Goal: Information Seeking & Learning: Learn about a topic

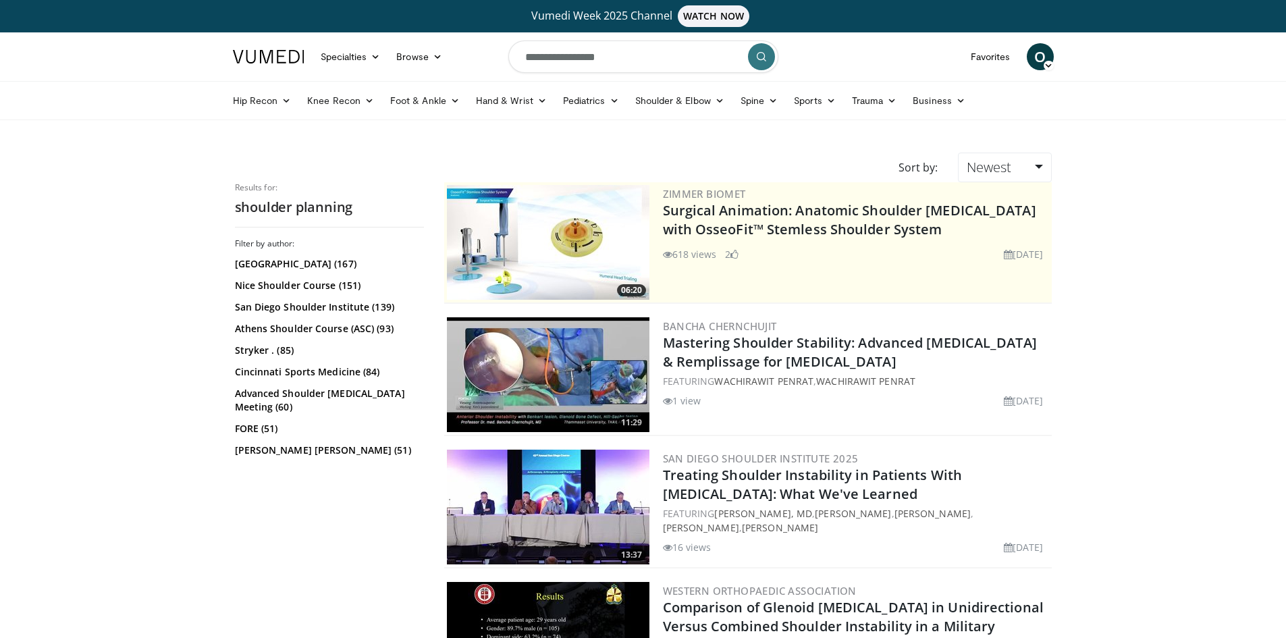
click at [763, 58] on icon "submit" at bounding box center [761, 56] width 11 height 11
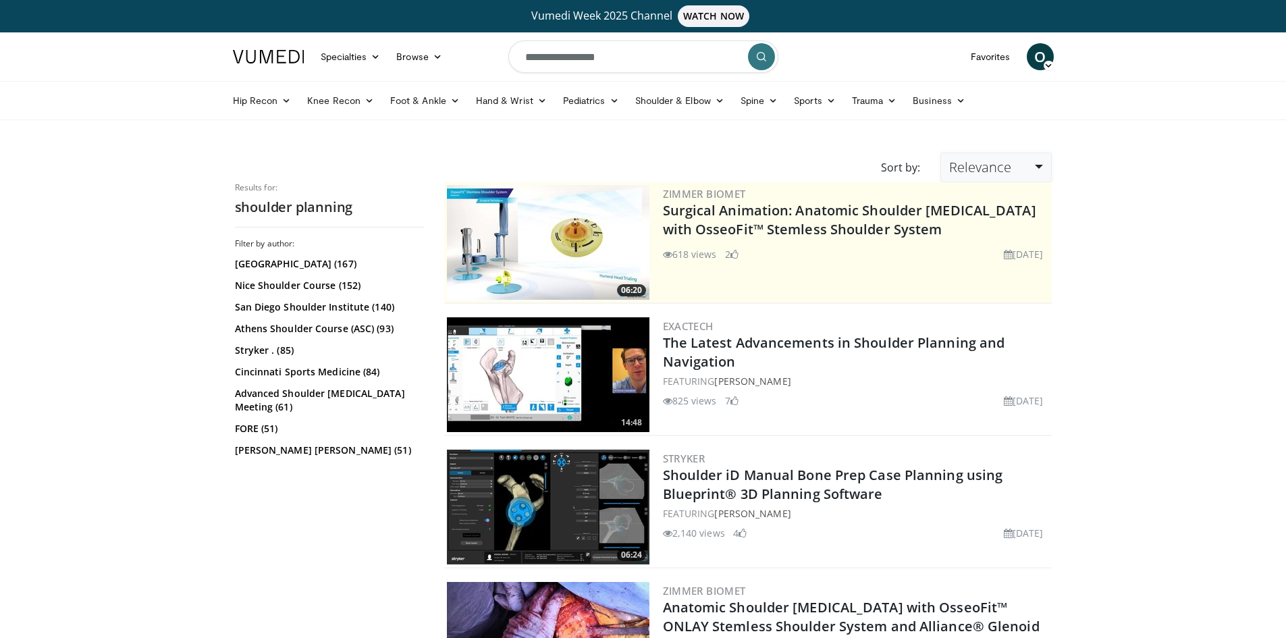
click at [1035, 167] on link "Relevance" at bounding box center [995, 168] width 111 height 30
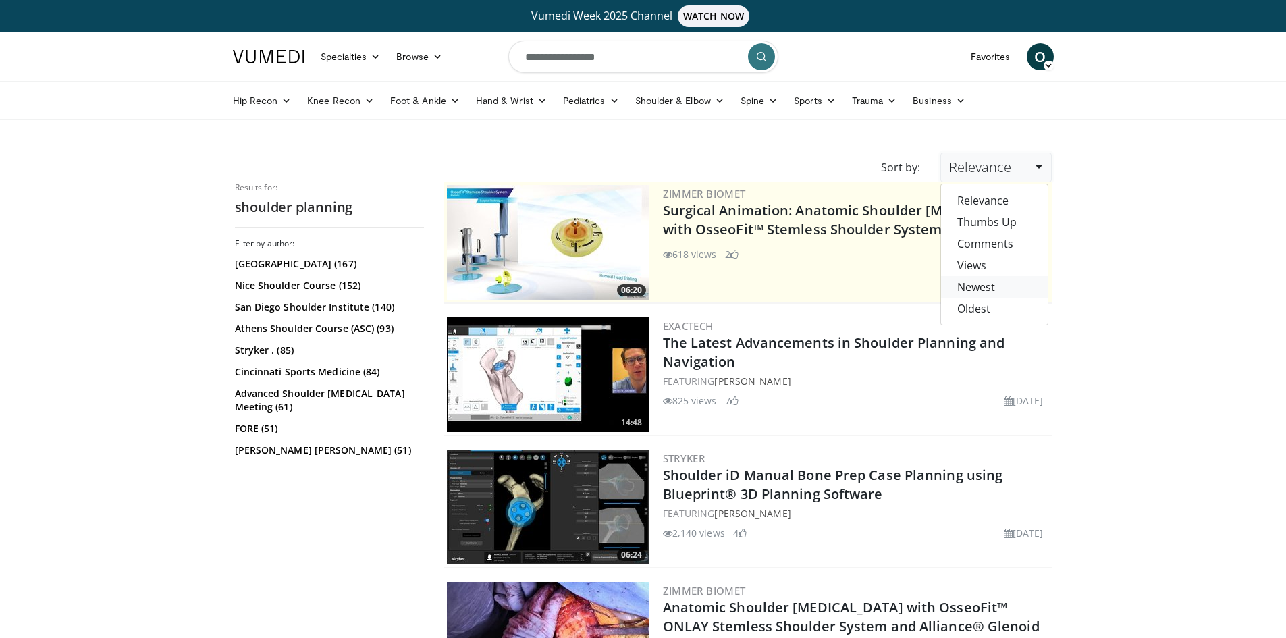
click at [995, 283] on link "Newest" at bounding box center [994, 287] width 107 height 22
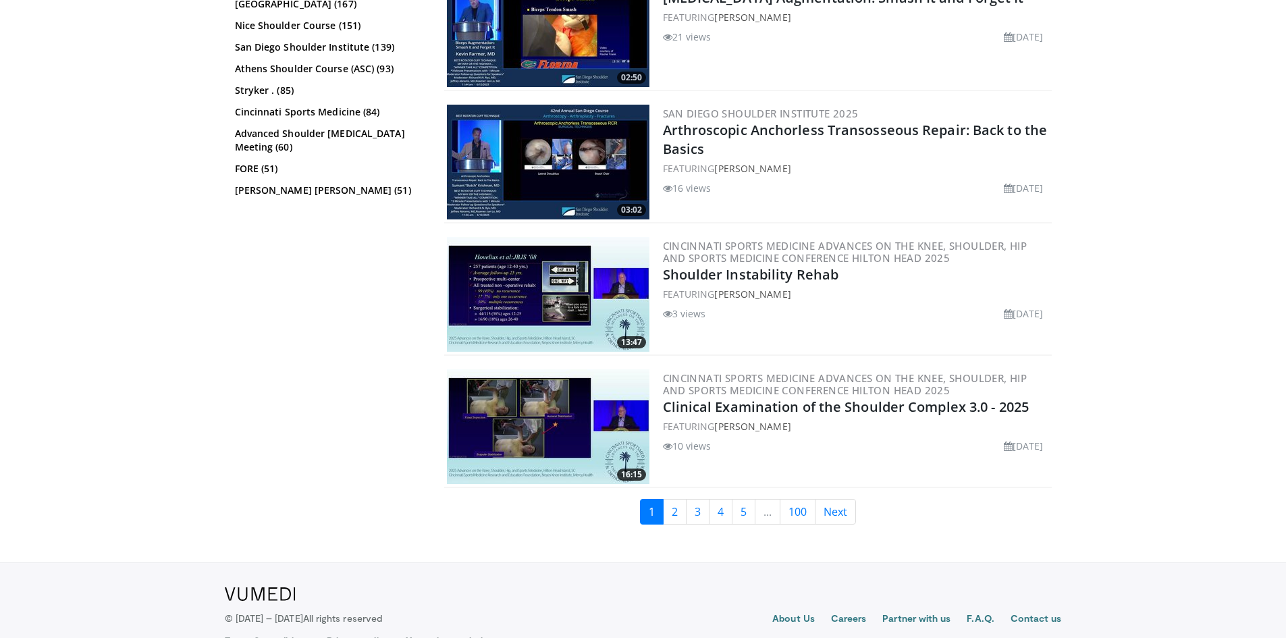
scroll to position [3171, 0]
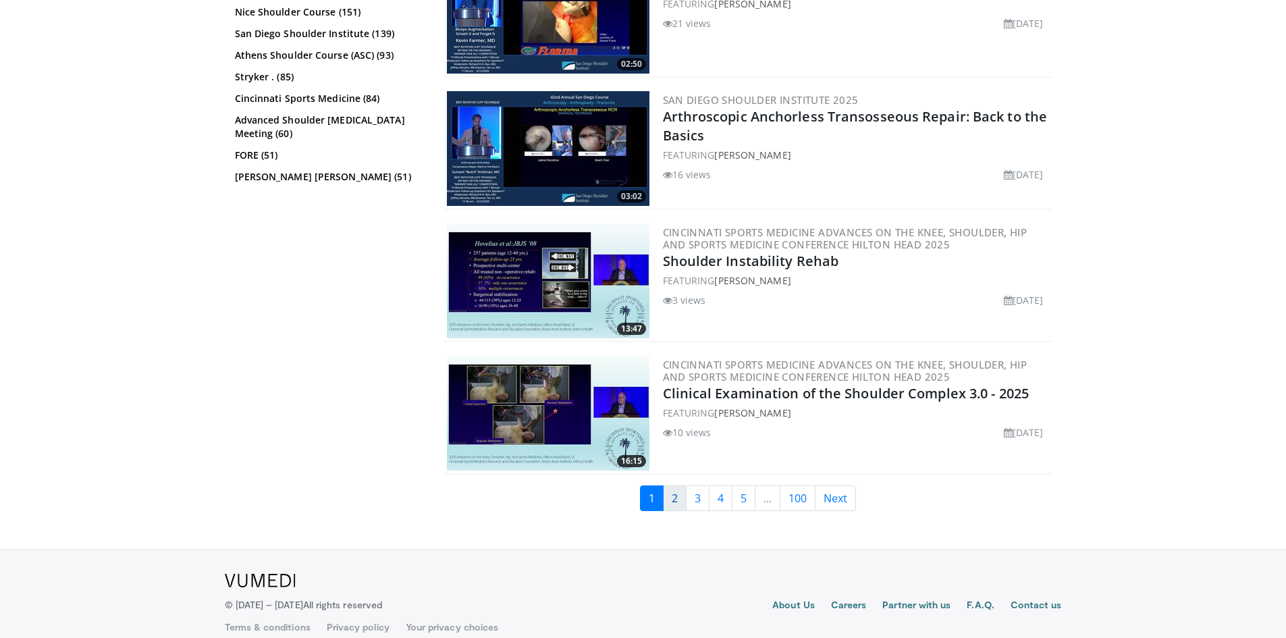
click at [678, 485] on link "2" at bounding box center [675, 498] width 24 height 26
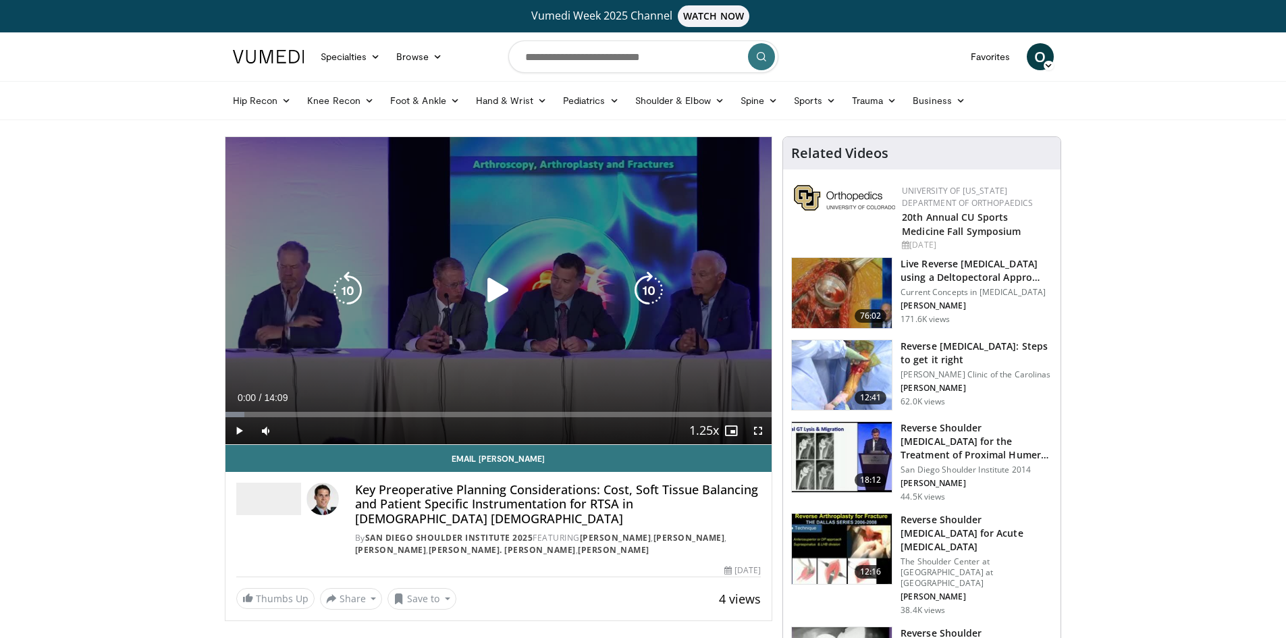
click at [491, 291] on icon "Video Player" at bounding box center [498, 290] width 38 height 38
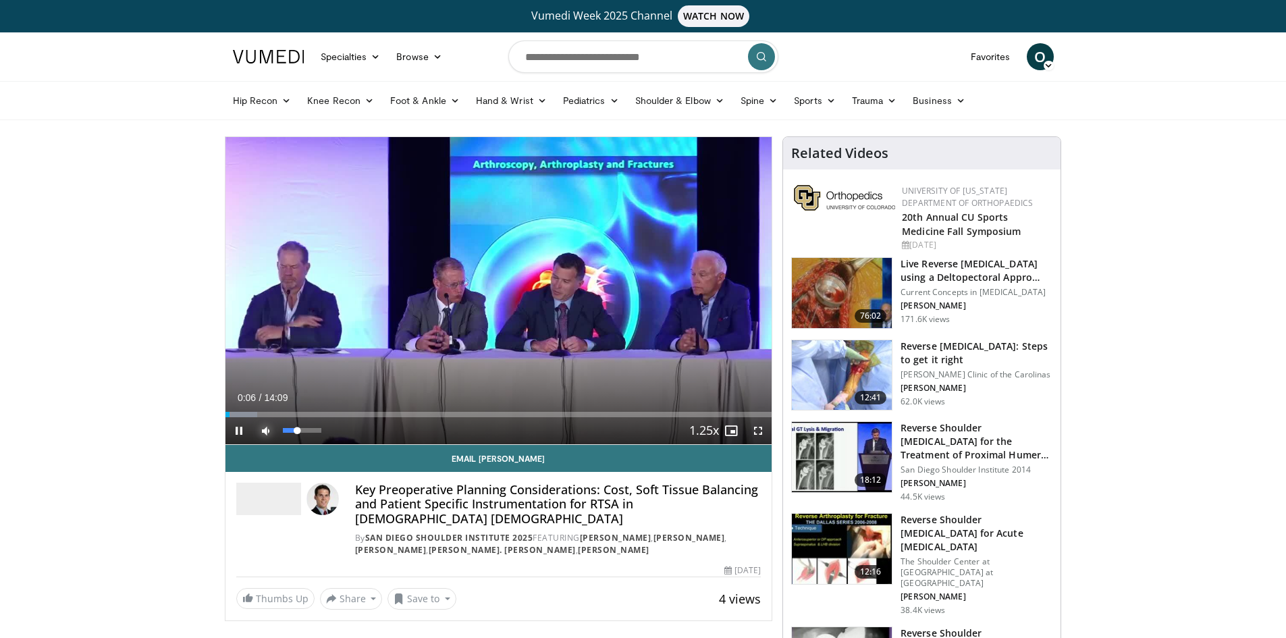
click at [266, 434] on span "Video Player" at bounding box center [265, 430] width 27 height 27
drag, startPoint x: 285, startPoint y: 431, endPoint x: 302, endPoint y: 431, distance: 16.9
click at [301, 431] on div "Volume Level" at bounding box center [292, 430] width 18 height 5
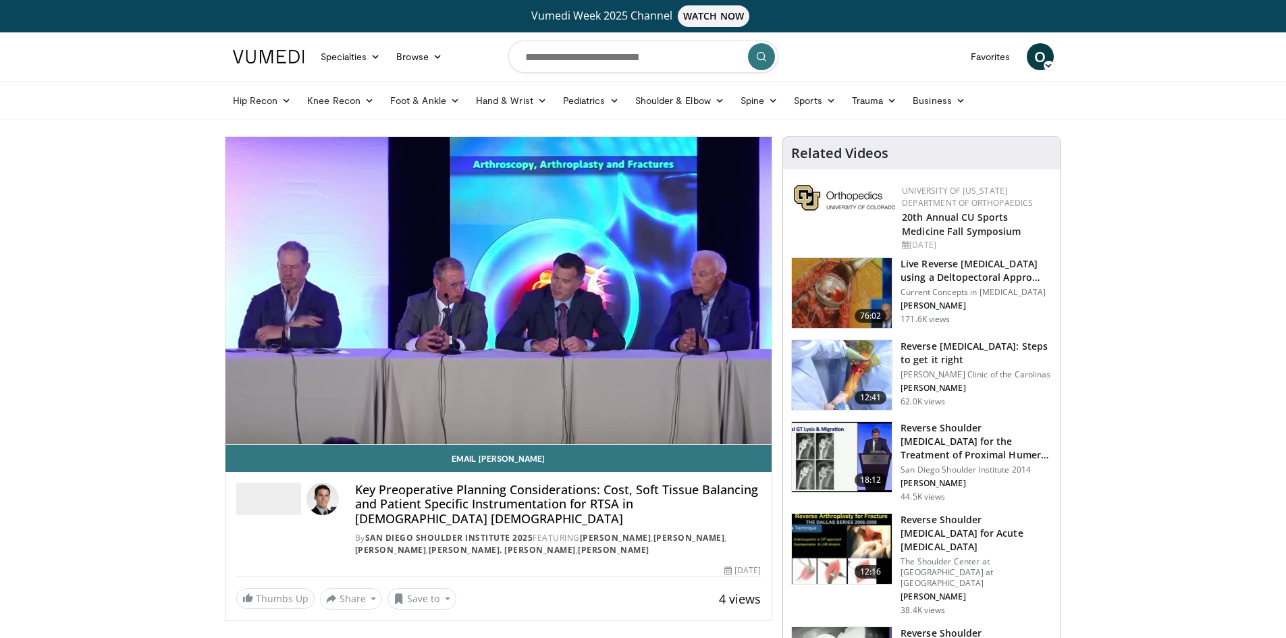
drag, startPoint x: 115, startPoint y: 453, endPoint x: 109, endPoint y: 466, distance: 13.3
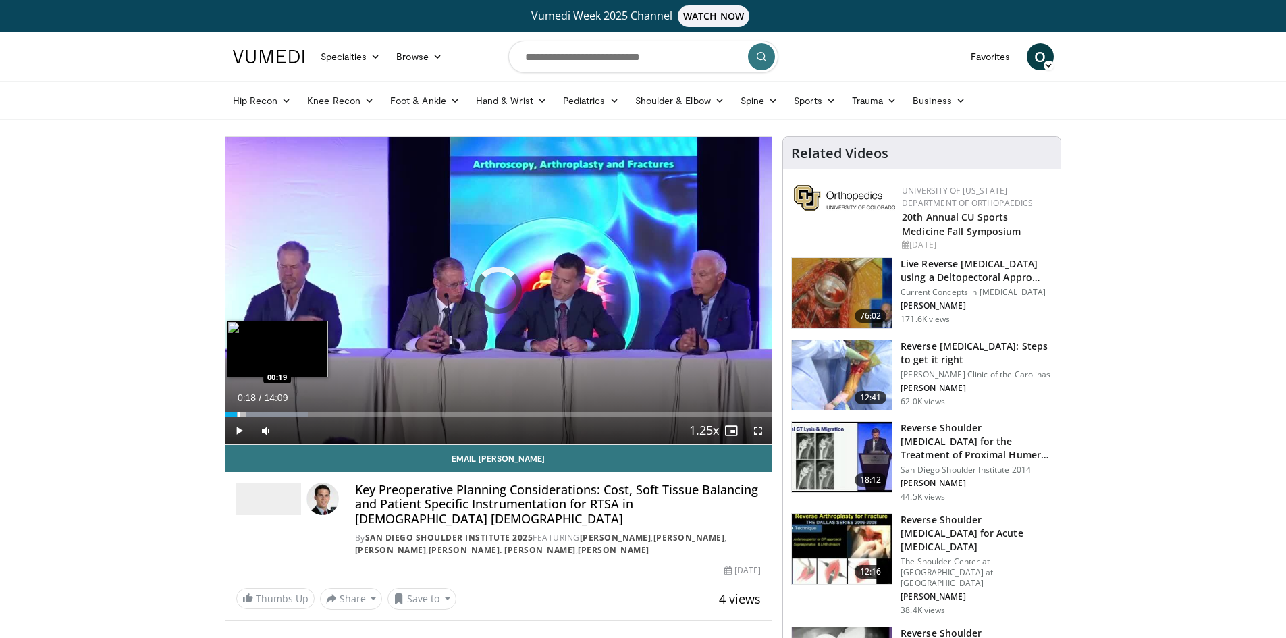
click at [238, 415] on div "Progress Bar" at bounding box center [238, 414] width 1 height 5
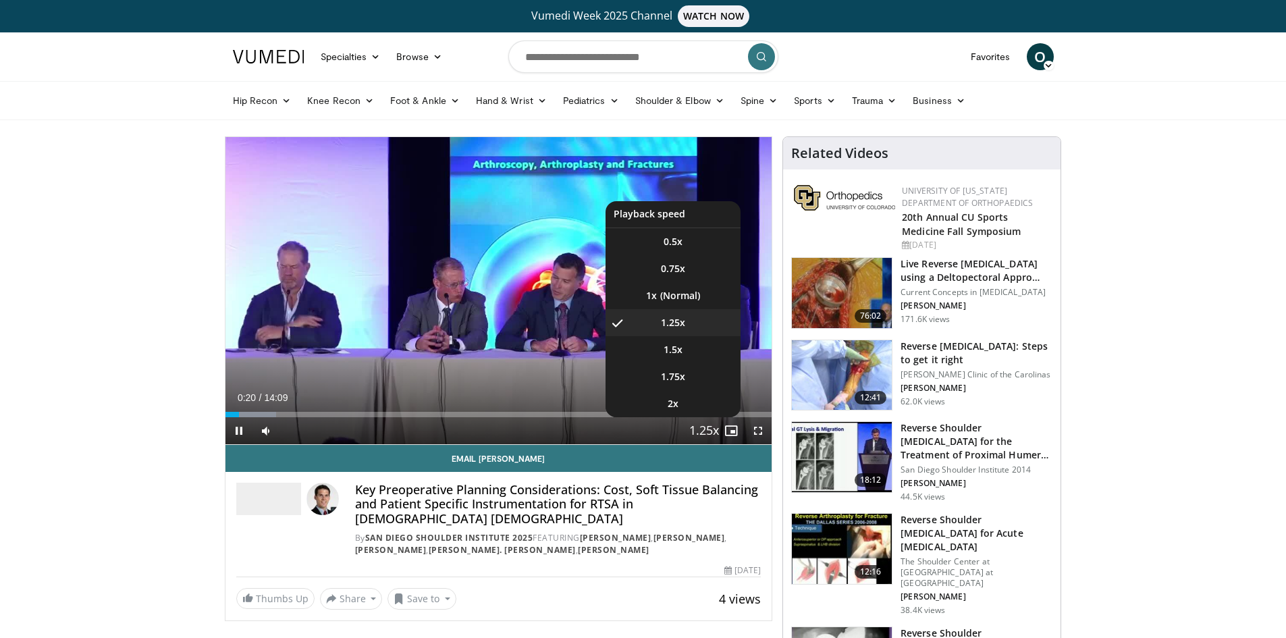
click at [698, 433] on span "Video Player" at bounding box center [703, 431] width 19 height 27
click at [684, 348] on li "1.5x" at bounding box center [672, 349] width 135 height 27
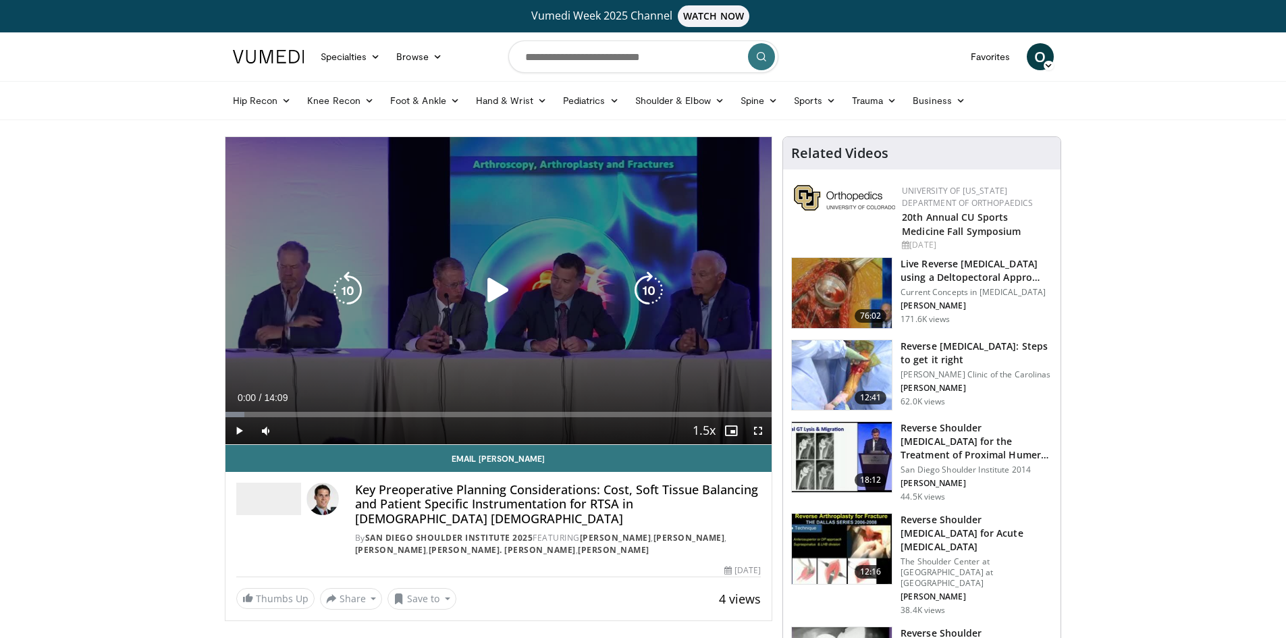
drag, startPoint x: 228, startPoint y: 414, endPoint x: 295, endPoint y: 424, distance: 67.6
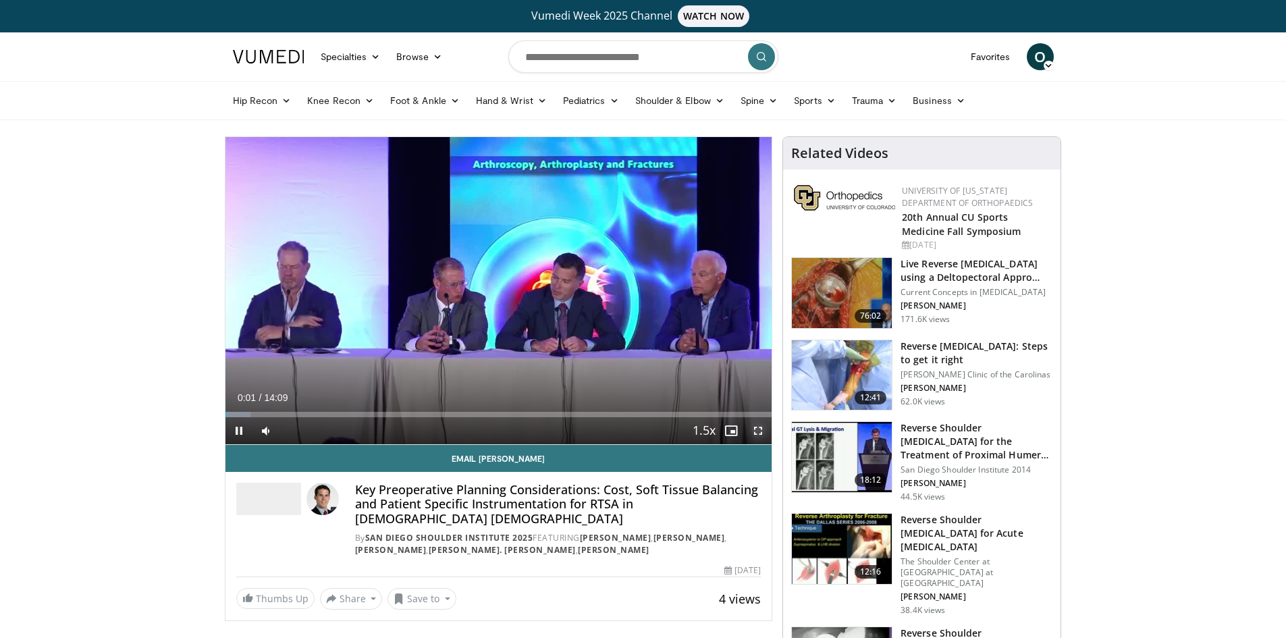
click at [760, 429] on span "Video Player" at bounding box center [757, 430] width 27 height 27
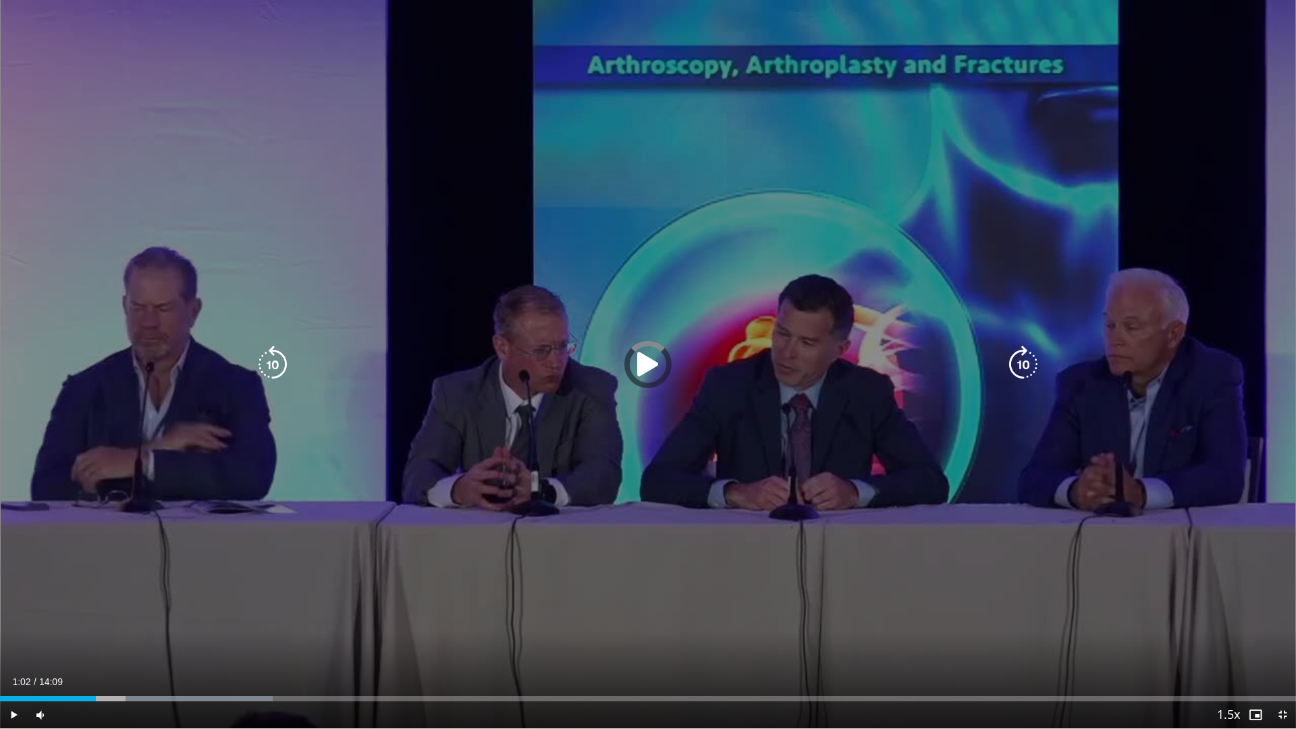
drag, startPoint x: 96, startPoint y: 694, endPoint x: 940, endPoint y: 714, distance: 844.5
click at [105, 637] on div "Loaded : 21.02% 01:02 01:02" at bounding box center [648, 694] width 1296 height 13
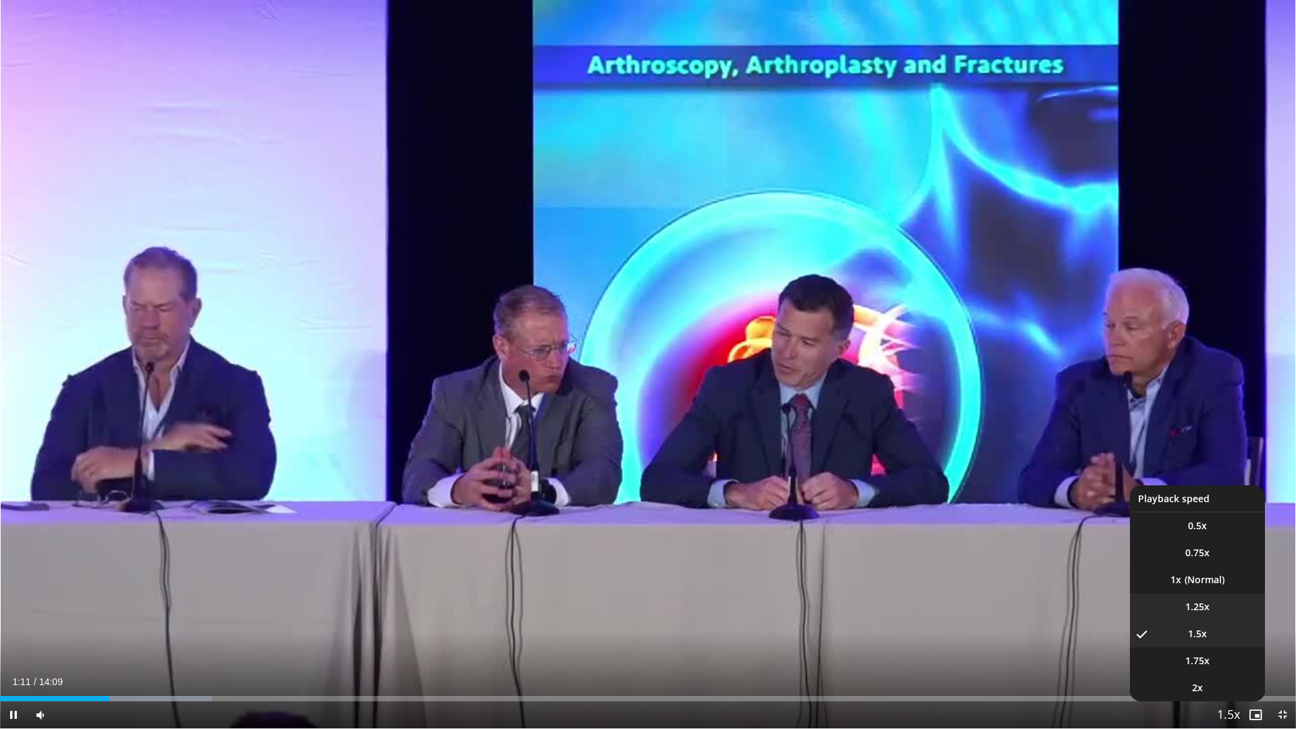
click at [1197, 610] on span "1.25x" at bounding box center [1197, 606] width 24 height 13
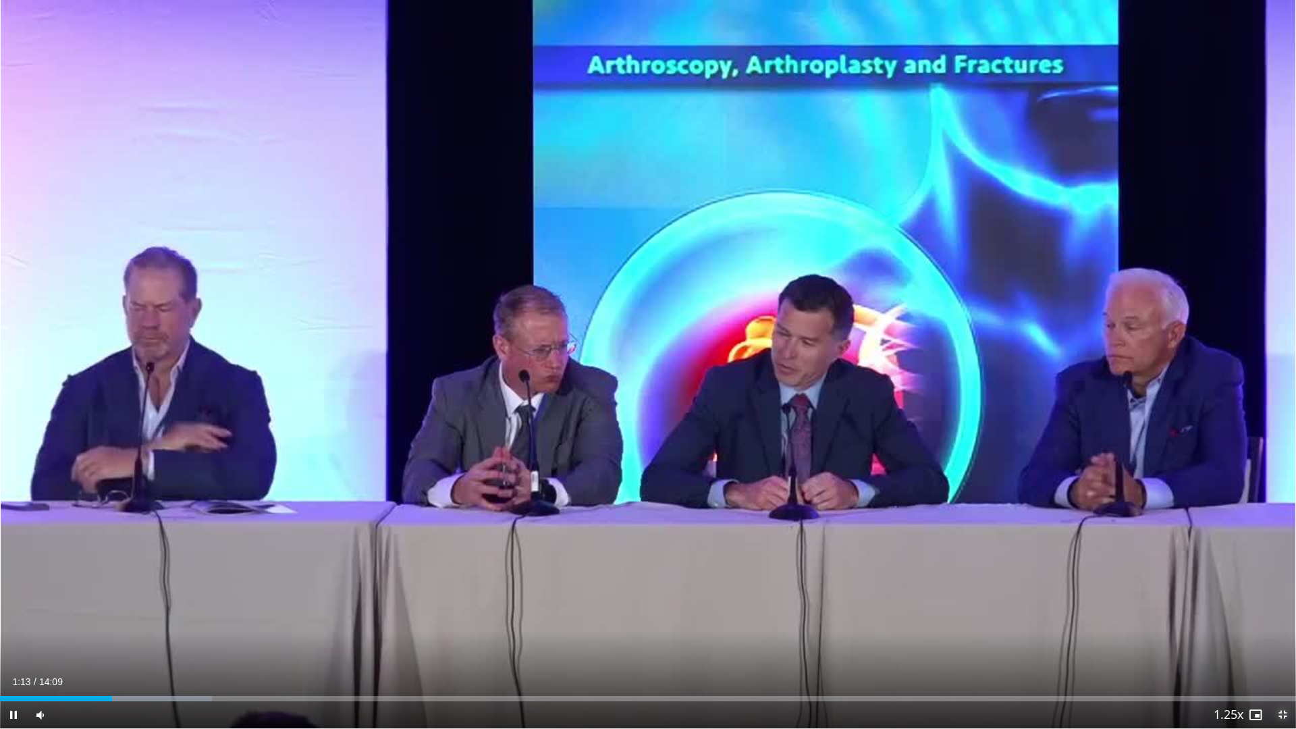
click at [1285, 637] on span "Video Player" at bounding box center [1282, 714] width 27 height 27
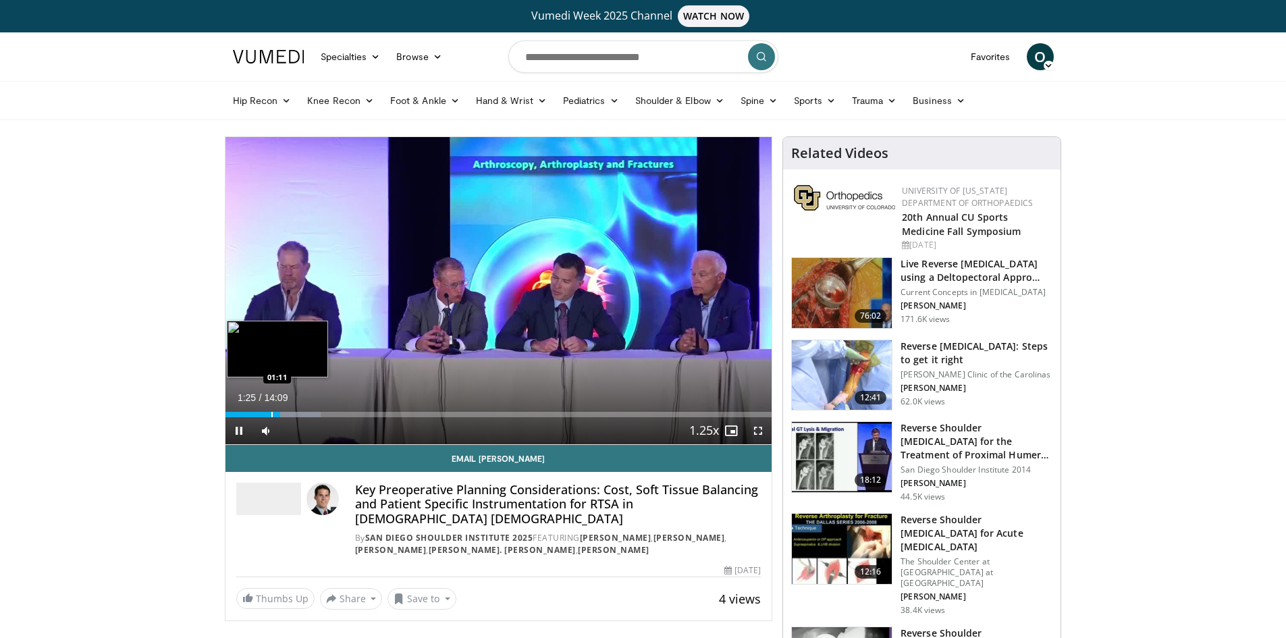
click at [271, 414] on div "Progress Bar" at bounding box center [271, 414] width 1 height 5
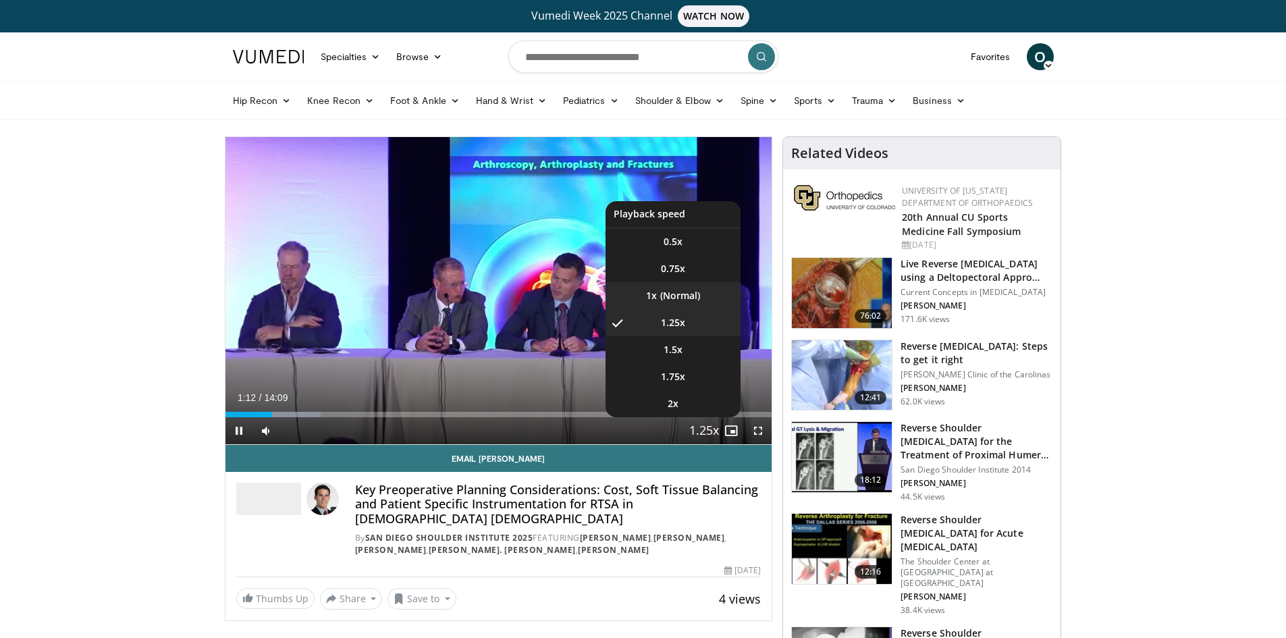
click at [676, 293] on li "1x" at bounding box center [672, 295] width 135 height 27
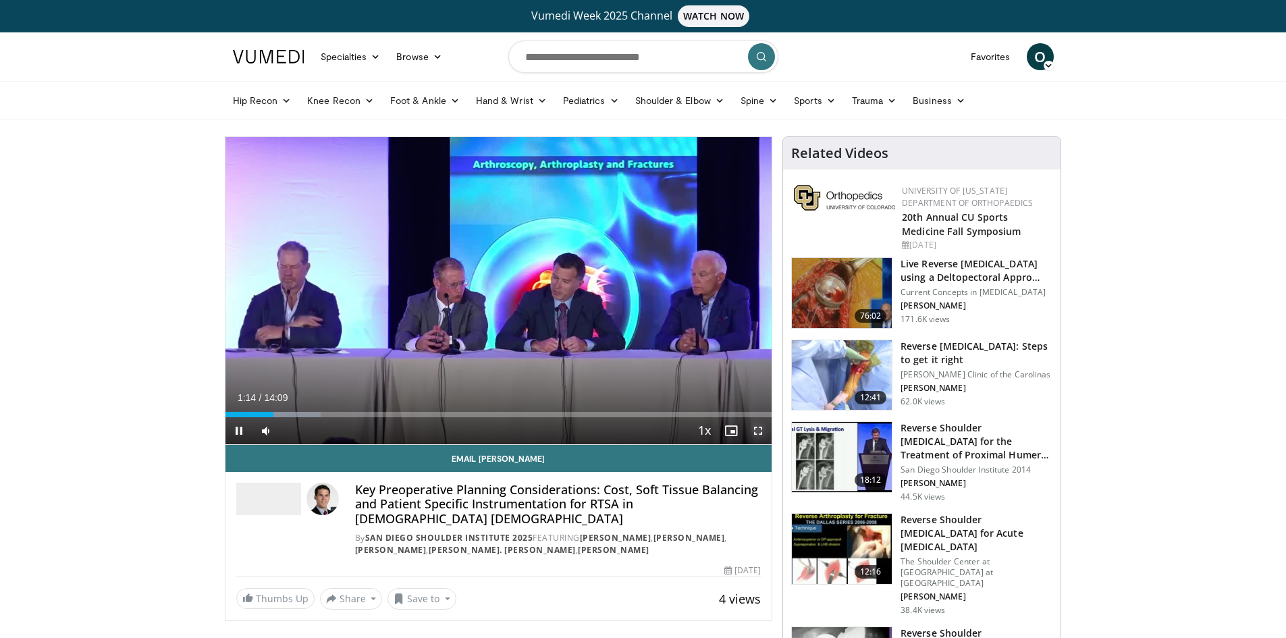
click at [759, 431] on span "Video Player" at bounding box center [757, 430] width 27 height 27
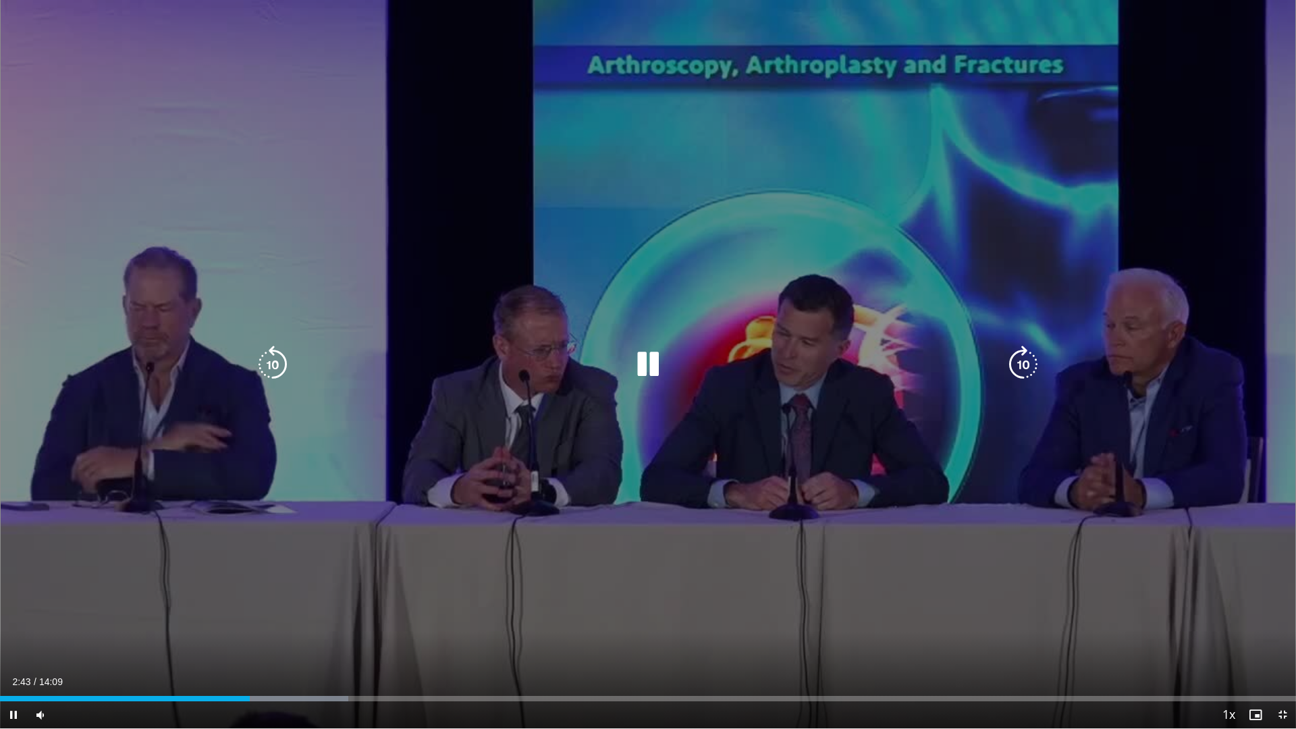
click at [318, 637] on div "Loaded : 26.87% 02:43 03:28" at bounding box center [648, 694] width 1296 height 13
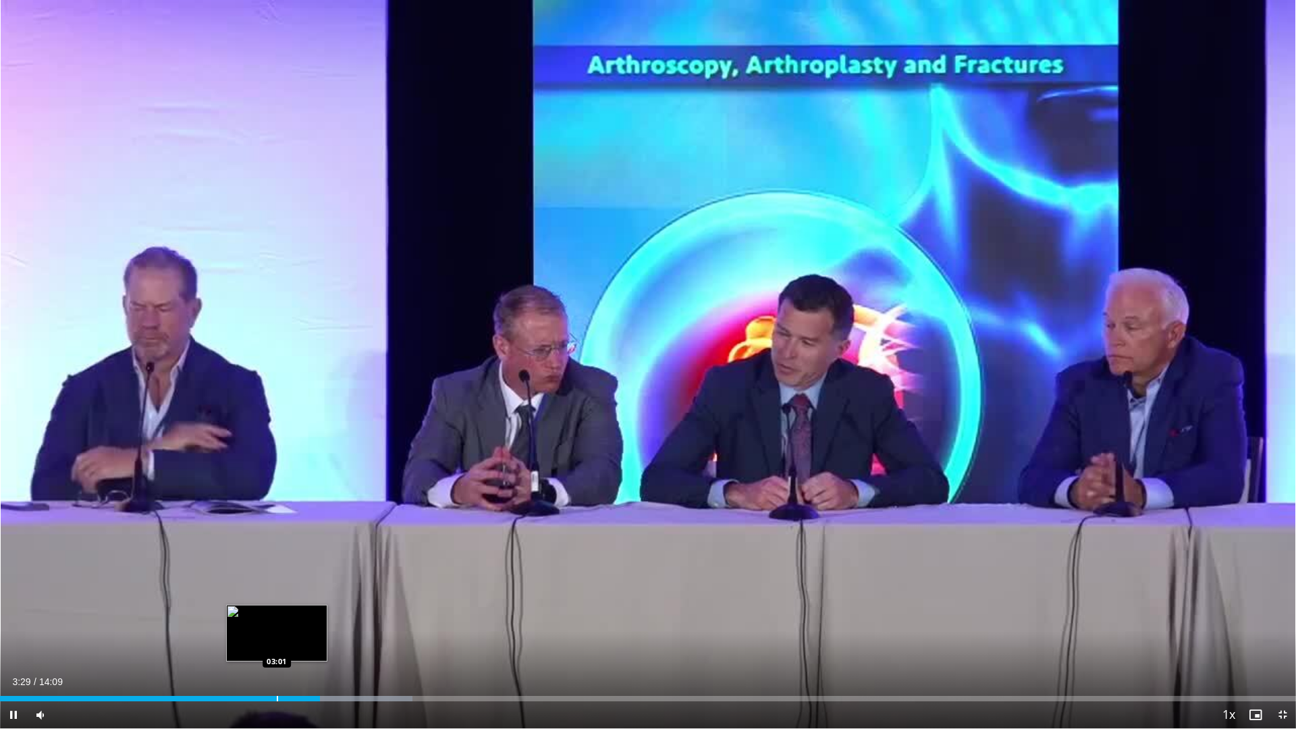
click at [277, 637] on div "Progress Bar" at bounding box center [277, 698] width 1 height 5
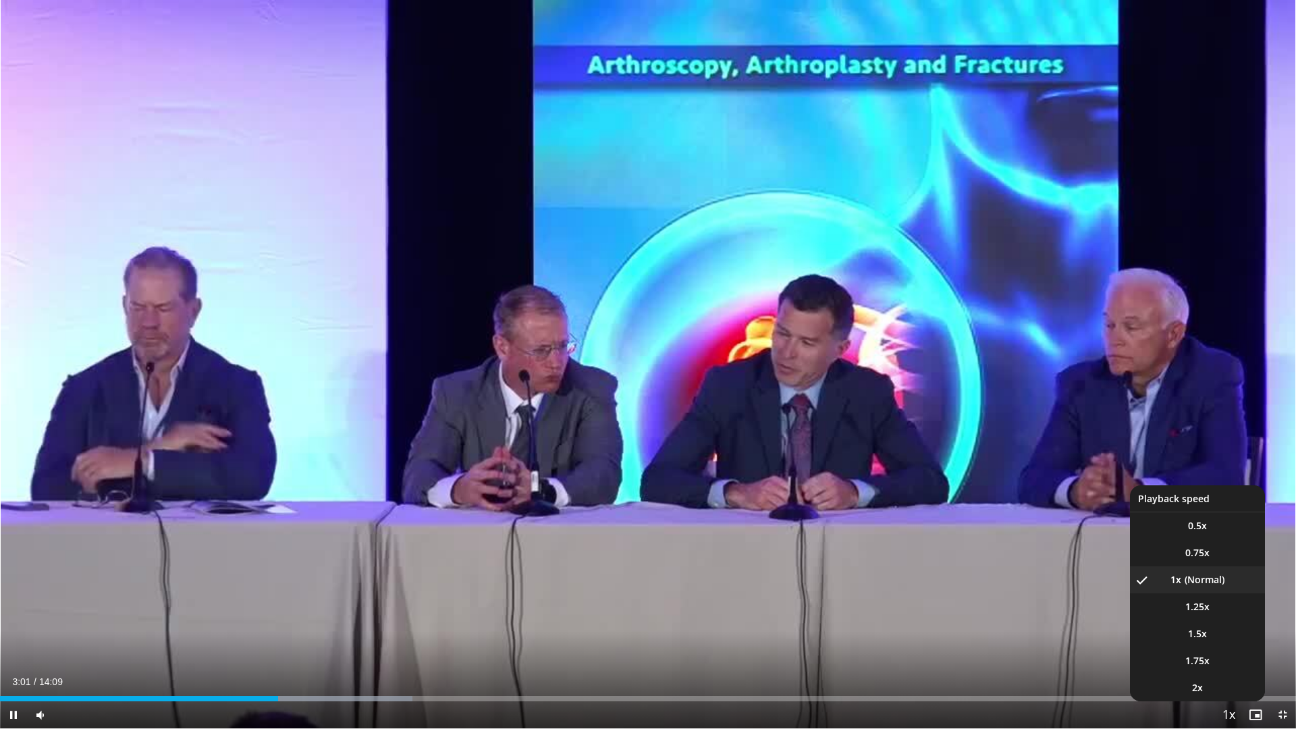
click at [1232, 637] on span "Video Player" at bounding box center [1228, 715] width 19 height 27
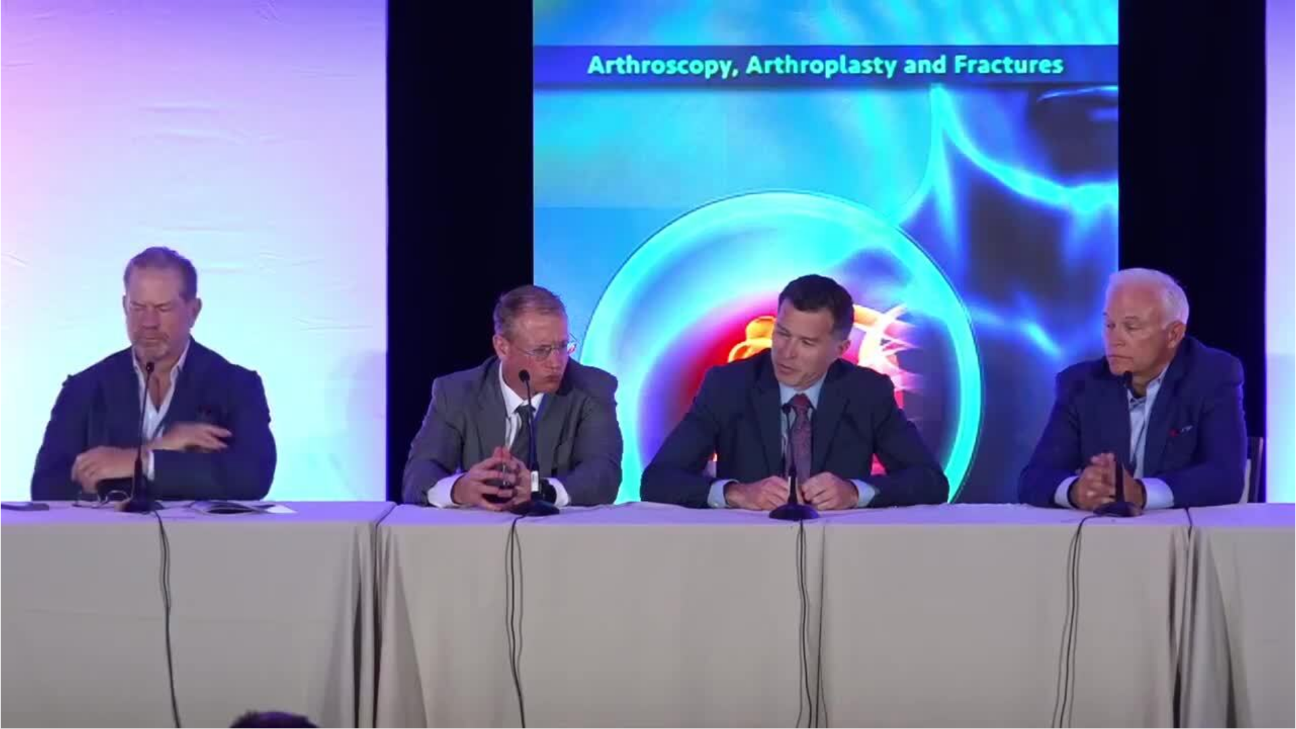
click at [1232, 637] on video-js "**********" at bounding box center [648, 364] width 1296 height 729
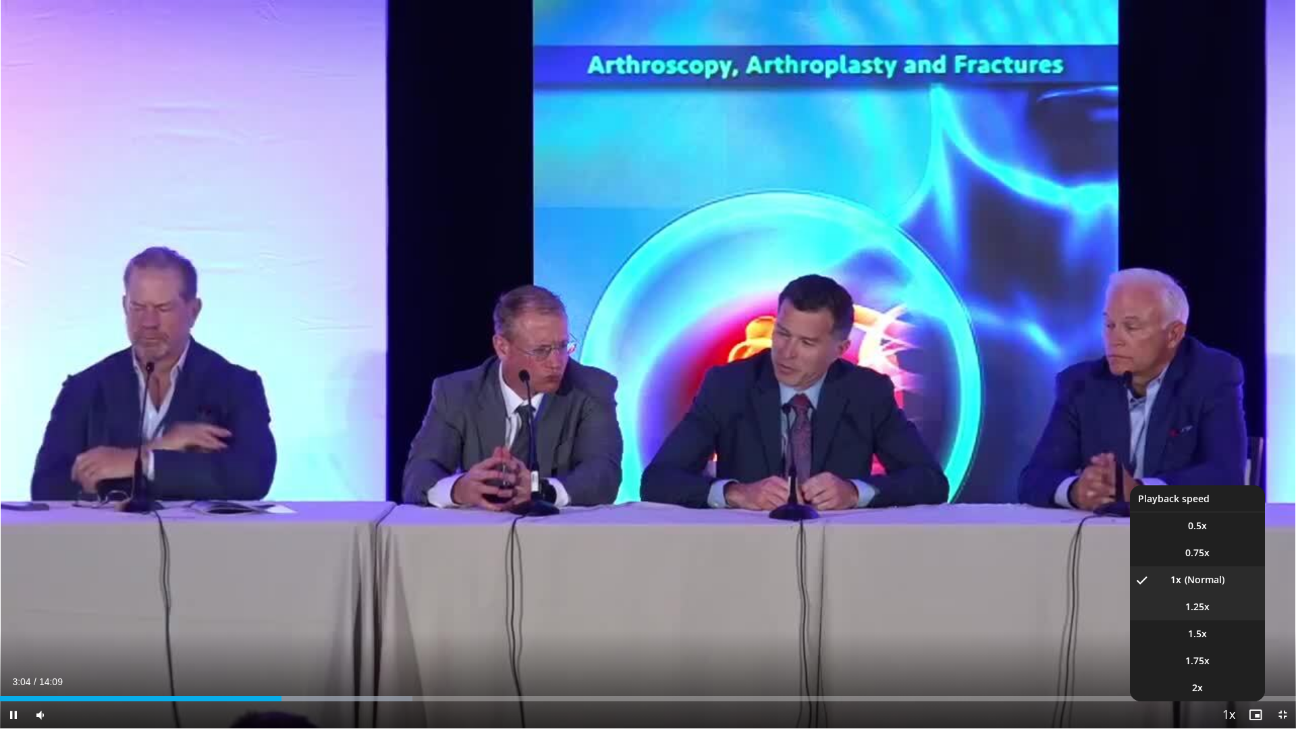
click at [1202, 611] on span "1.25x" at bounding box center [1197, 606] width 24 height 13
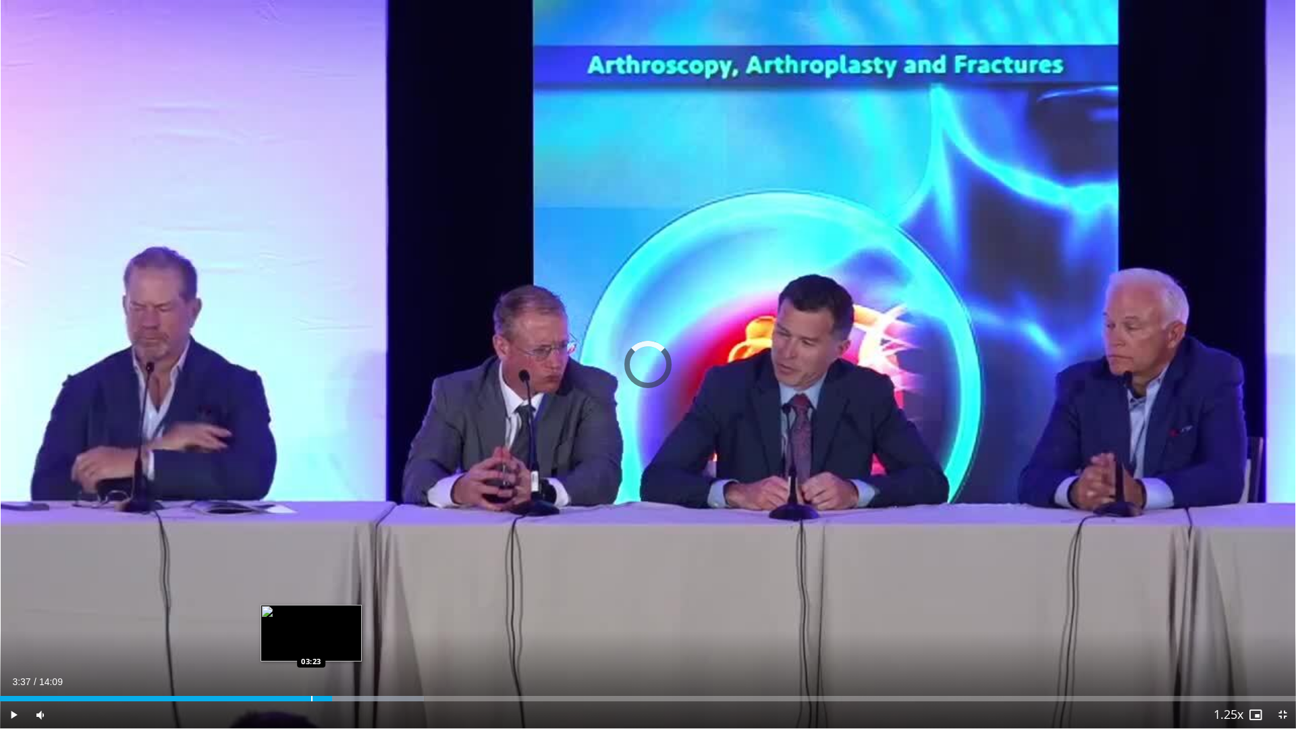
click at [311, 637] on div "Progress Bar" at bounding box center [311, 698] width 1 height 5
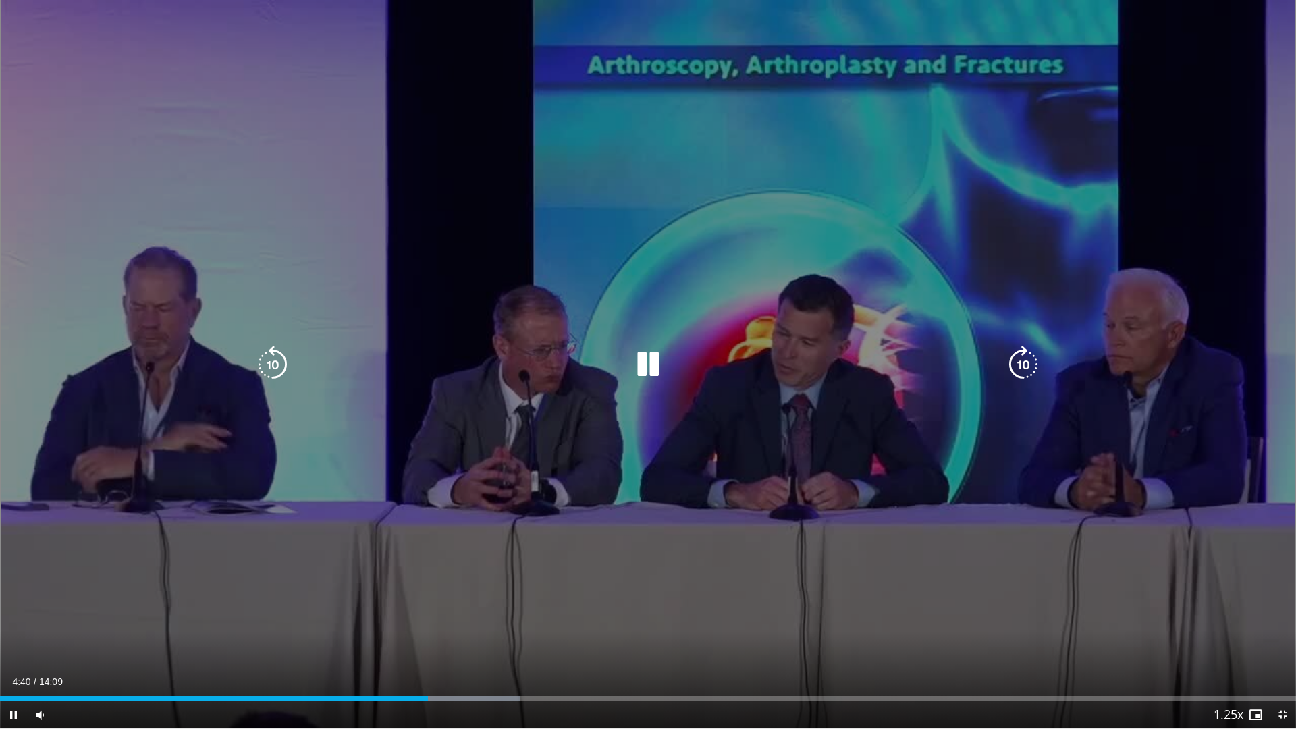
click at [650, 362] on icon "Video Player" at bounding box center [648, 365] width 38 height 38
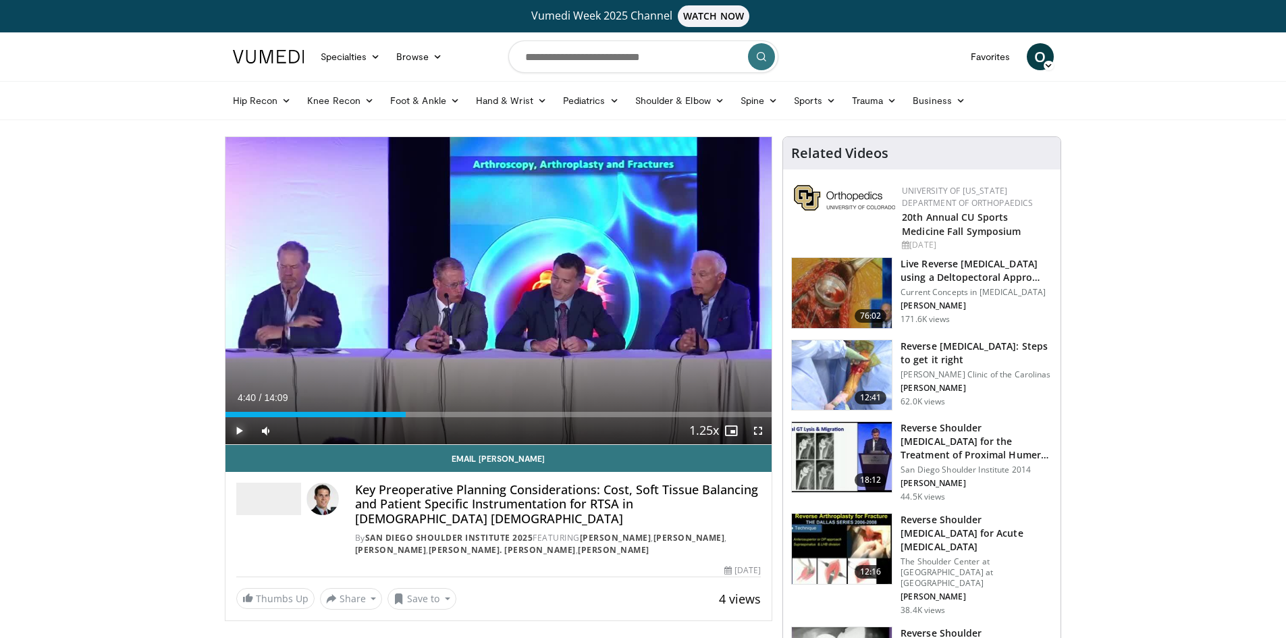
click at [238, 431] on span "Video Player" at bounding box center [238, 430] width 27 height 27
click at [761, 430] on span "Video Player" at bounding box center [757, 430] width 27 height 27
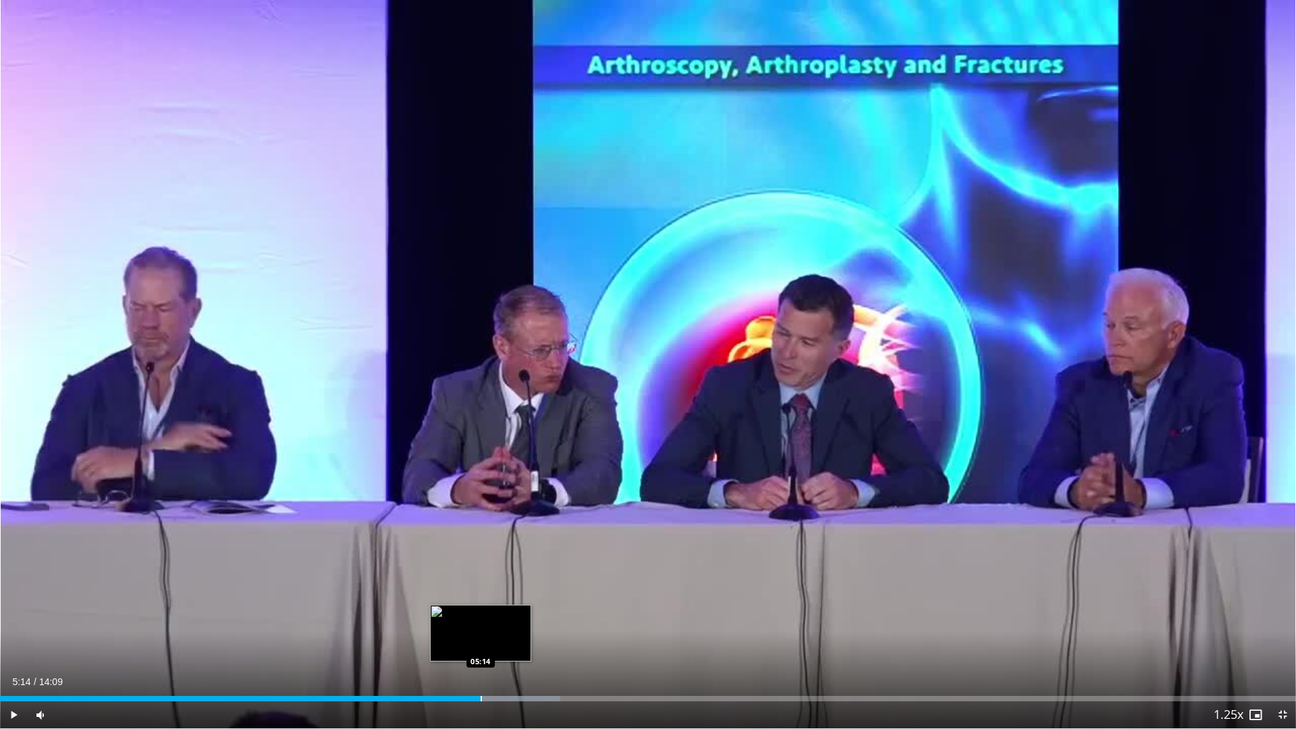
click at [480, 637] on div "Loaded : 43.22% 05:06 05:14" at bounding box center [648, 694] width 1296 height 13
click at [521, 637] on div "Loaded : 44.39% 05:15 05:41" at bounding box center [648, 694] width 1296 height 13
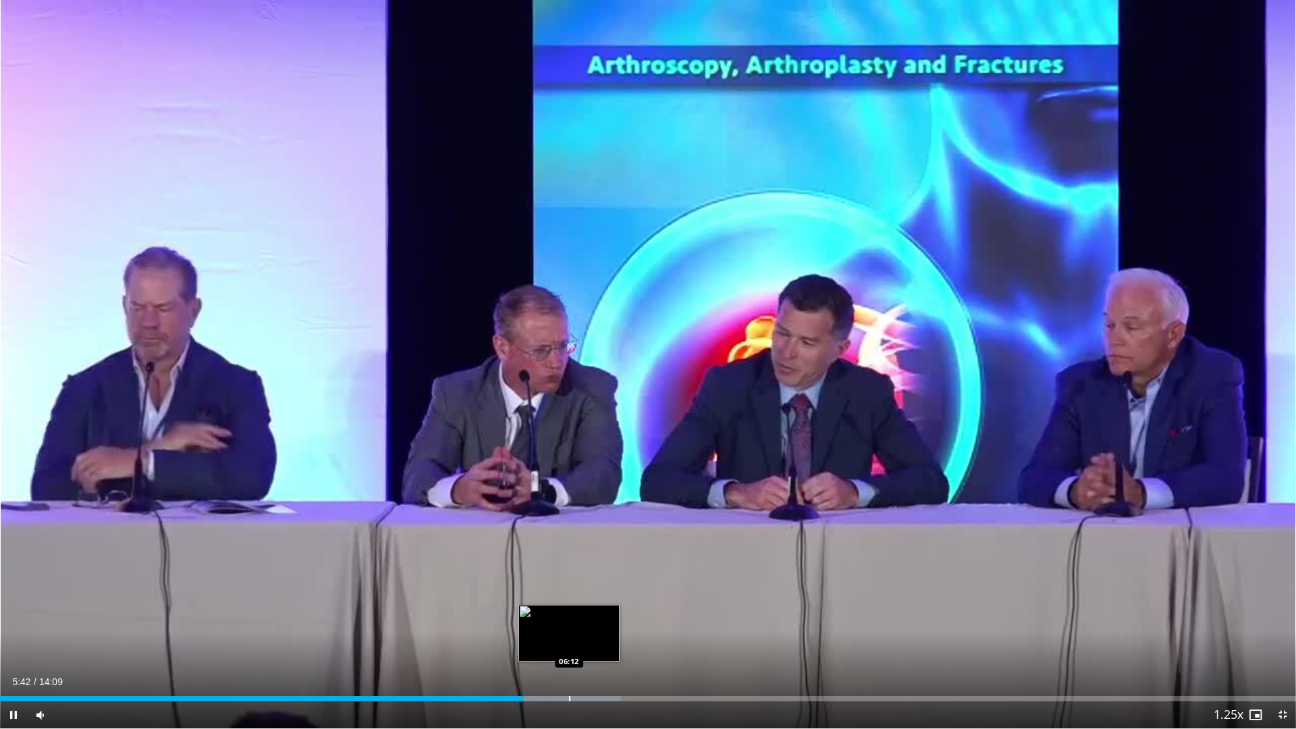
click at [569, 637] on div "Progress Bar" at bounding box center [569, 698] width 1 height 5
drag, startPoint x: 616, startPoint y: 697, endPoint x: 634, endPoint y: 697, distance: 18.2
click at [617, 637] on div "Loaded : 50.23% 06:13 06:43" at bounding box center [648, 698] width 1296 height 5
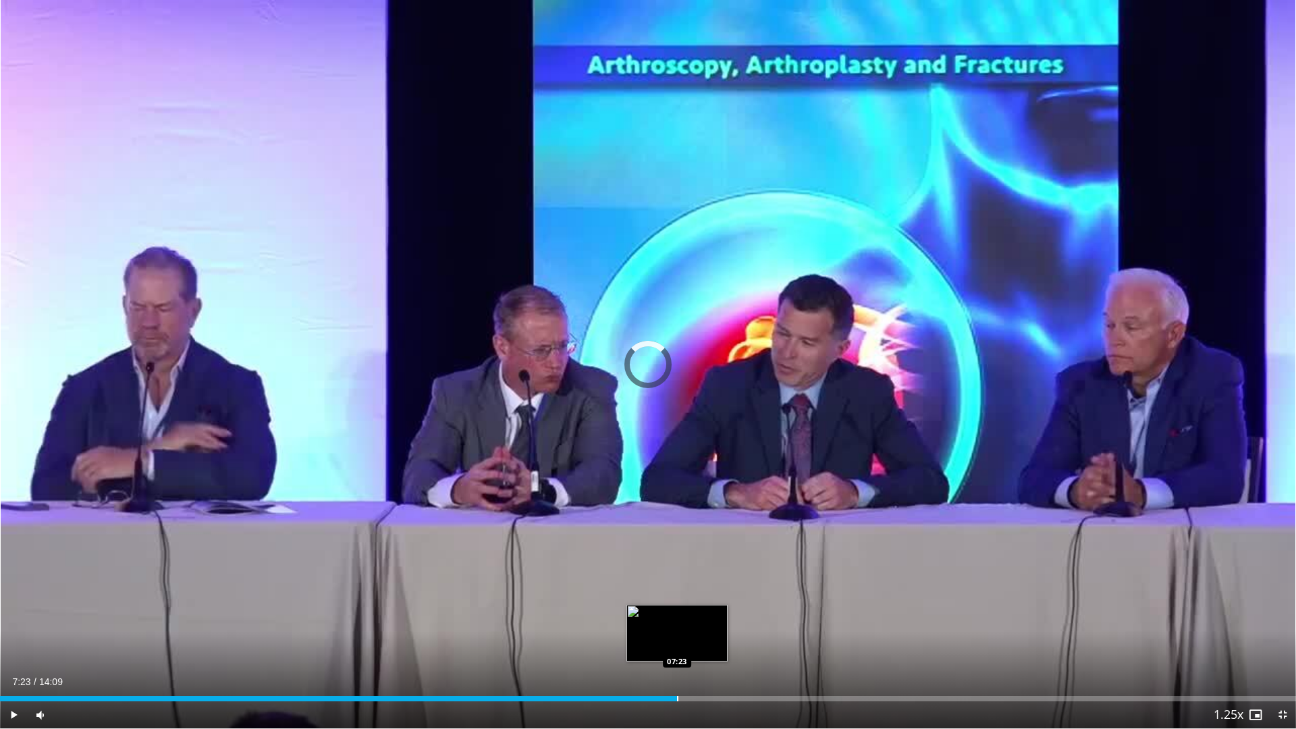
click at [677, 637] on div "Progress Bar" at bounding box center [677, 698] width 1 height 5
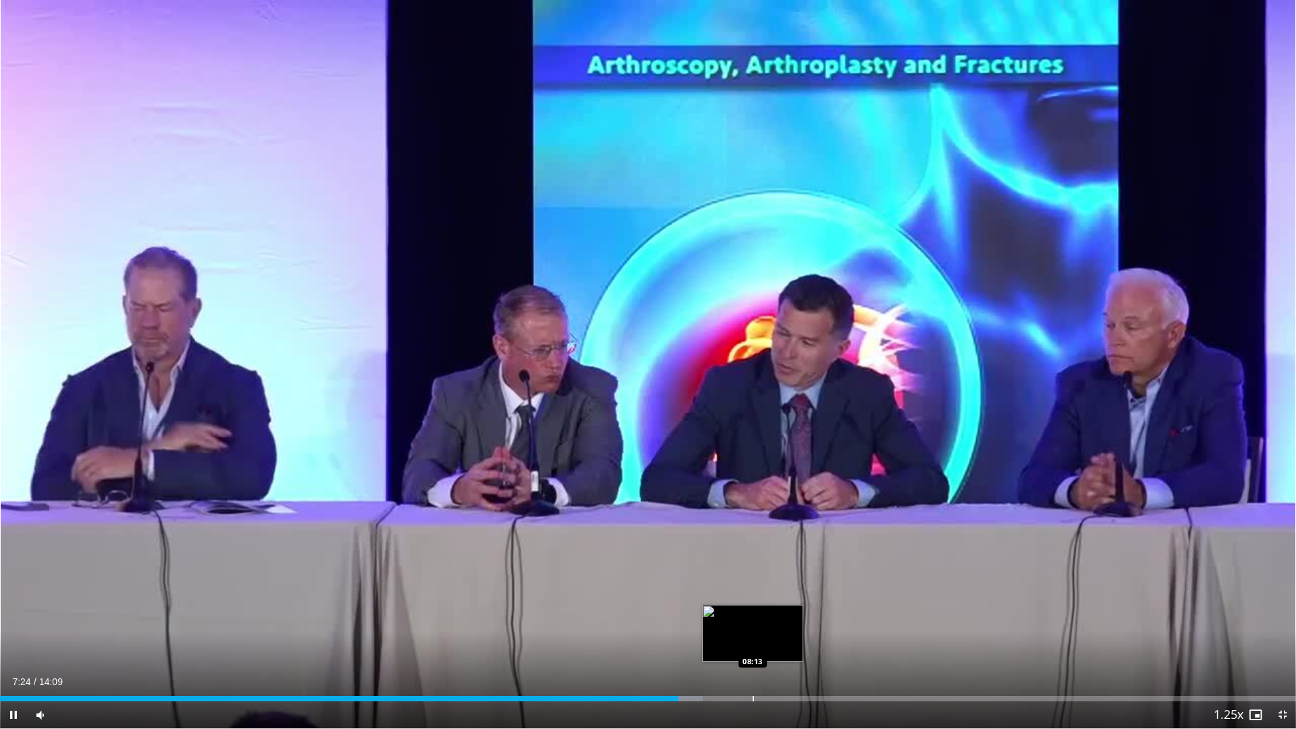
click at [752, 637] on div "Progress Bar" at bounding box center [752, 698] width 1 height 5
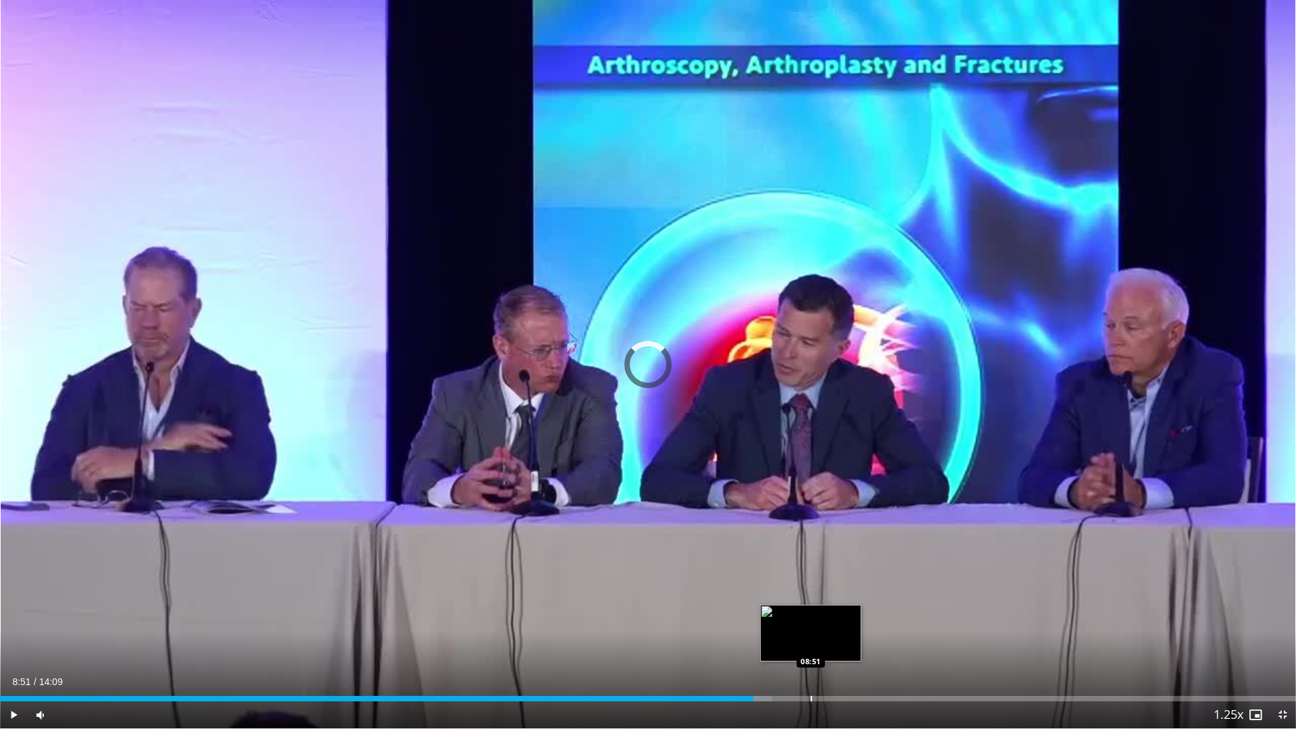
click at [810, 637] on div "Progress Bar" at bounding box center [810, 698] width 1 height 5
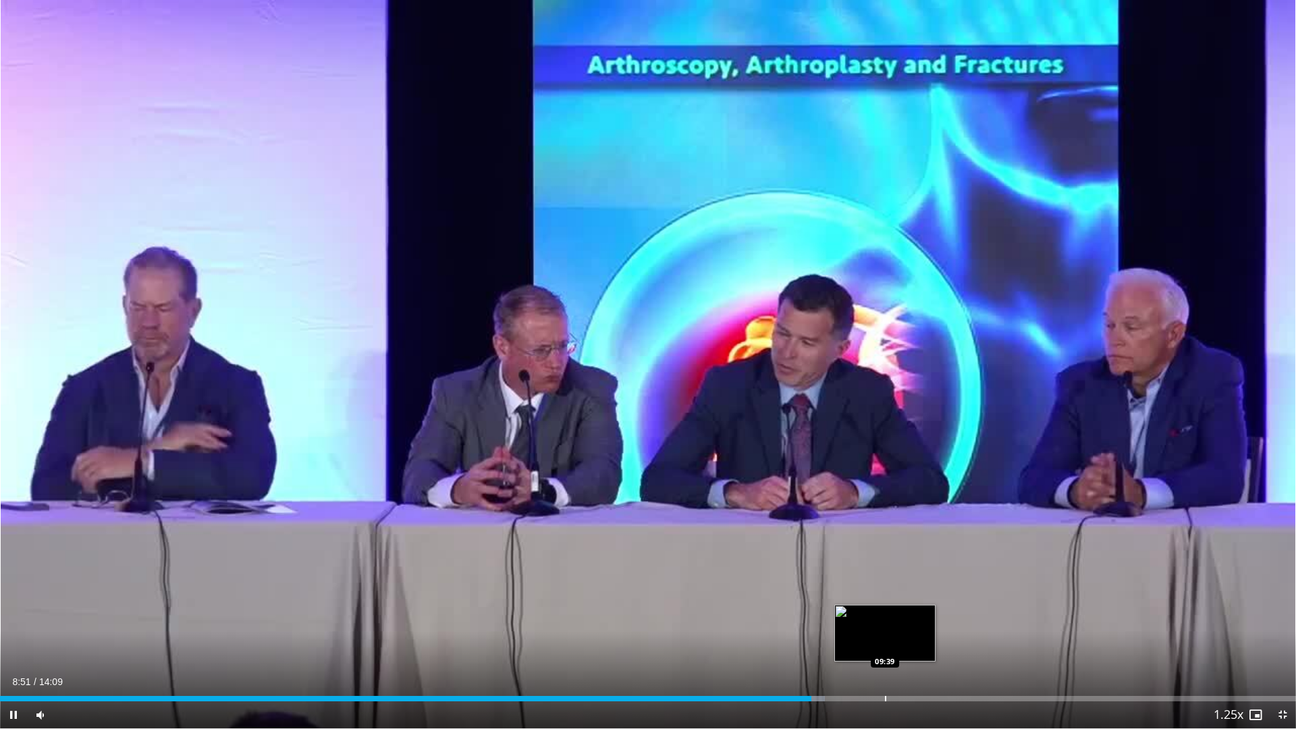
click at [885, 637] on div "Progress Bar" at bounding box center [885, 698] width 1 height 5
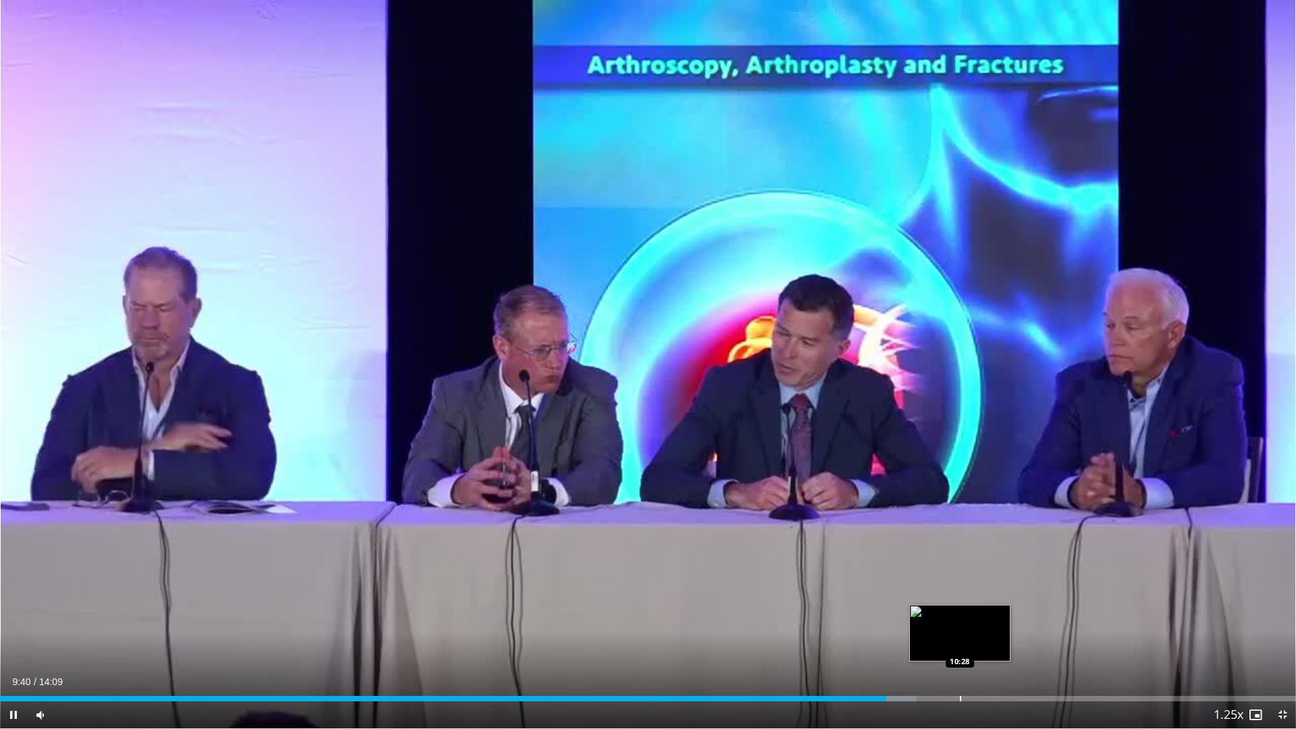
drag, startPoint x: 959, startPoint y: 698, endPoint x: 993, endPoint y: 697, distance: 34.4
click at [960, 637] on div "Loaded : 70.74% 09:40 10:28" at bounding box center [648, 698] width 1296 height 5
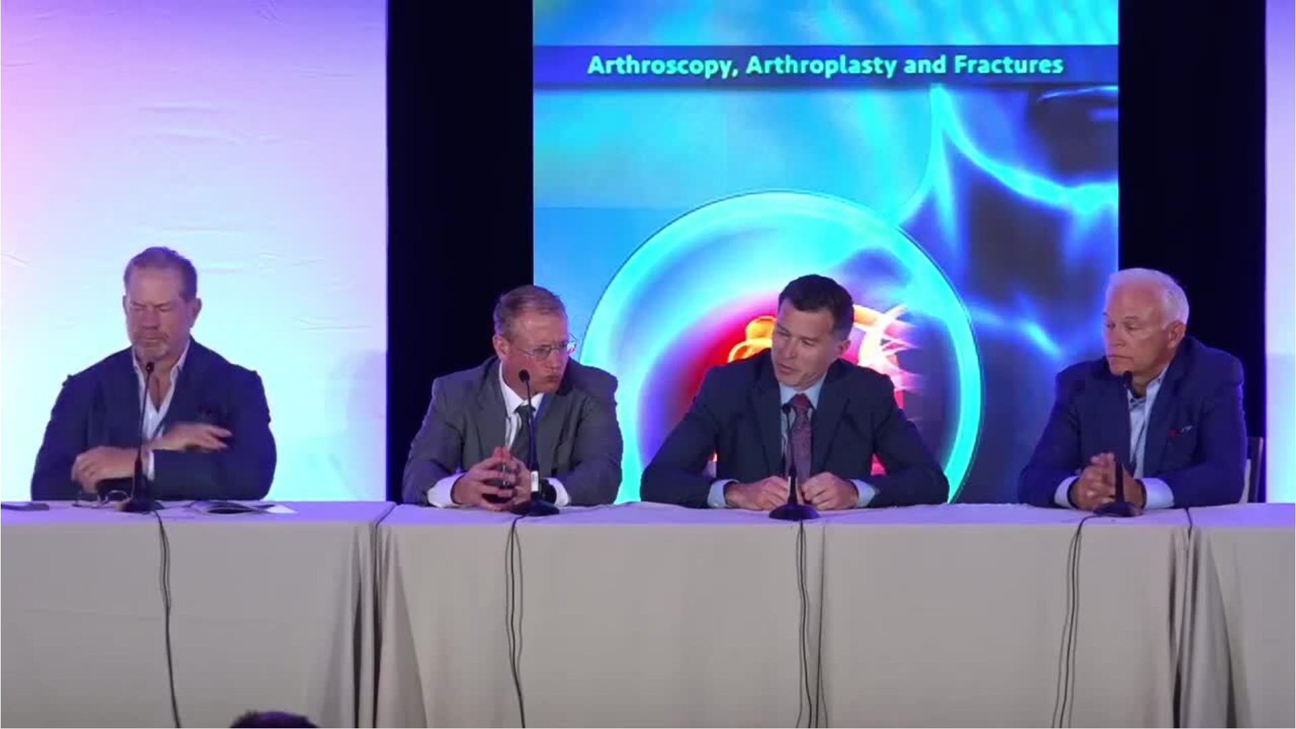
click at [1048, 637] on div "10 seconds Tap to unmute" at bounding box center [648, 364] width 1296 height 728
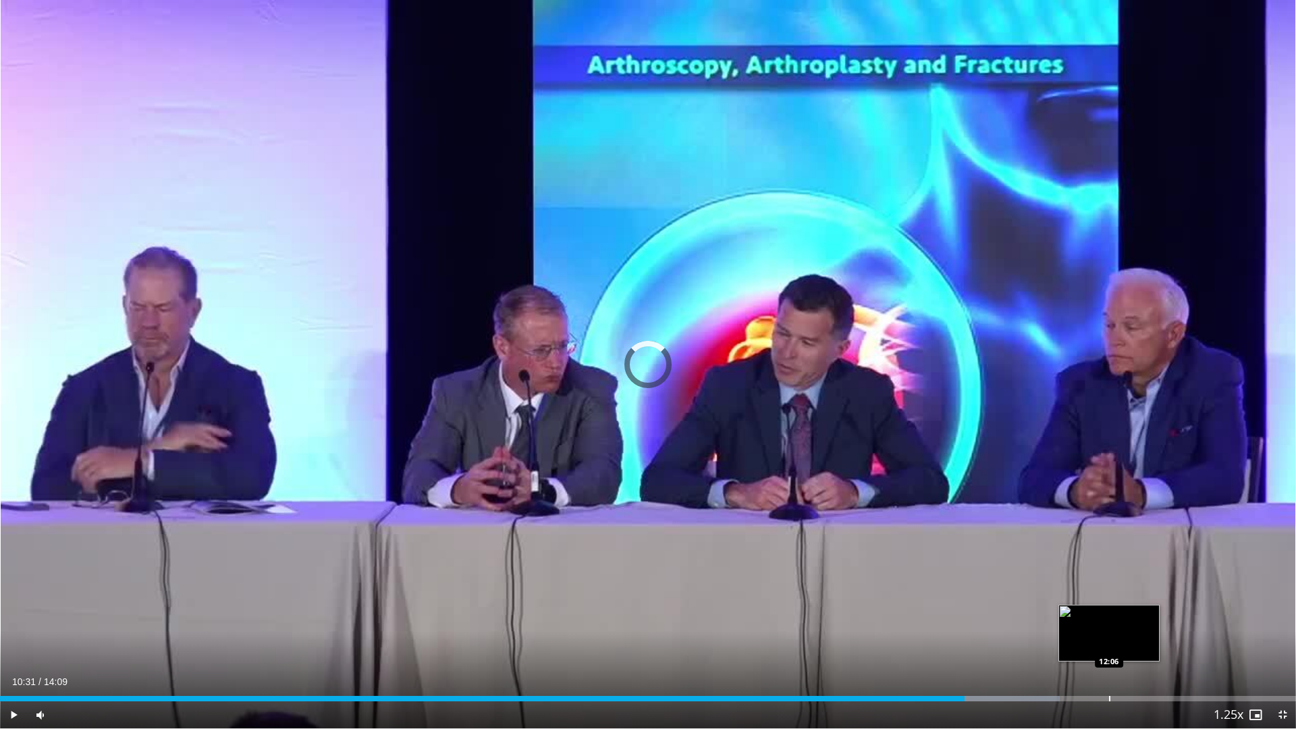
click at [1109, 637] on div "Progress Bar" at bounding box center [1109, 698] width 1 height 5
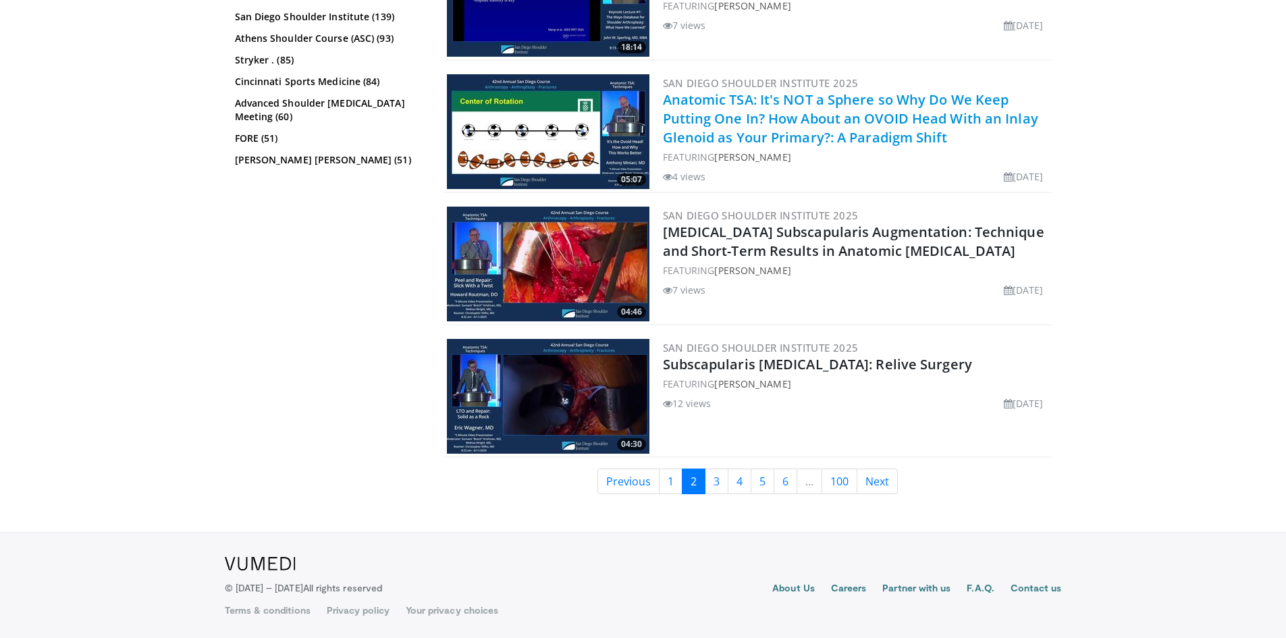
scroll to position [3167, 0]
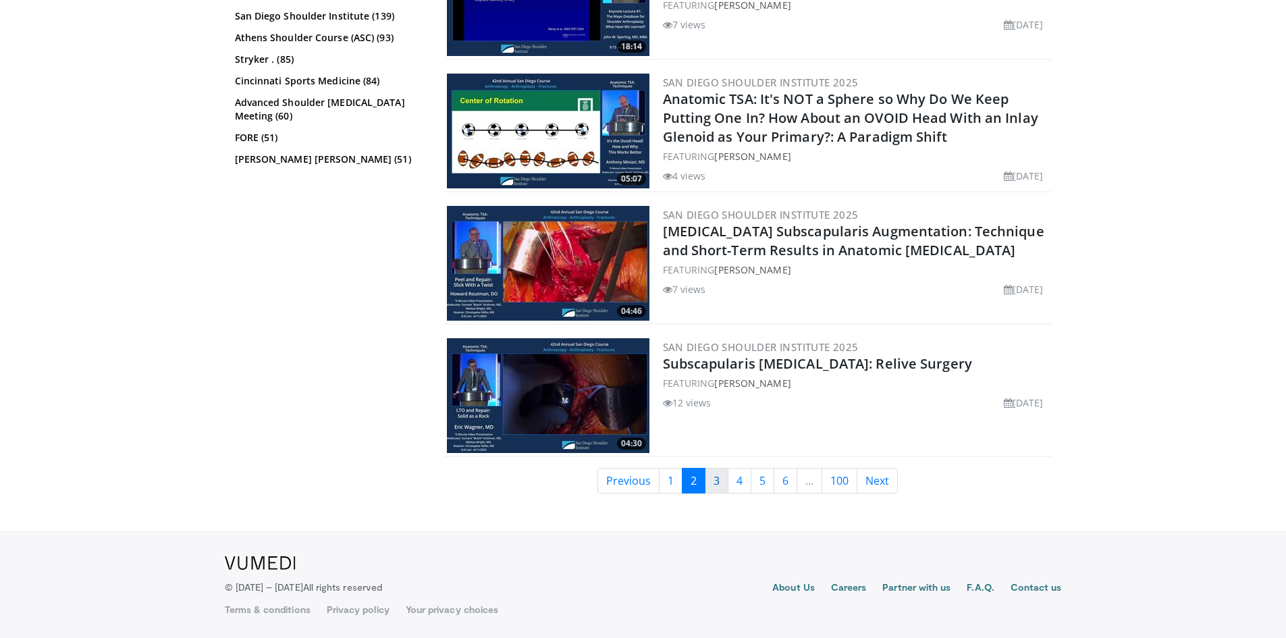
click at [713, 483] on link "3" at bounding box center [717, 481] width 24 height 26
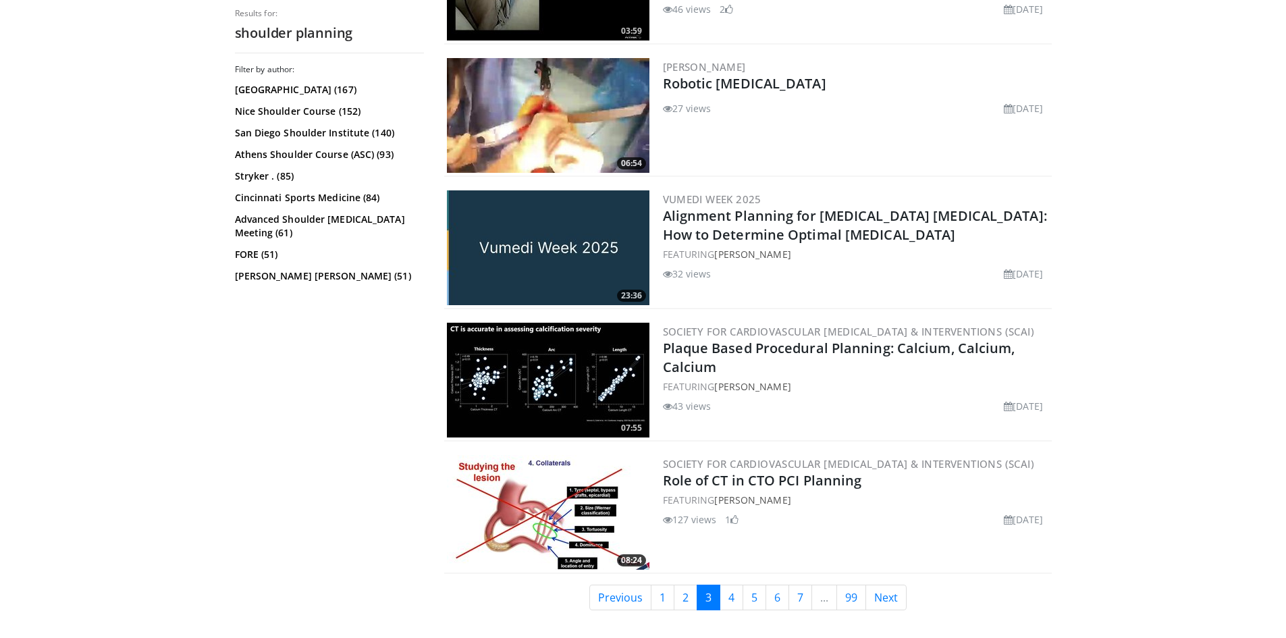
scroll to position [3104, 0]
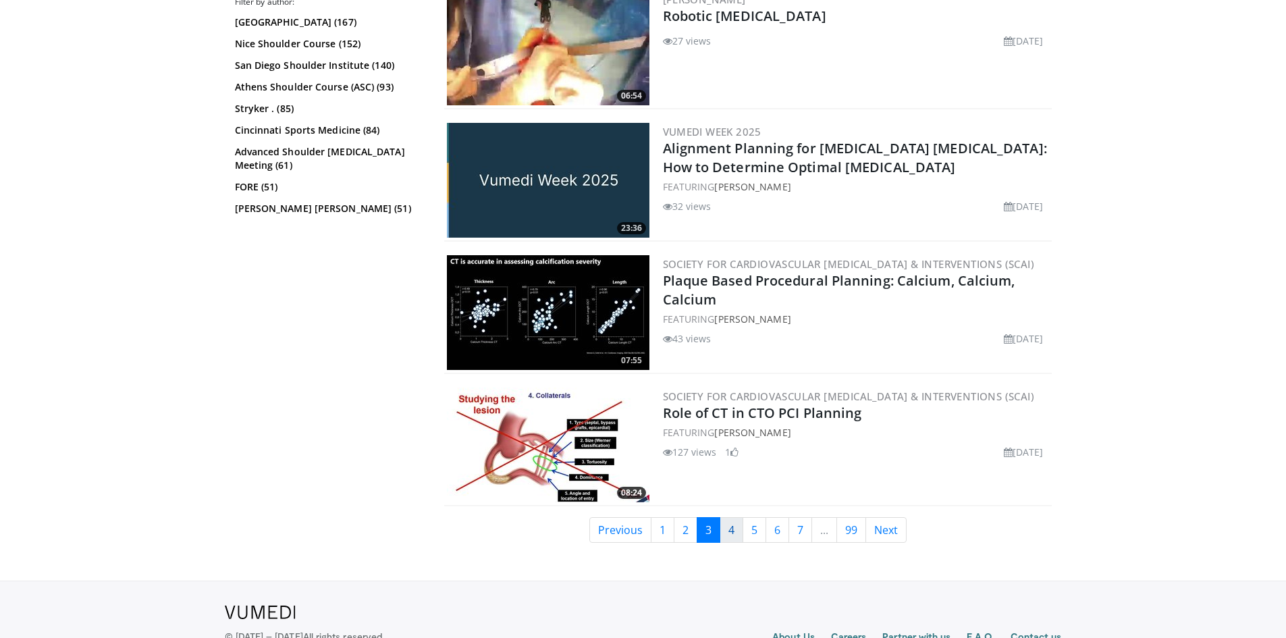
click at [735, 531] on link "4" at bounding box center [731, 530] width 24 height 26
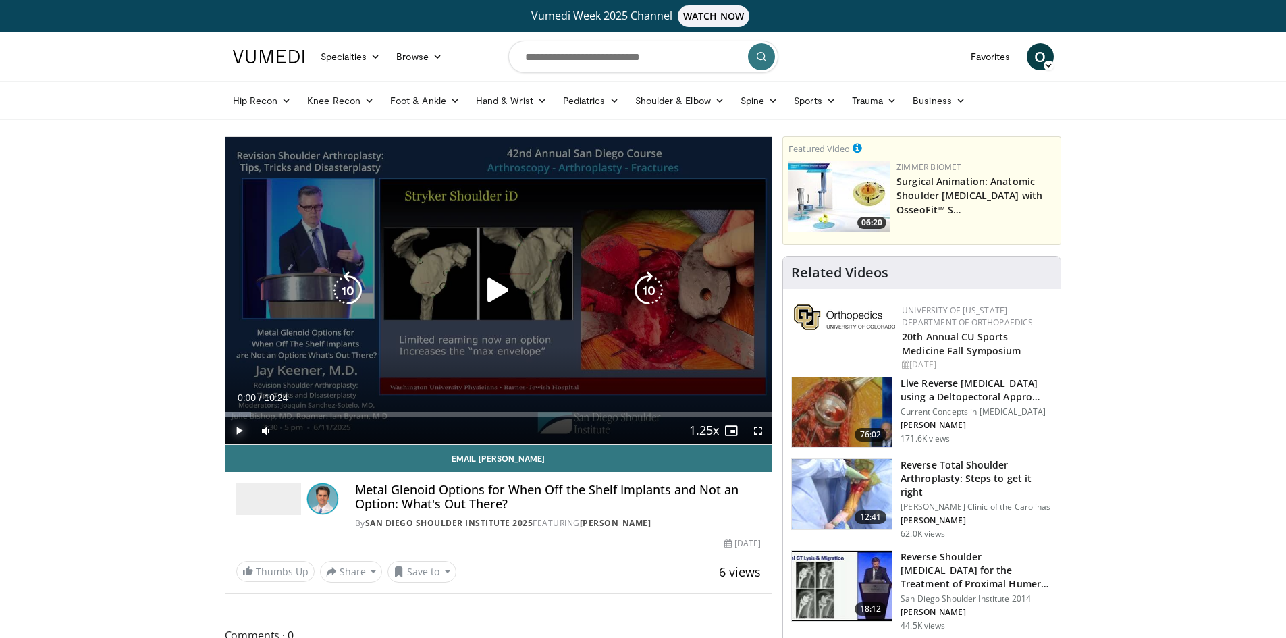
click at [238, 429] on span "Video Player" at bounding box center [238, 430] width 27 height 27
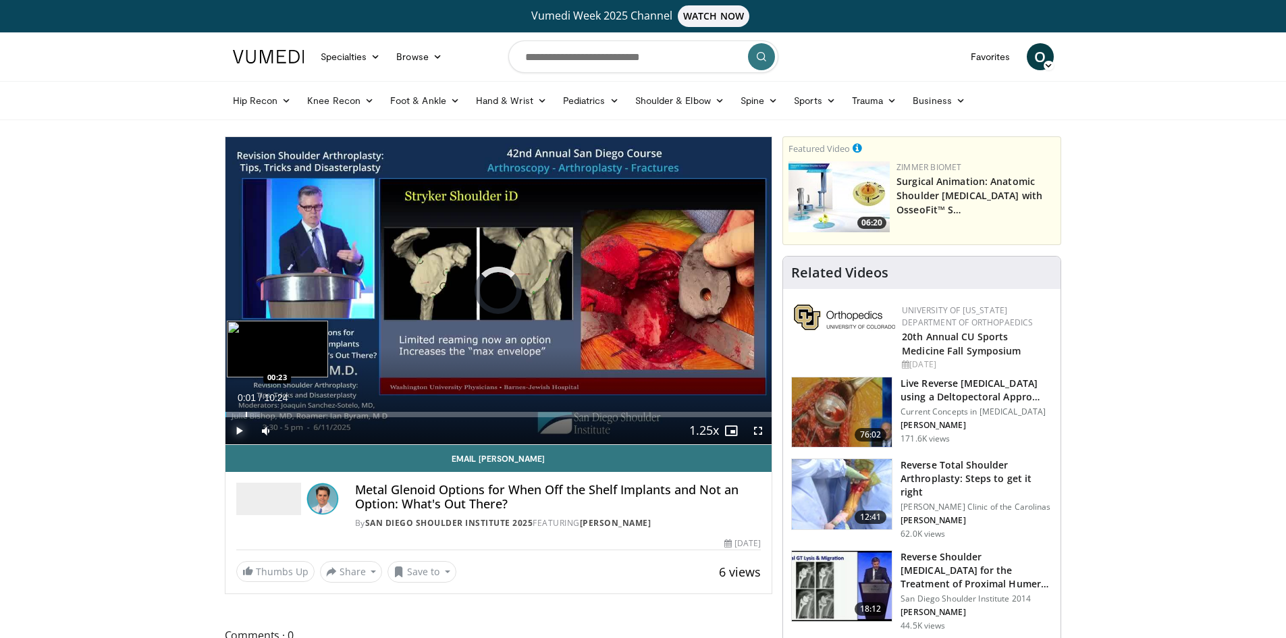
click at [246, 414] on div "Progress Bar" at bounding box center [246, 414] width 1 height 5
click at [282, 414] on div "Progress Bar" at bounding box center [282, 414] width 1 height 5
click at [759, 432] on video-js "**********" at bounding box center [498, 291] width 547 height 308
click at [761, 430] on span "Video Player" at bounding box center [757, 430] width 27 height 27
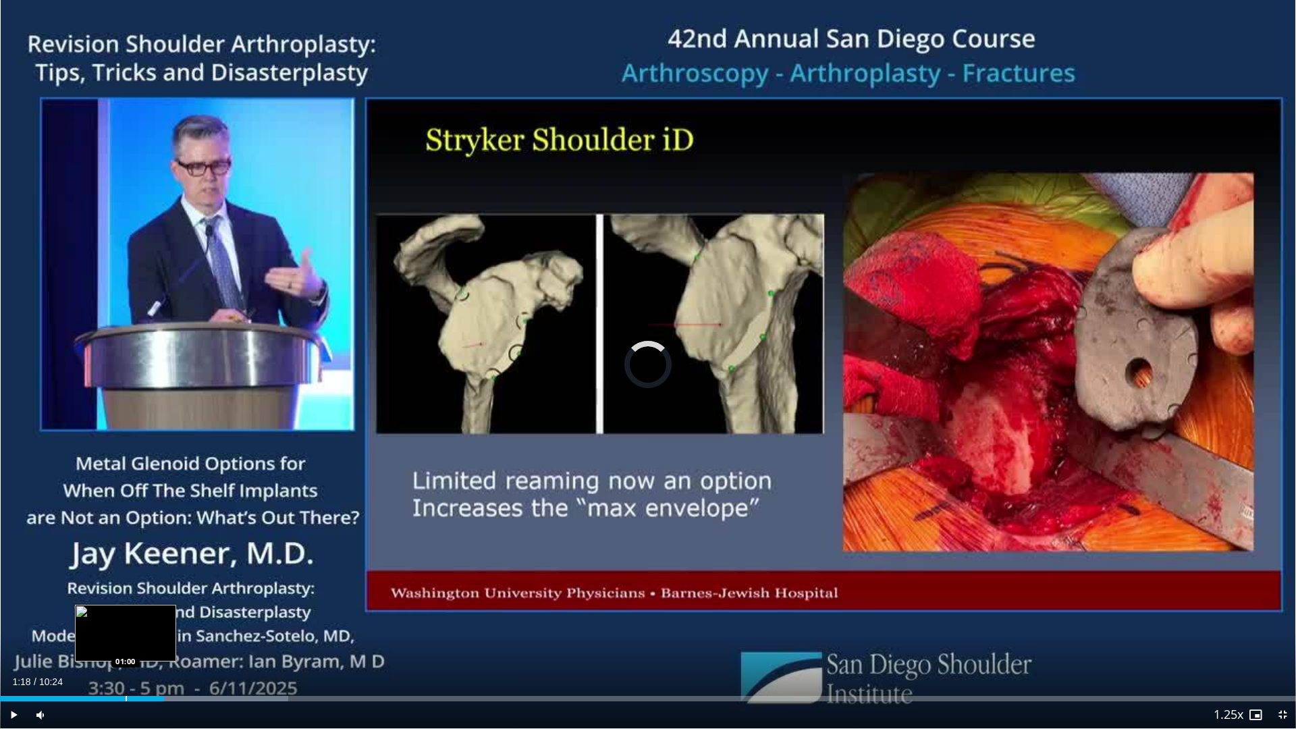
click at [126, 637] on div "Progress Bar" at bounding box center [126, 698] width 1 height 5
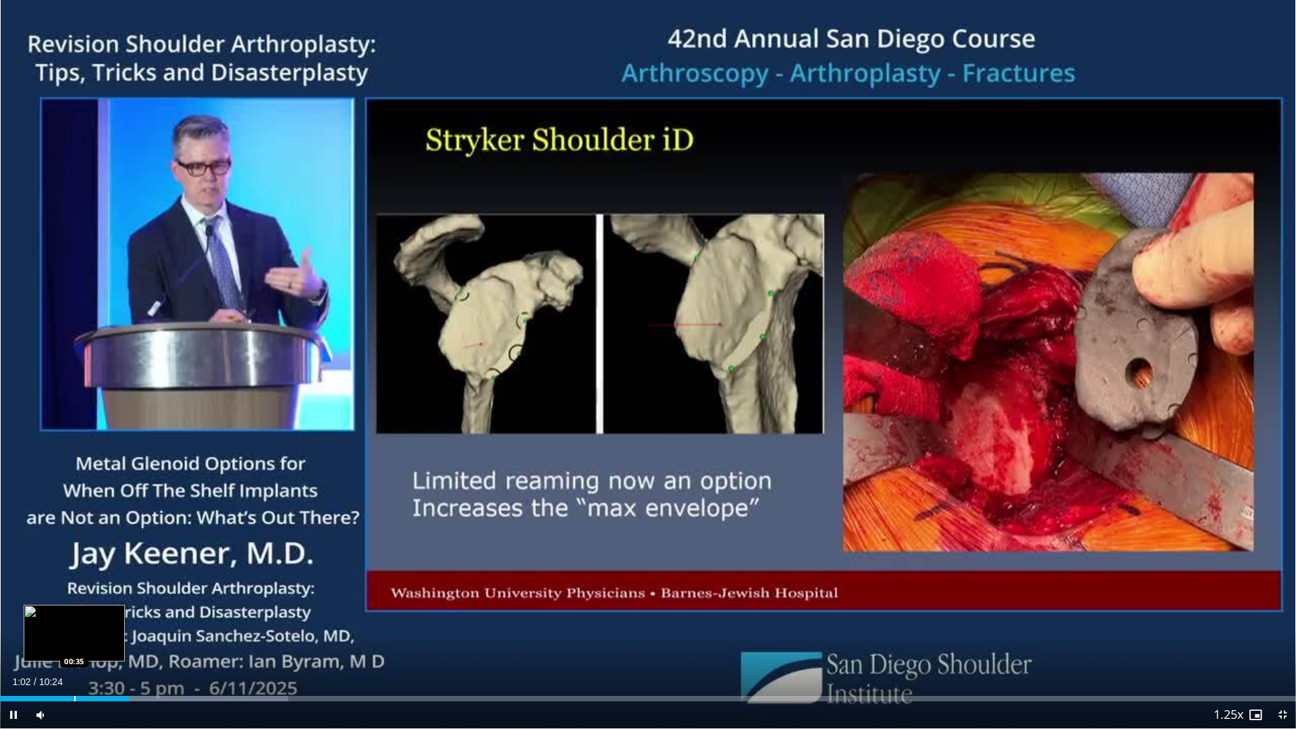
click at [75, 637] on div "Progress Bar" at bounding box center [74, 698] width 1 height 5
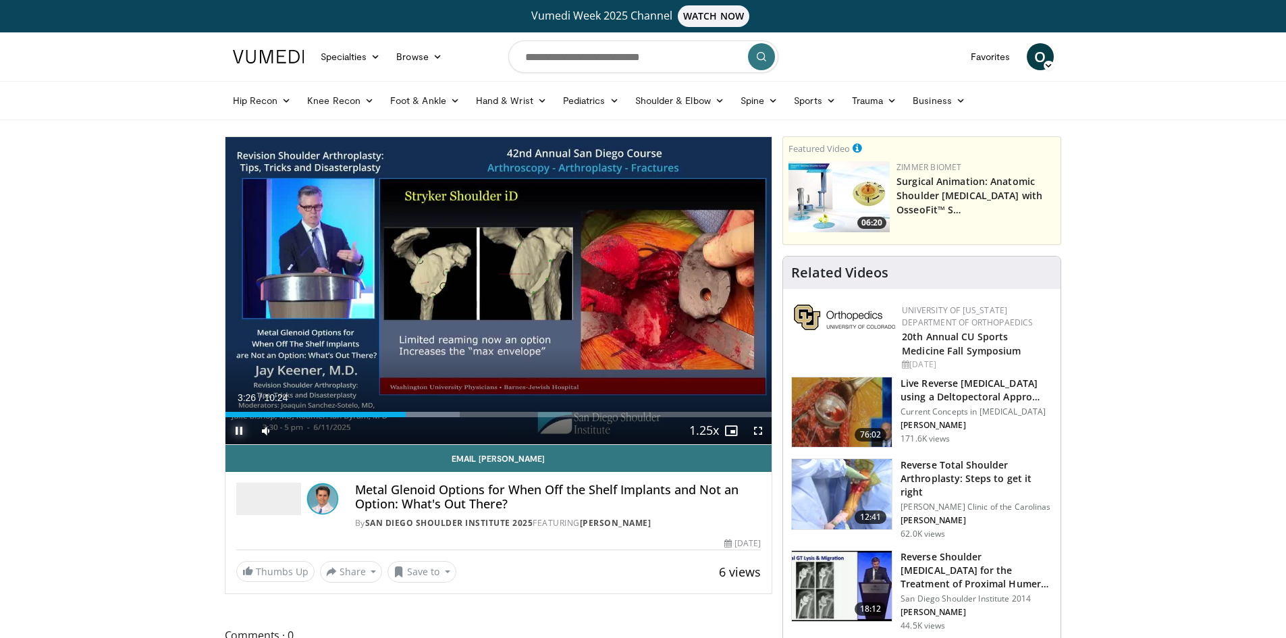
drag, startPoint x: 243, startPoint y: 430, endPoint x: 730, endPoint y: 44, distance: 621.1
click at [249, 426] on span "Video Player" at bounding box center [238, 430] width 27 height 27
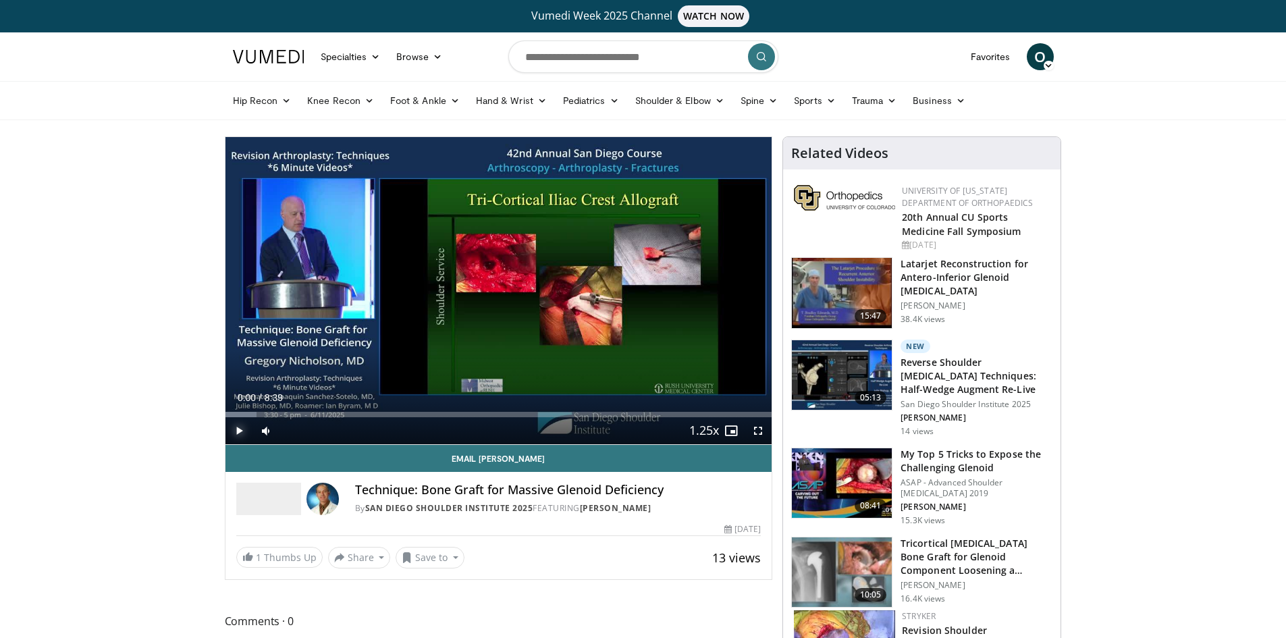
click at [240, 427] on span "Video Player" at bounding box center [238, 430] width 27 height 27
click at [257, 414] on div "Progress Bar" at bounding box center [257, 414] width 1 height 5
click at [281, 412] on div "Progress Bar" at bounding box center [281, 414] width 1 height 5
click at [304, 412] on div "Progress Bar" at bounding box center [304, 414] width 1 height 5
click at [277, 415] on div "Progress Bar" at bounding box center [277, 414] width 1 height 5
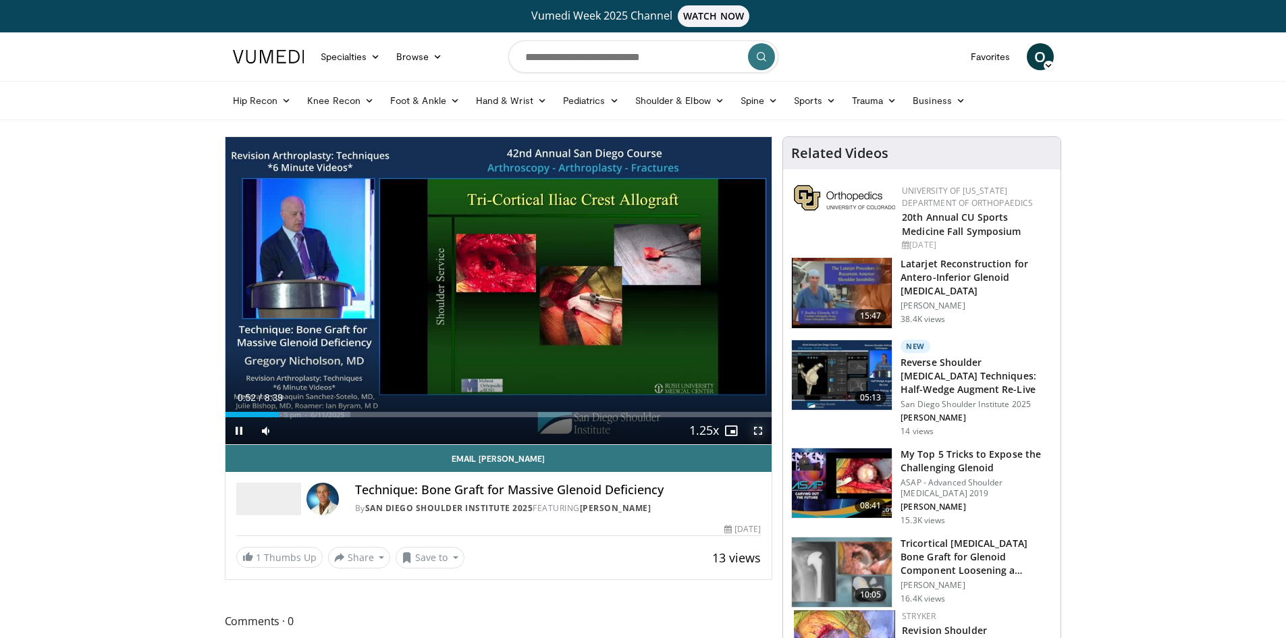
click at [759, 433] on span "Video Player" at bounding box center [757, 430] width 27 height 27
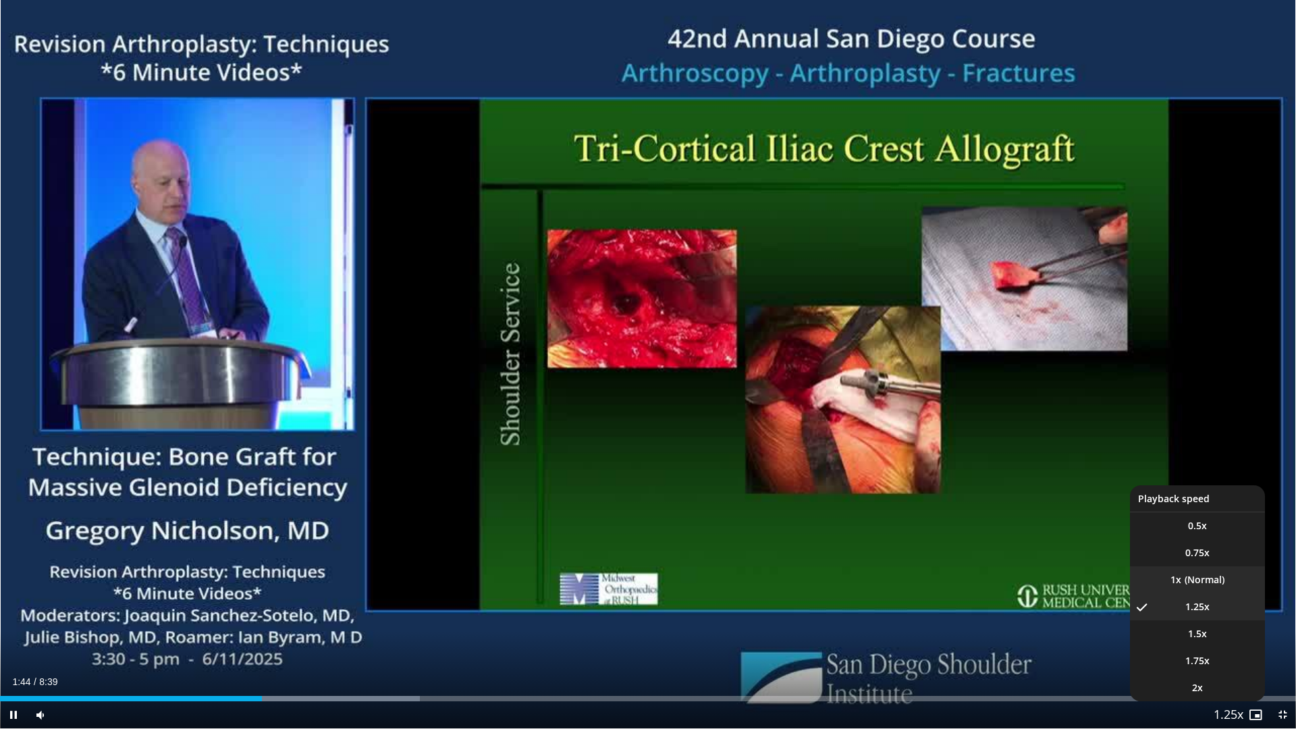
click at [1180, 580] on span "1x" at bounding box center [1175, 579] width 11 height 13
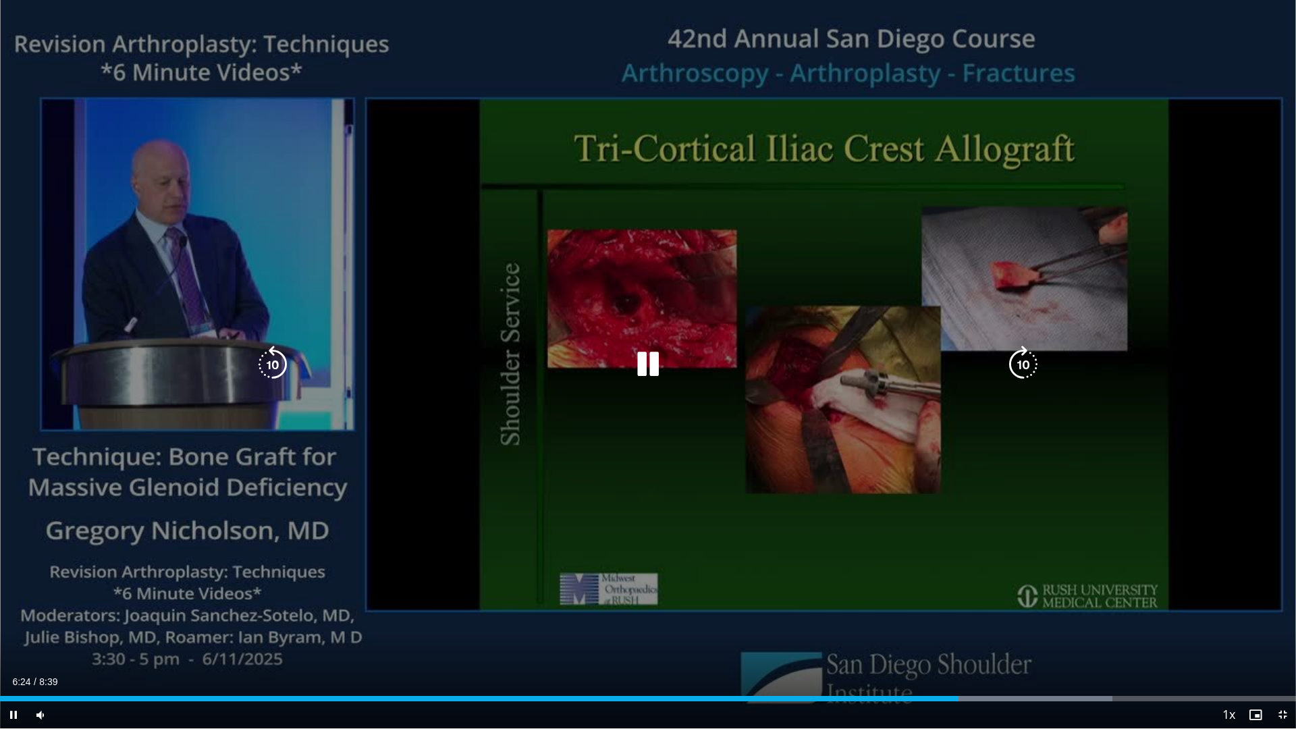
click at [640, 371] on icon "Video Player" at bounding box center [648, 365] width 38 height 38
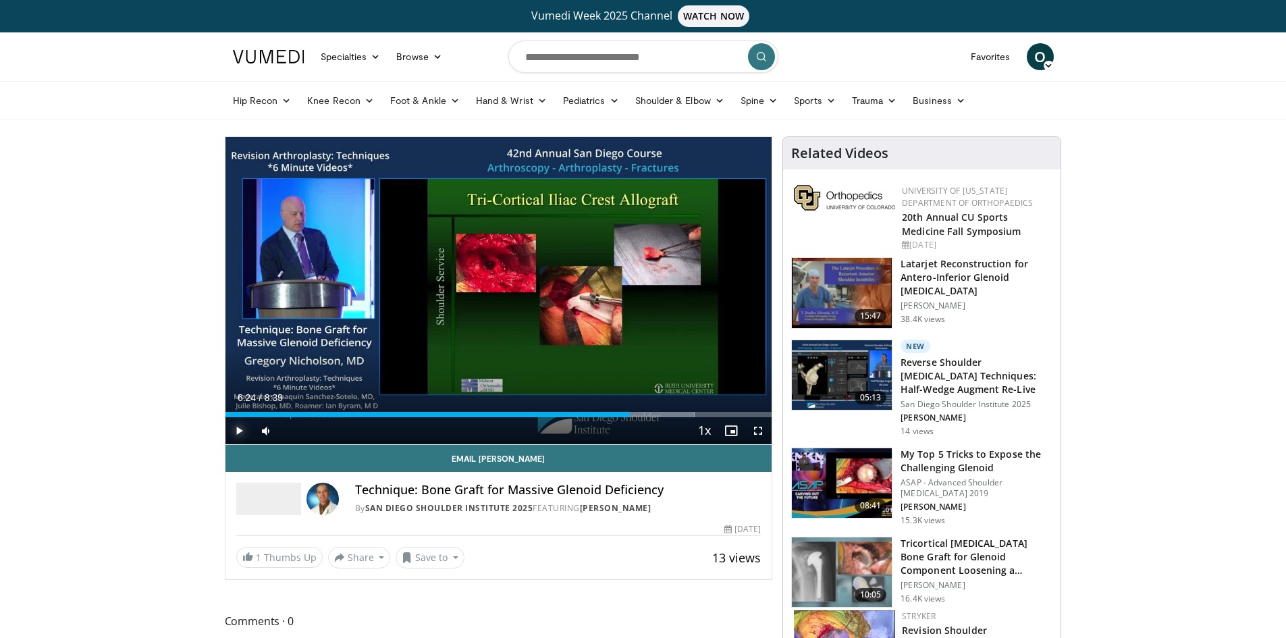
click at [231, 429] on span "Video Player" at bounding box center [238, 430] width 27 height 27
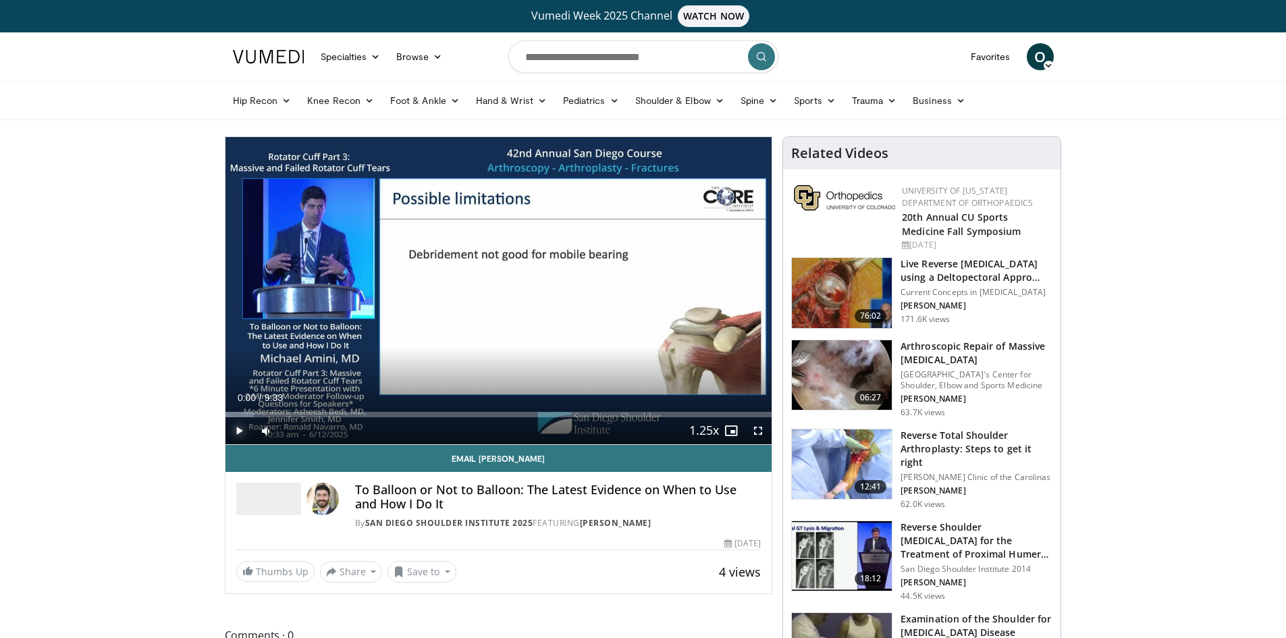
click at [240, 431] on span "Video Player" at bounding box center [238, 430] width 27 height 27
click at [298, 412] on div "Progress Bar" at bounding box center [298, 414] width 1 height 5
click at [342, 412] on div "Progress Bar" at bounding box center [342, 414] width 1 height 5
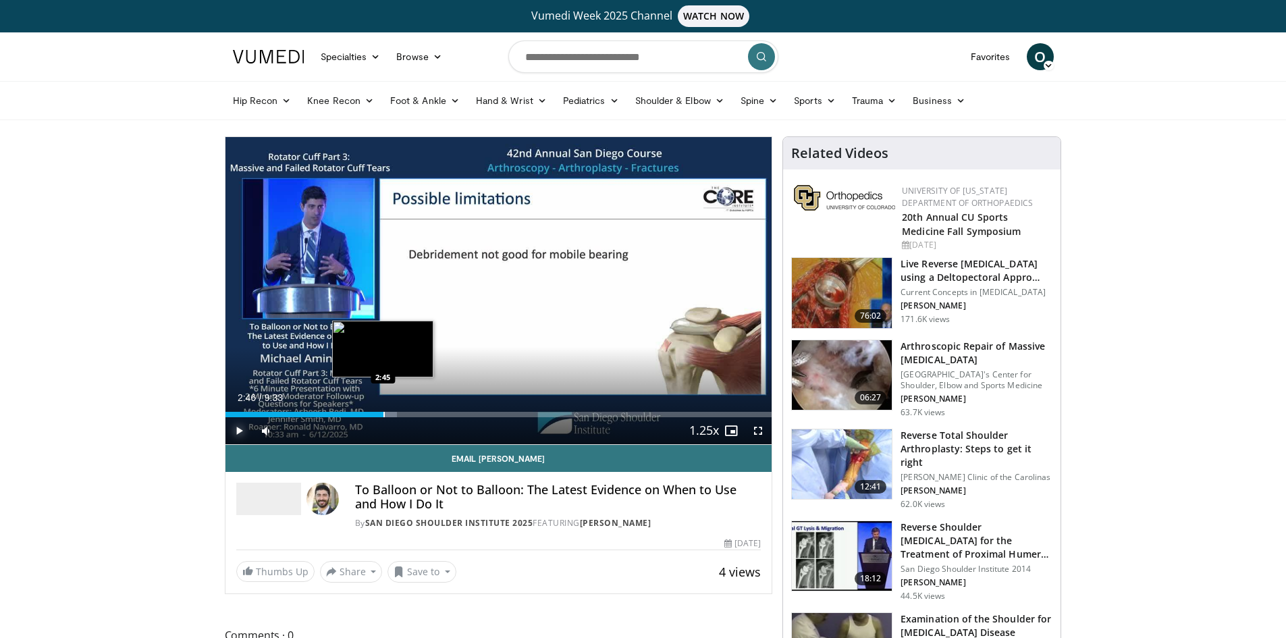
click at [383, 414] on div "Progress Bar" at bounding box center [383, 414] width 1 height 5
click at [424, 413] on div "Progress Bar" at bounding box center [424, 414] width 1 height 5
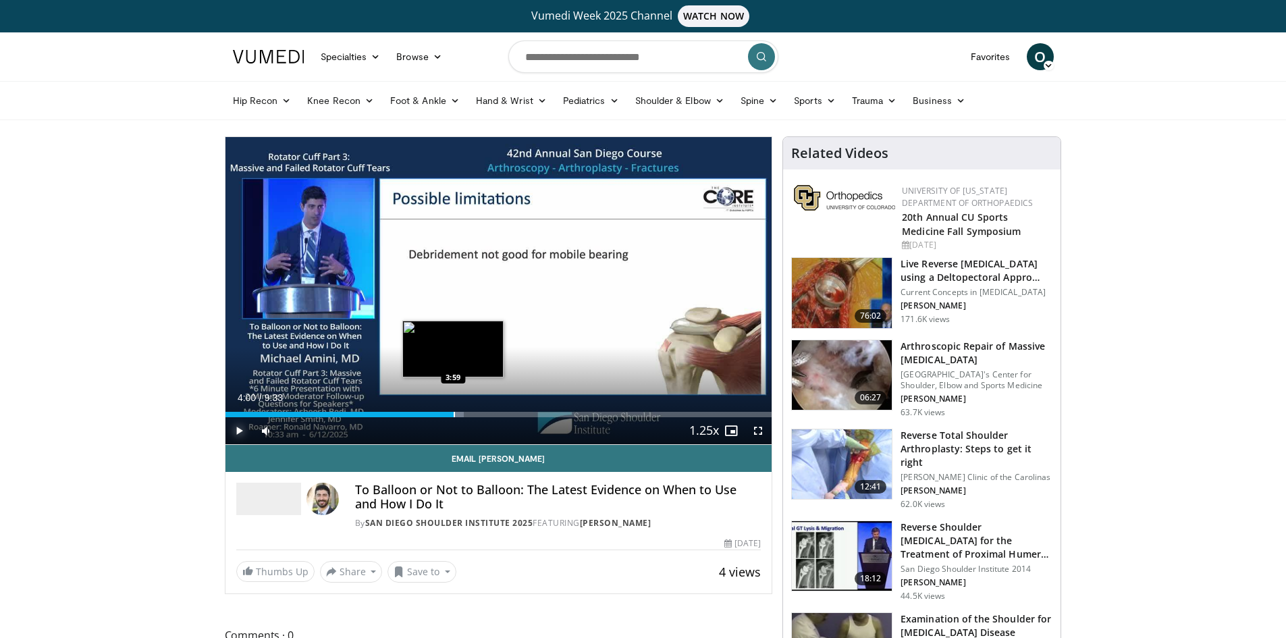
click at [453, 413] on div "Progress Bar" at bounding box center [453, 414] width 1 height 5
click at [491, 412] on div "Progress Bar" at bounding box center [491, 414] width 1 height 5
drag, startPoint x: 538, startPoint y: 412, endPoint x: 552, endPoint y: 412, distance: 14.2
click at [539, 412] on video-js "**********" at bounding box center [498, 291] width 547 height 308
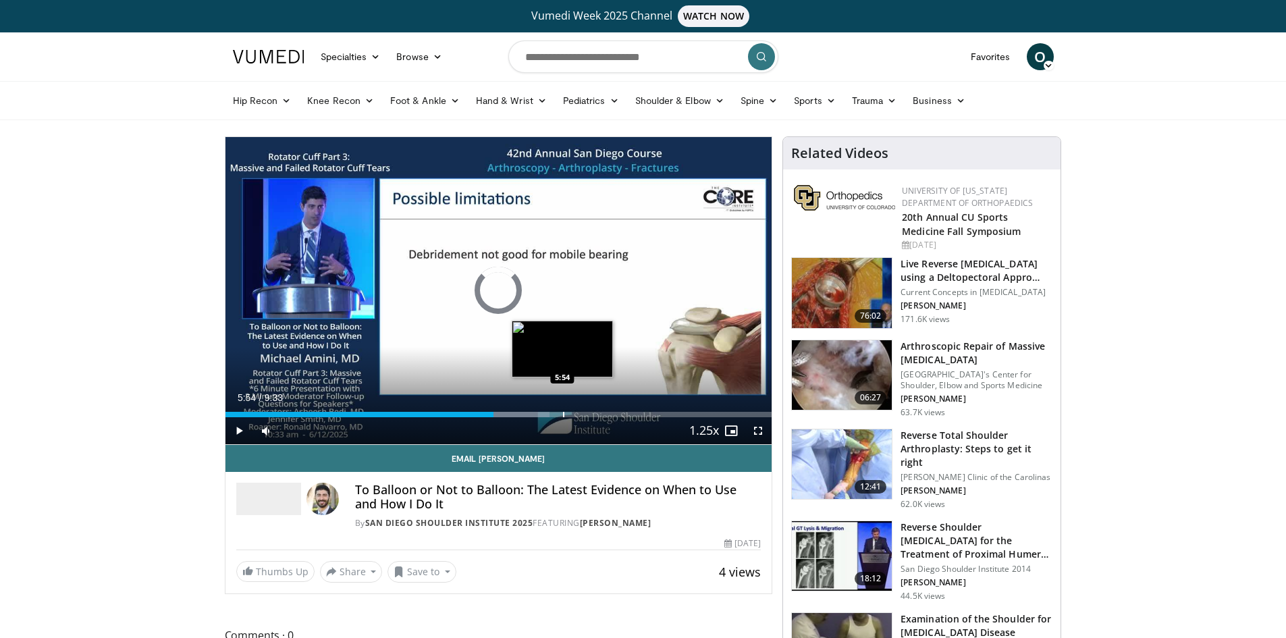
click at [563, 412] on div "Progress Bar" at bounding box center [563, 414] width 1 height 5
click at [601, 412] on div "Progress Bar" at bounding box center [601, 414] width 1 height 5
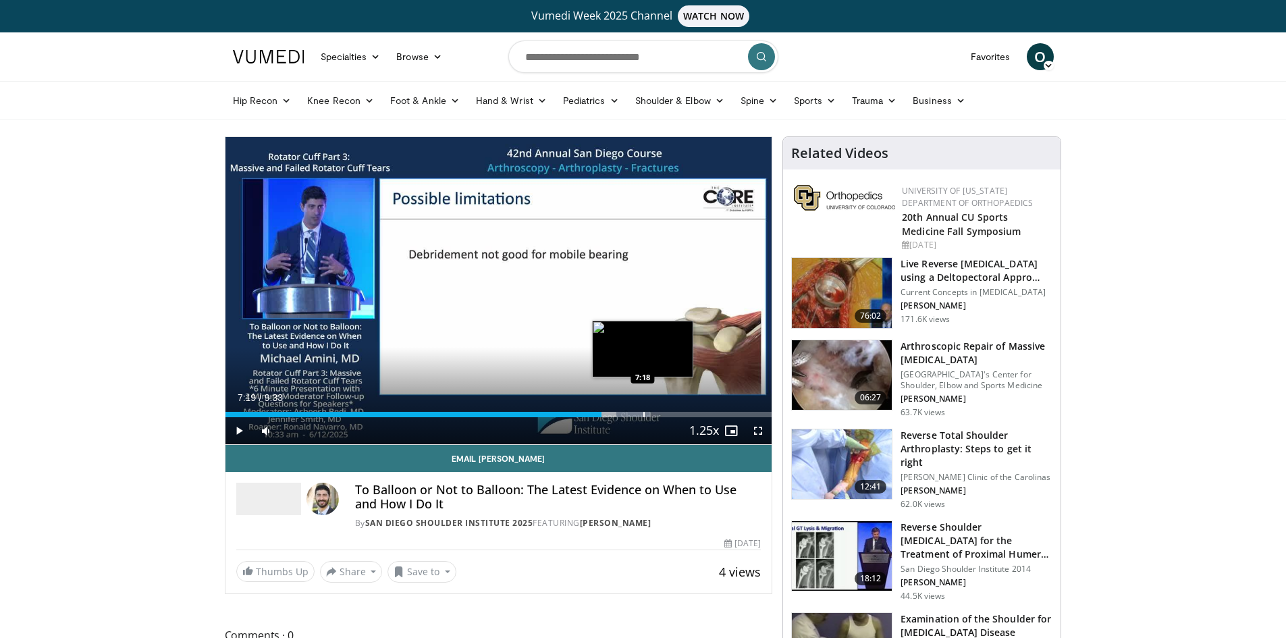
drag, startPoint x: 643, startPoint y: 412, endPoint x: 673, endPoint y: 413, distance: 30.4
click at [644, 412] on div "Progress Bar" at bounding box center [643, 414] width 1 height 5
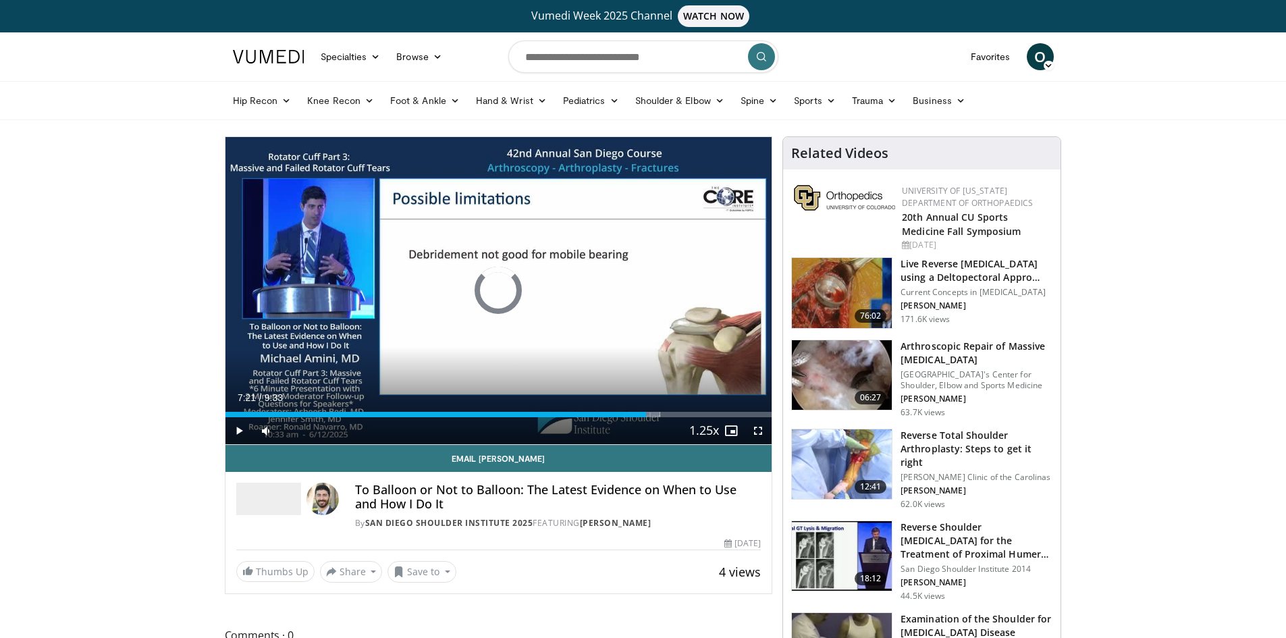
drag, startPoint x: 687, startPoint y: 412, endPoint x: 689, endPoint y: 427, distance: 14.3
click at [694, 414] on div "Loaded : 79.54% 7:21 8:05" at bounding box center [498, 414] width 547 height 5
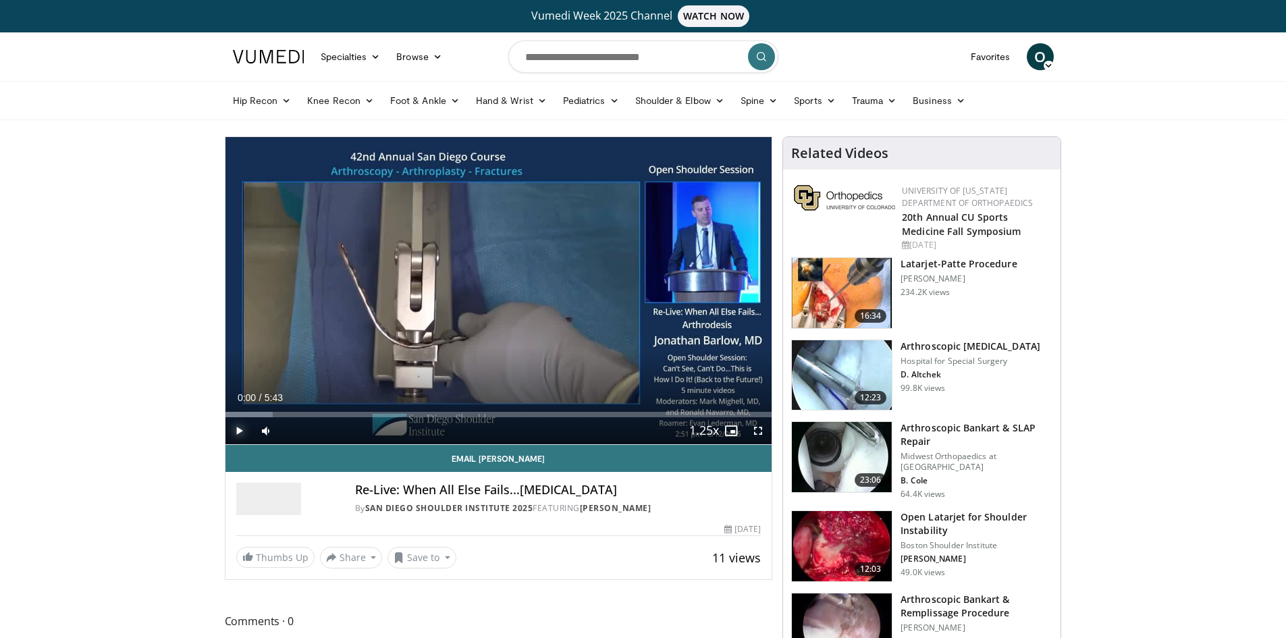
drag, startPoint x: 235, startPoint y: 426, endPoint x: 245, endPoint y: 421, distance: 11.2
click at [236, 426] on span "Video Player" at bounding box center [238, 430] width 27 height 27
click at [264, 414] on div "Progress Bar" at bounding box center [264, 414] width 1 height 5
click at [299, 414] on div "Progress Bar" at bounding box center [299, 414] width 1 height 5
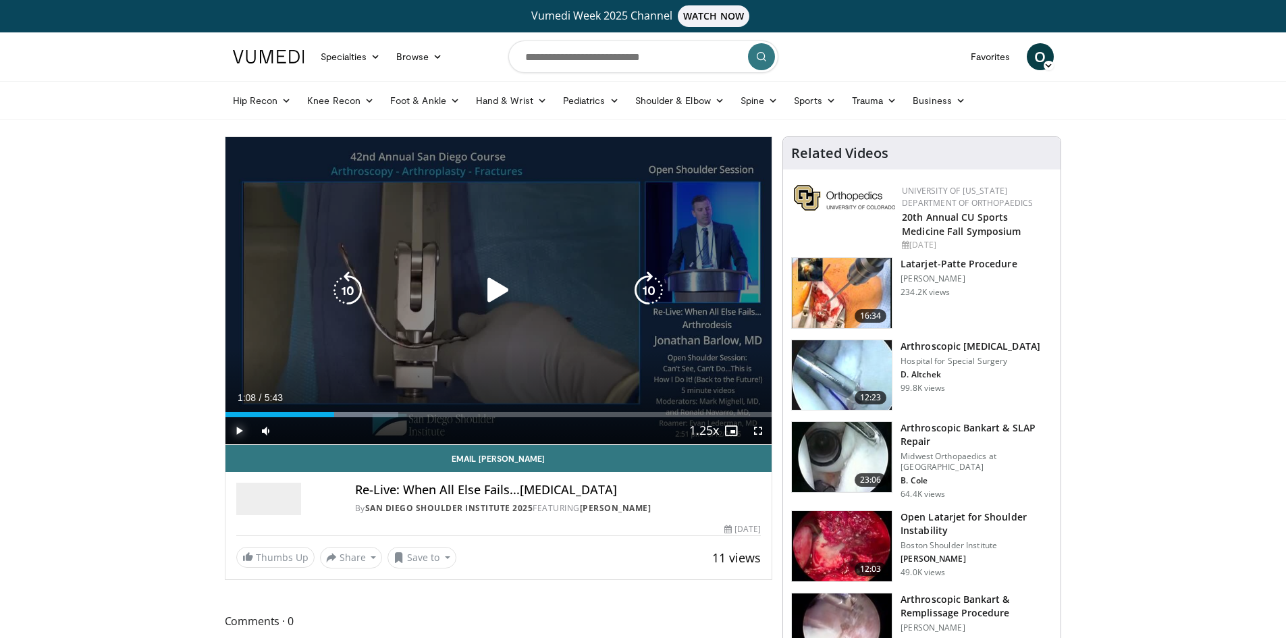
click at [335, 416] on div "Progress Bar" at bounding box center [326, 414] width 144 height 5
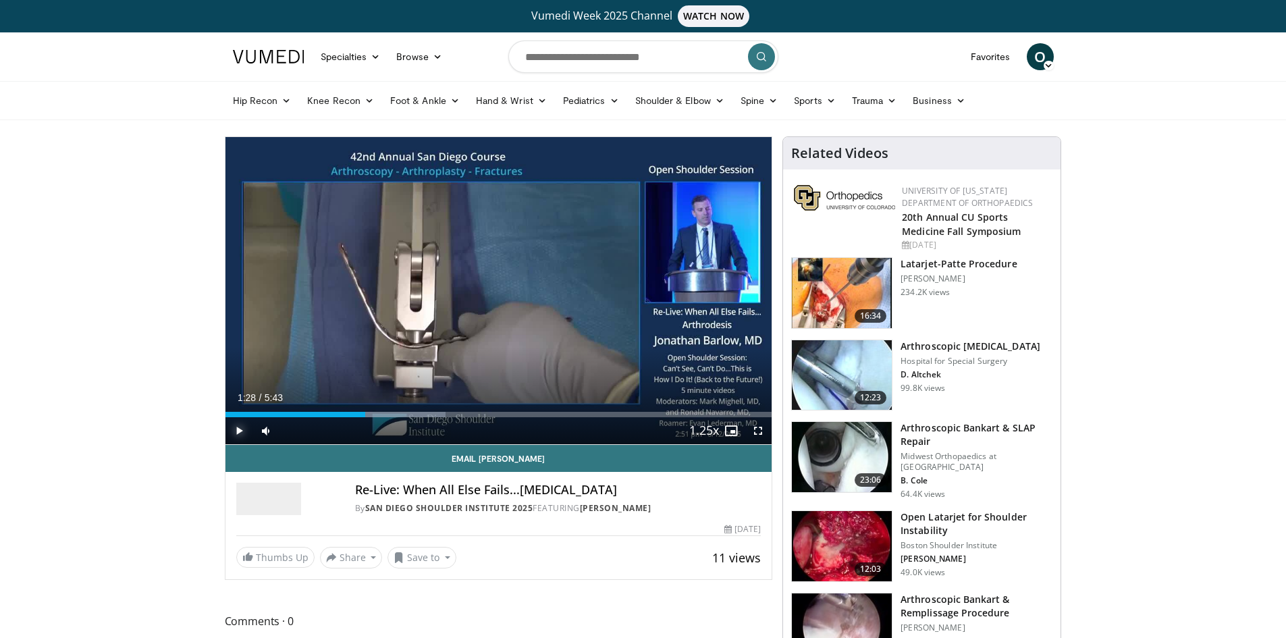
click at [366, 415] on div "Progress Bar" at bounding box center [366, 414] width 1 height 5
click at [401, 412] on div "Progress Bar" at bounding box center [401, 414] width 1 height 5
click at [449, 410] on div "Loaded : 51.90% 1:52 2:20" at bounding box center [498, 410] width 547 height 13
click at [475, 410] on div "Loaded : 60.55% 2:22 2:37" at bounding box center [498, 410] width 547 height 13
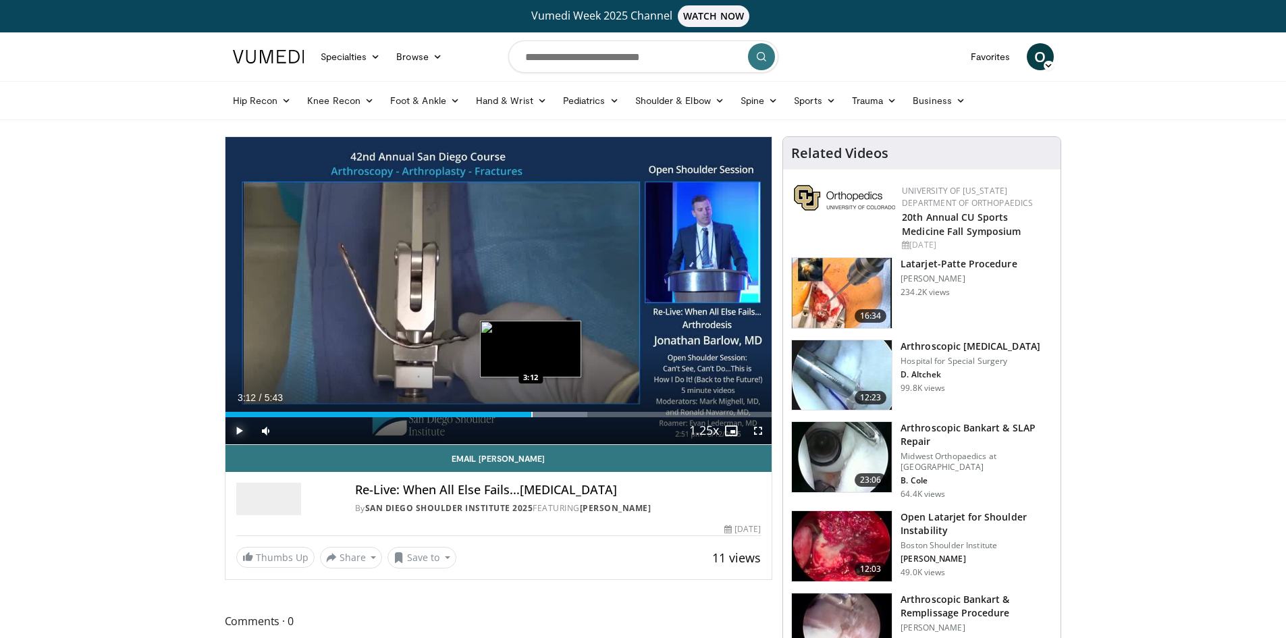
click at [531, 414] on div "Progress Bar" at bounding box center [531, 414] width 1 height 5
click at [579, 414] on div "Progress Bar" at bounding box center [578, 414] width 1 height 5
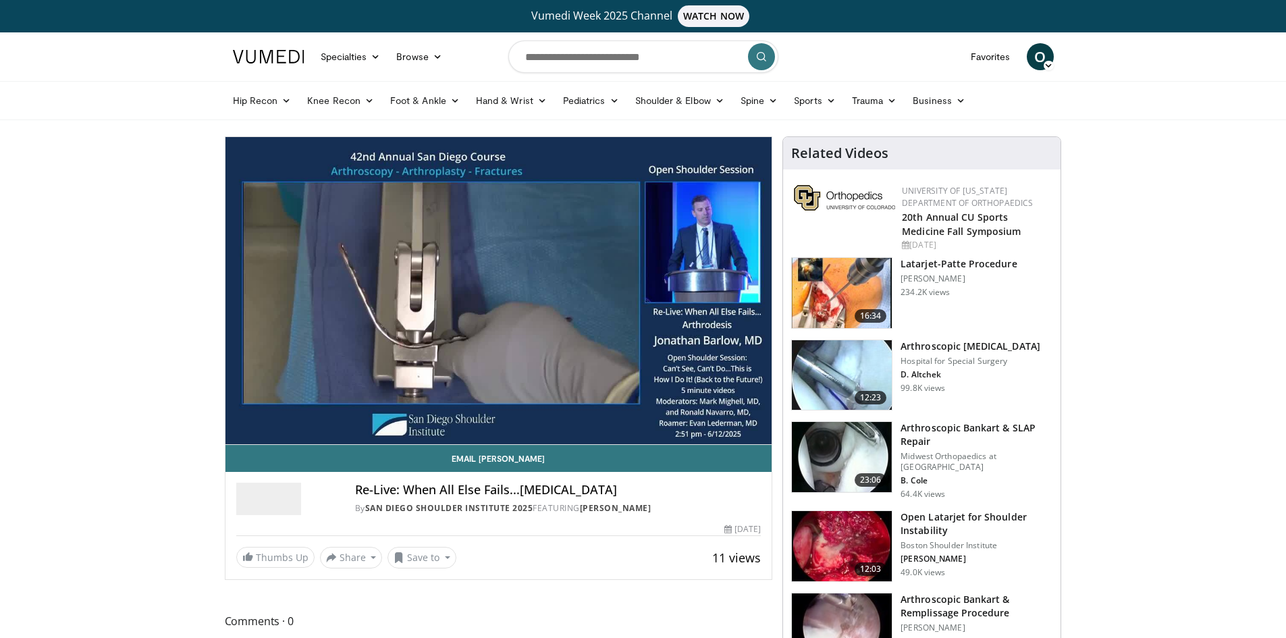
drag, startPoint x: 597, startPoint y: 412, endPoint x: 603, endPoint y: 426, distance: 14.5
click at [603, 418] on video-js "**********" at bounding box center [498, 291] width 547 height 308
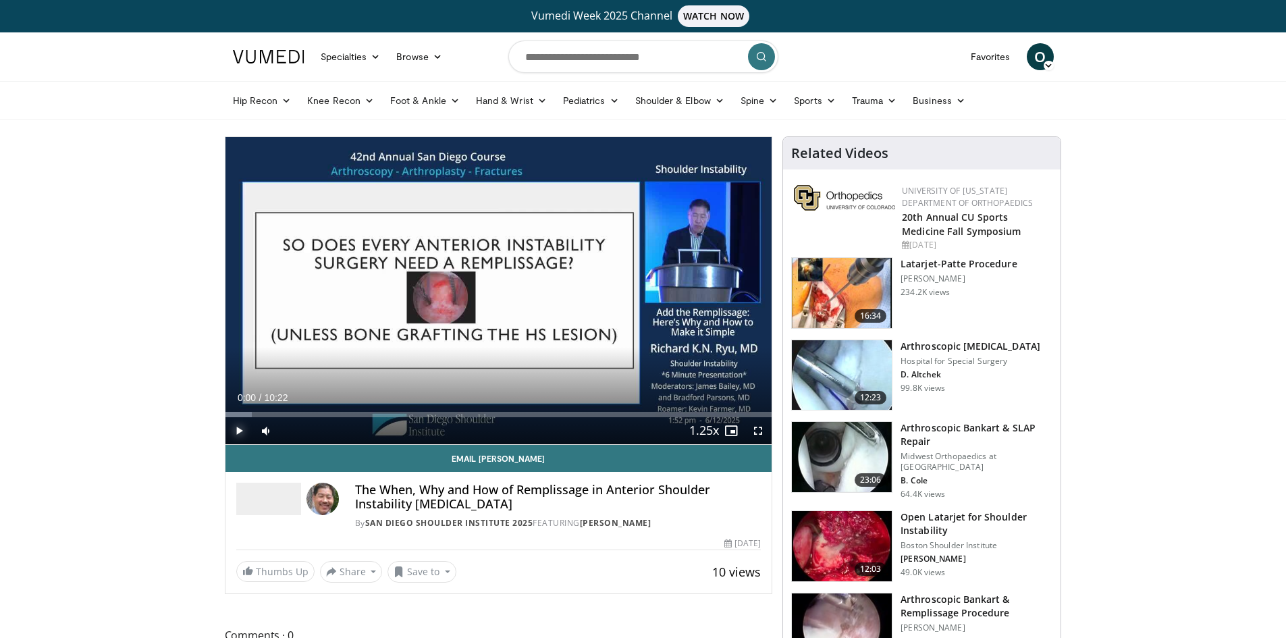
click at [236, 430] on span "Video Player" at bounding box center [238, 430] width 27 height 27
click at [245, 414] on div "Progress Bar" at bounding box center [245, 414] width 1 height 5
click at [267, 414] on div "Progress Bar" at bounding box center [267, 414] width 1 height 5
click at [292, 410] on div "Loaded : 17.53% 00:47 01:16" at bounding box center [498, 410] width 547 height 13
click at [310, 409] on div "Loaded : 22.31% 01:17 01:37" at bounding box center [498, 410] width 547 height 13
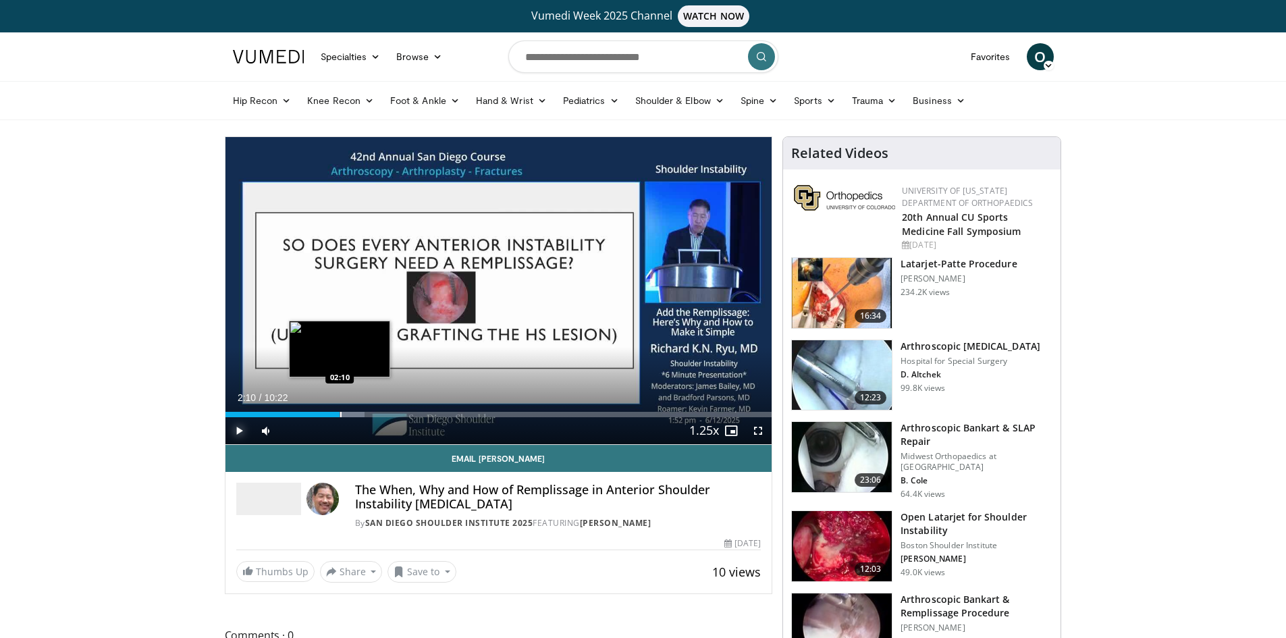
click at [340, 412] on div "Progress Bar" at bounding box center [340, 414] width 1 height 5
click at [364, 414] on div "Progress Bar" at bounding box center [364, 414] width 1 height 5
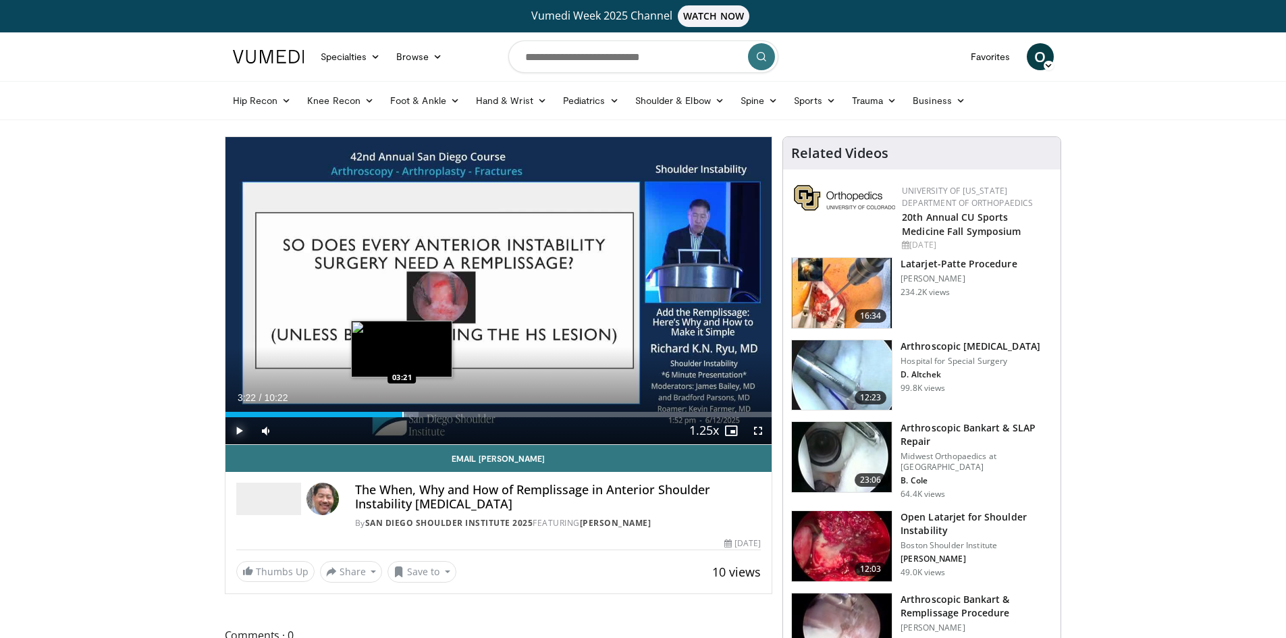
click at [402, 415] on div "Progress Bar" at bounding box center [402, 414] width 1 height 5
click at [449, 416] on div "Progress Bar" at bounding box center [449, 414] width 1 height 5
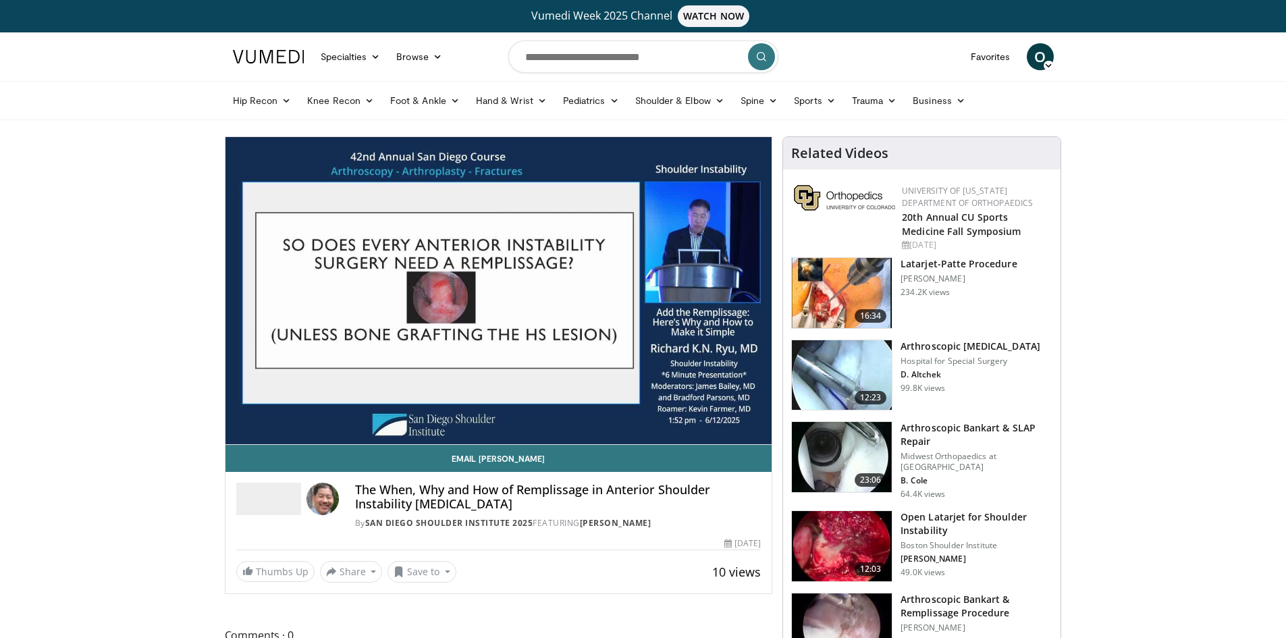
click at [510, 415] on video-js "**********" at bounding box center [498, 291] width 547 height 308
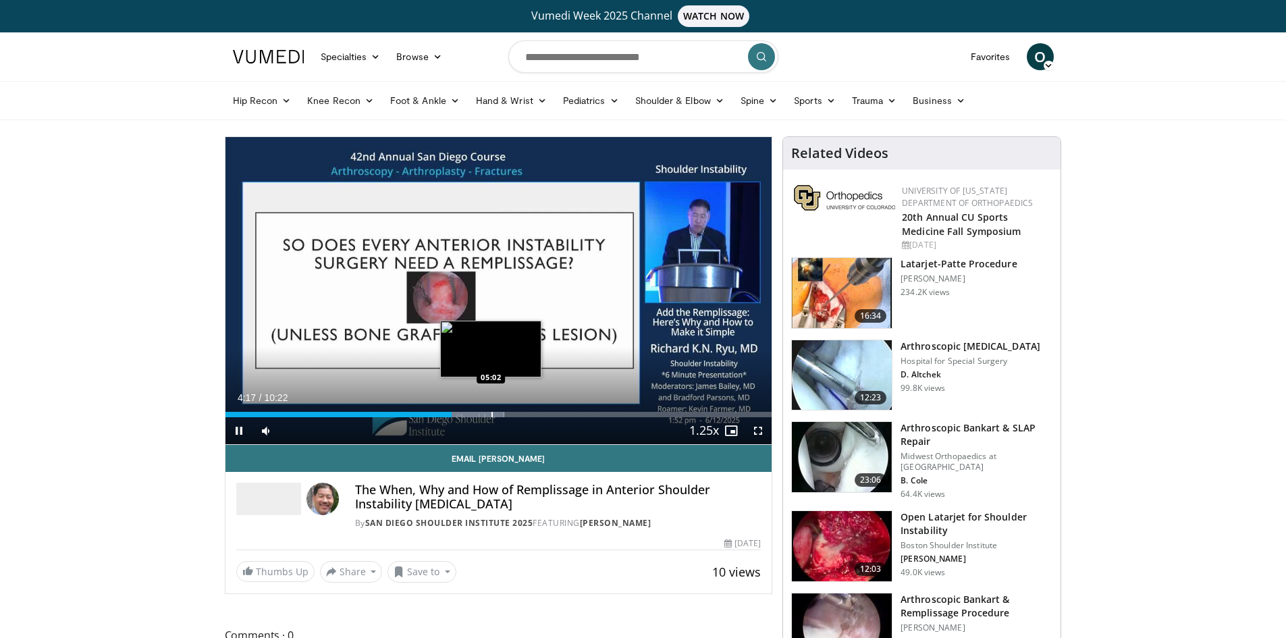
click at [491, 410] on div "Loaded : 51.01% 04:17 05:02" at bounding box center [498, 410] width 547 height 13
click at [539, 410] on div "Loaded : 56.31% 05:03 05:55" at bounding box center [498, 410] width 547 height 13
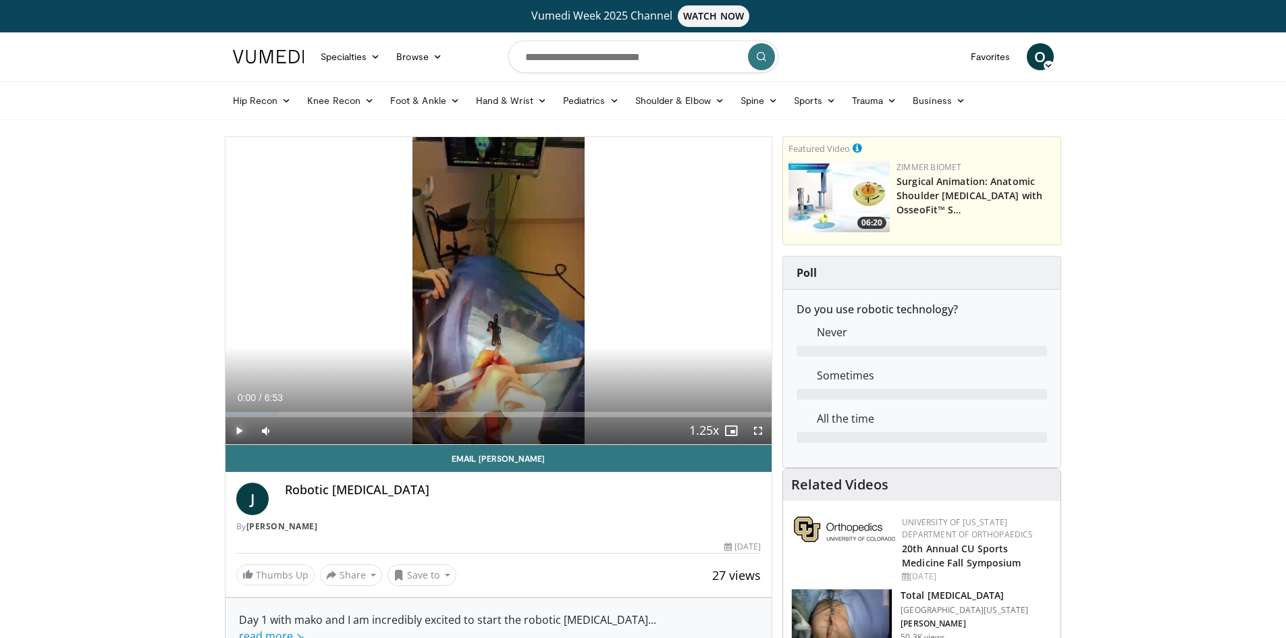
click at [233, 426] on span "Video Player" at bounding box center [238, 430] width 27 height 27
click at [757, 429] on span "Video Player" at bounding box center [757, 430] width 27 height 27
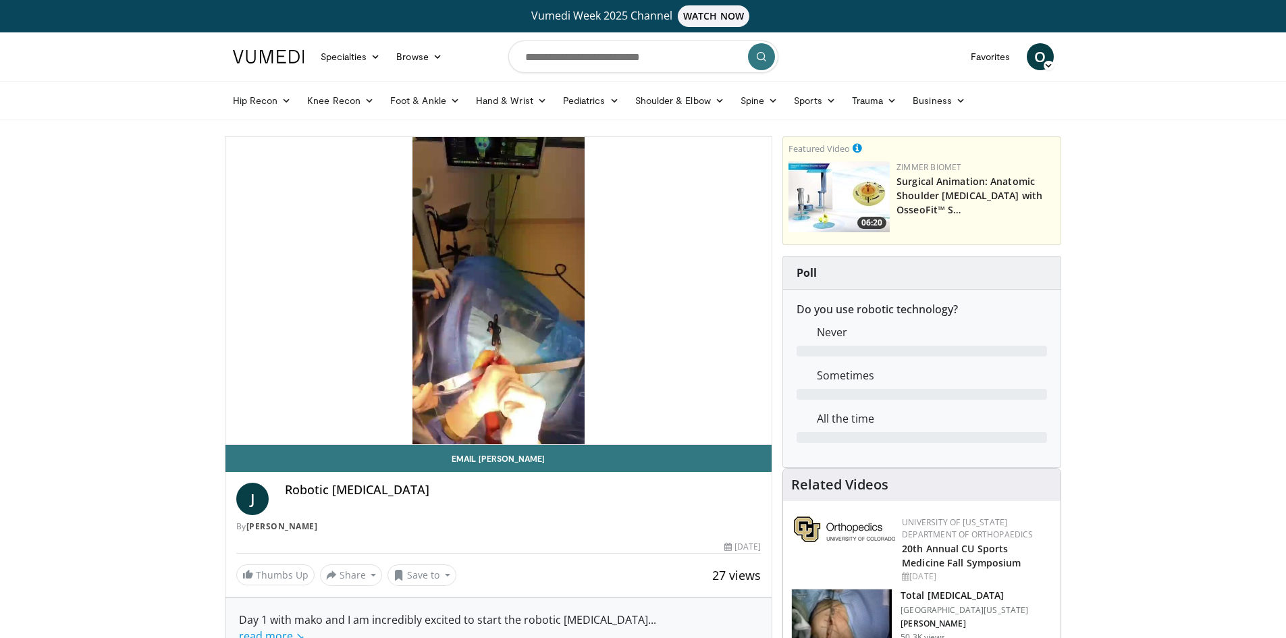
scroll to position [67, 0]
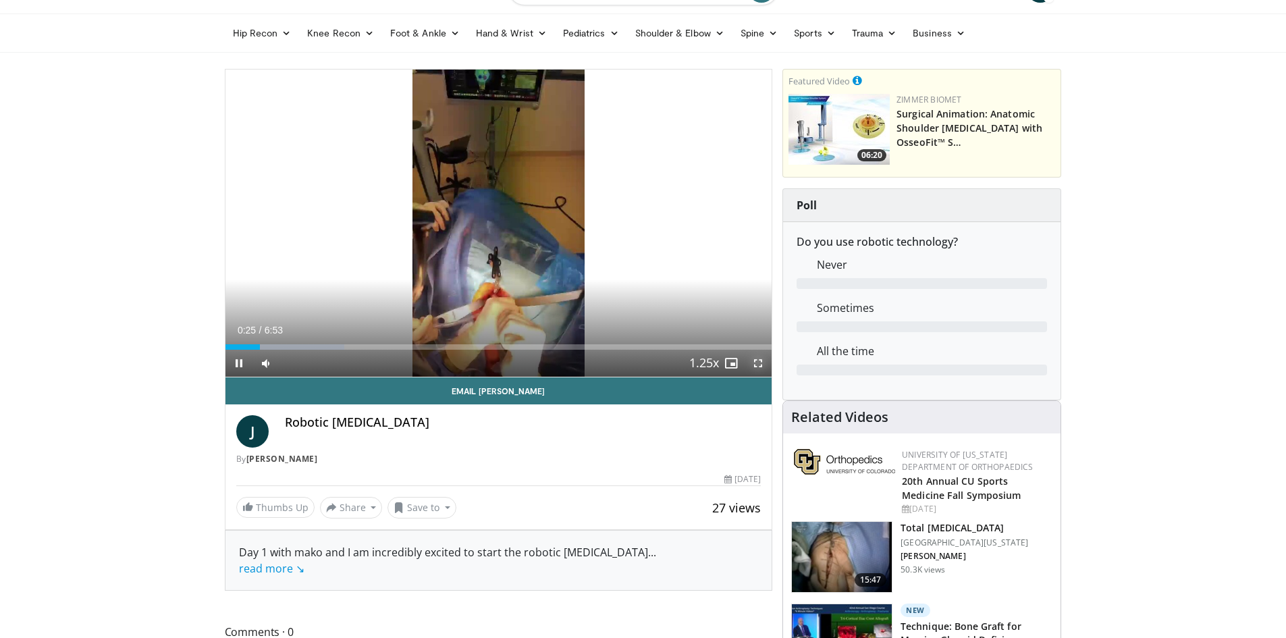
click at [756, 363] on span "Video Player" at bounding box center [757, 363] width 27 height 27
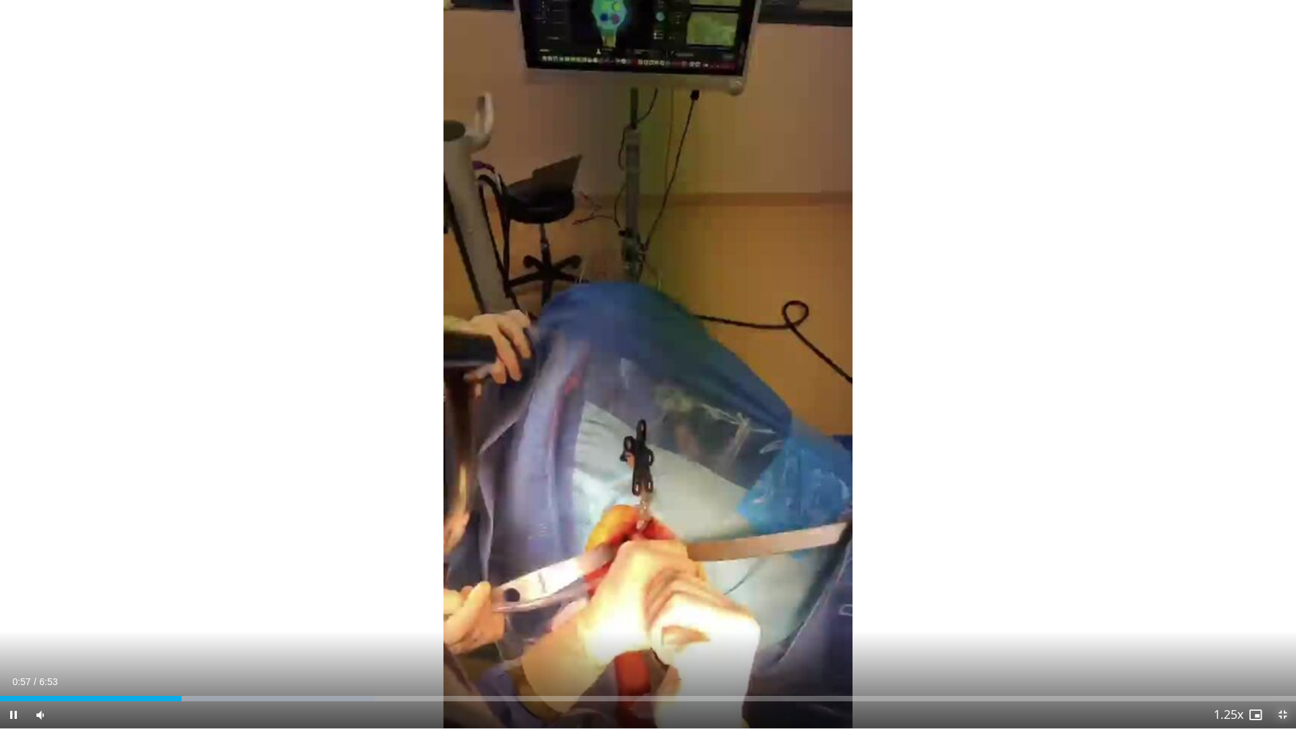
click at [1282, 637] on span "Video Player" at bounding box center [1282, 714] width 27 height 27
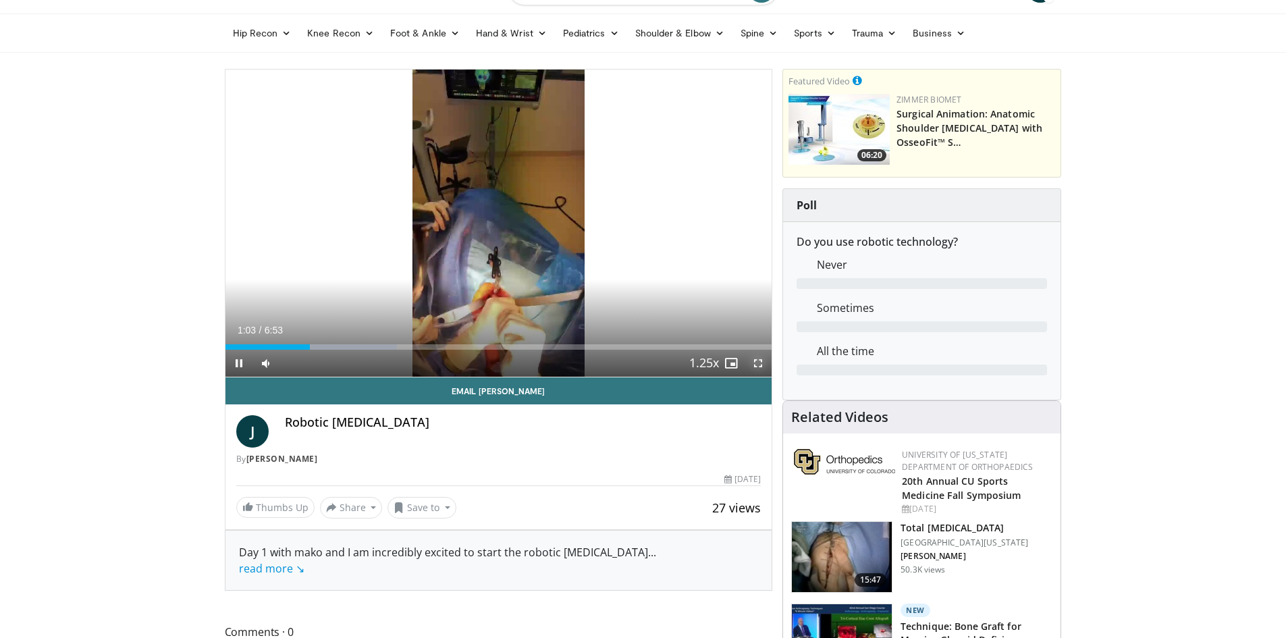
click at [757, 357] on span "Video Player" at bounding box center [757, 363] width 27 height 27
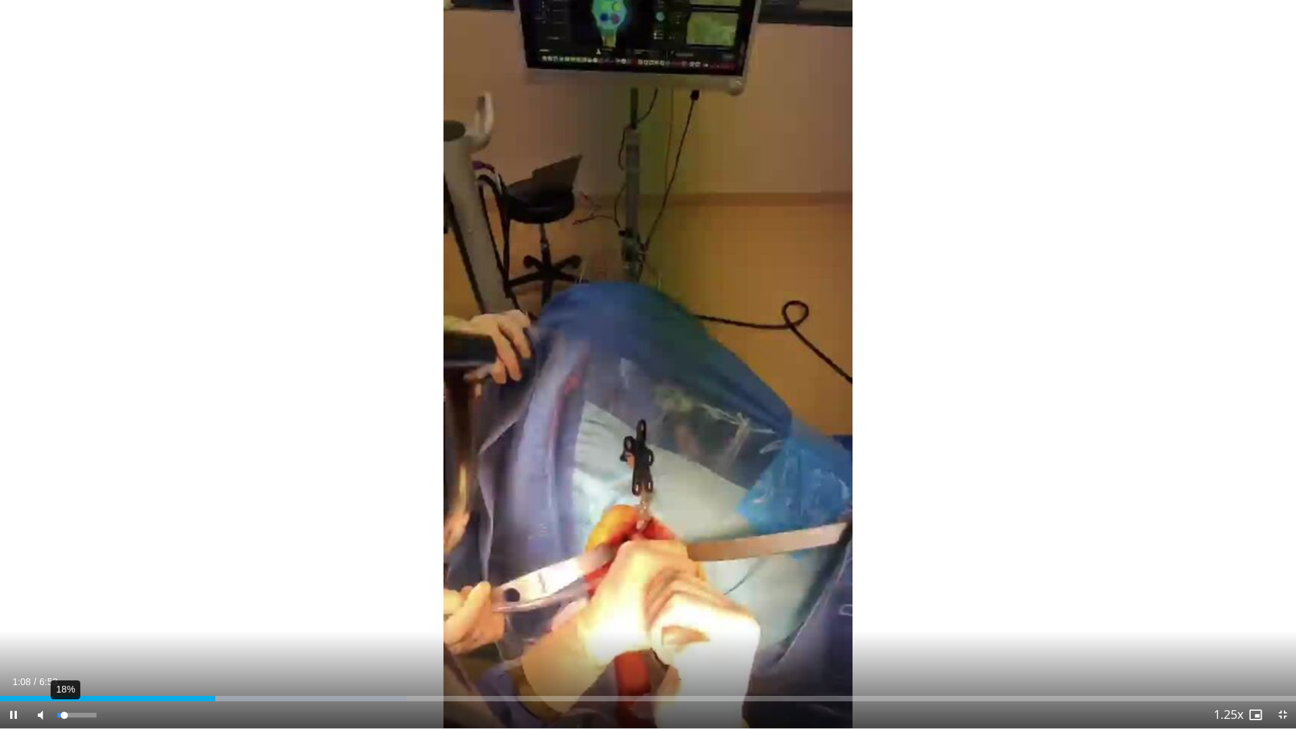
click at [64, 637] on div "18%" at bounding box center [76, 715] width 38 height 5
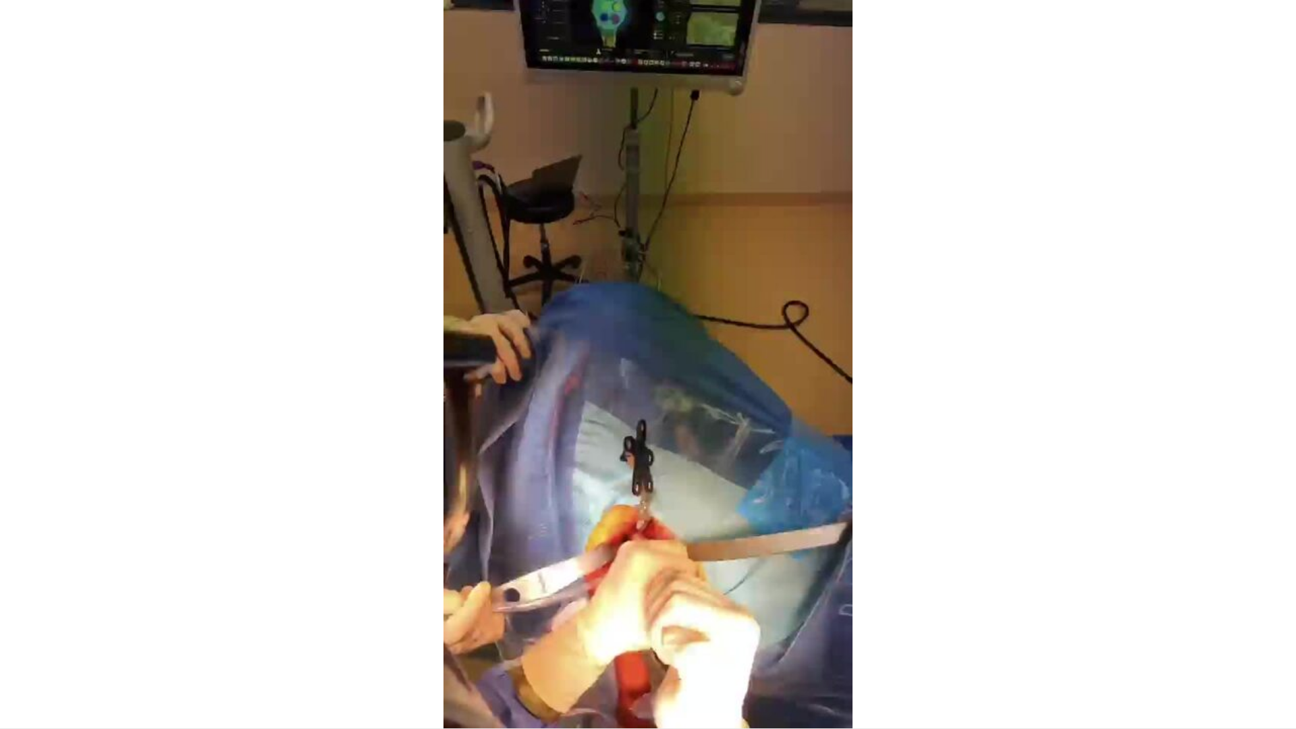
drag, startPoint x: 443, startPoint y: 705, endPoint x: 462, endPoint y: 728, distance: 30.7
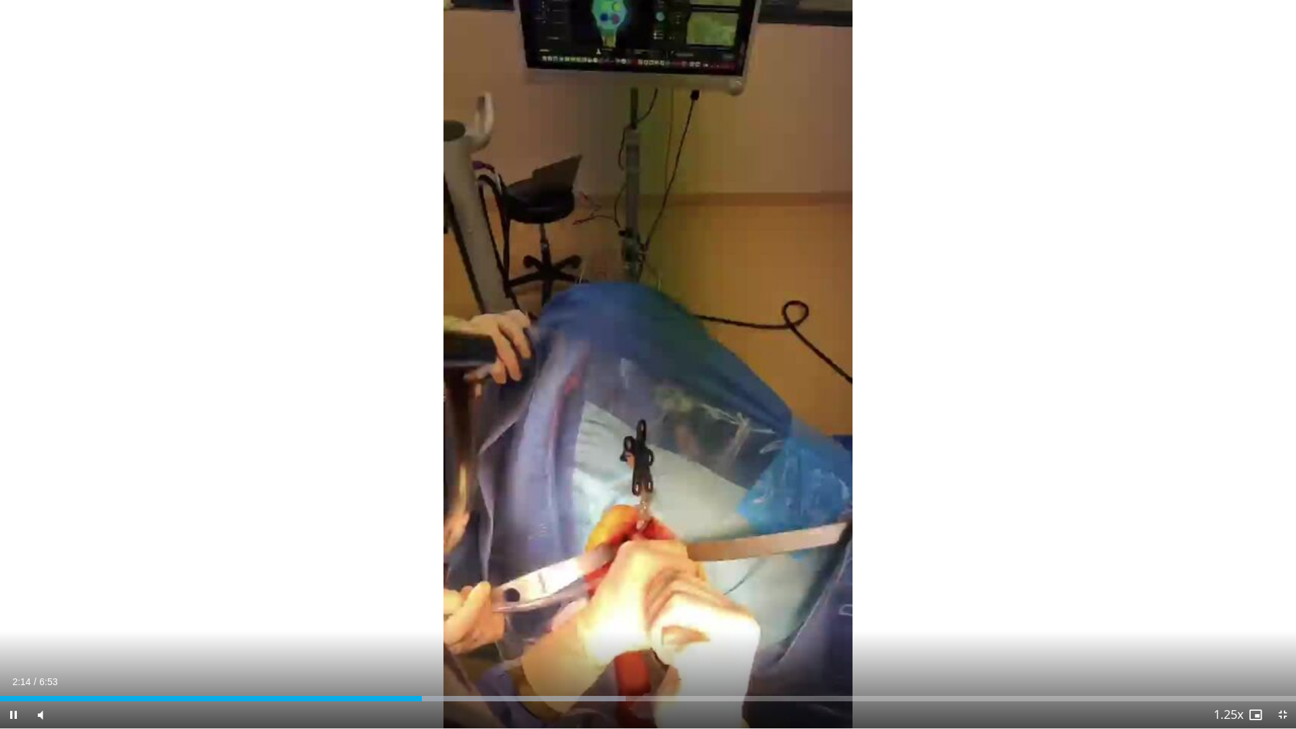
drag, startPoint x: 462, startPoint y: 728, endPoint x: 1149, endPoint y: 523, distance: 717.0
click at [1149, 523] on div "10 seconds Tap to unmute" at bounding box center [648, 364] width 1296 height 728
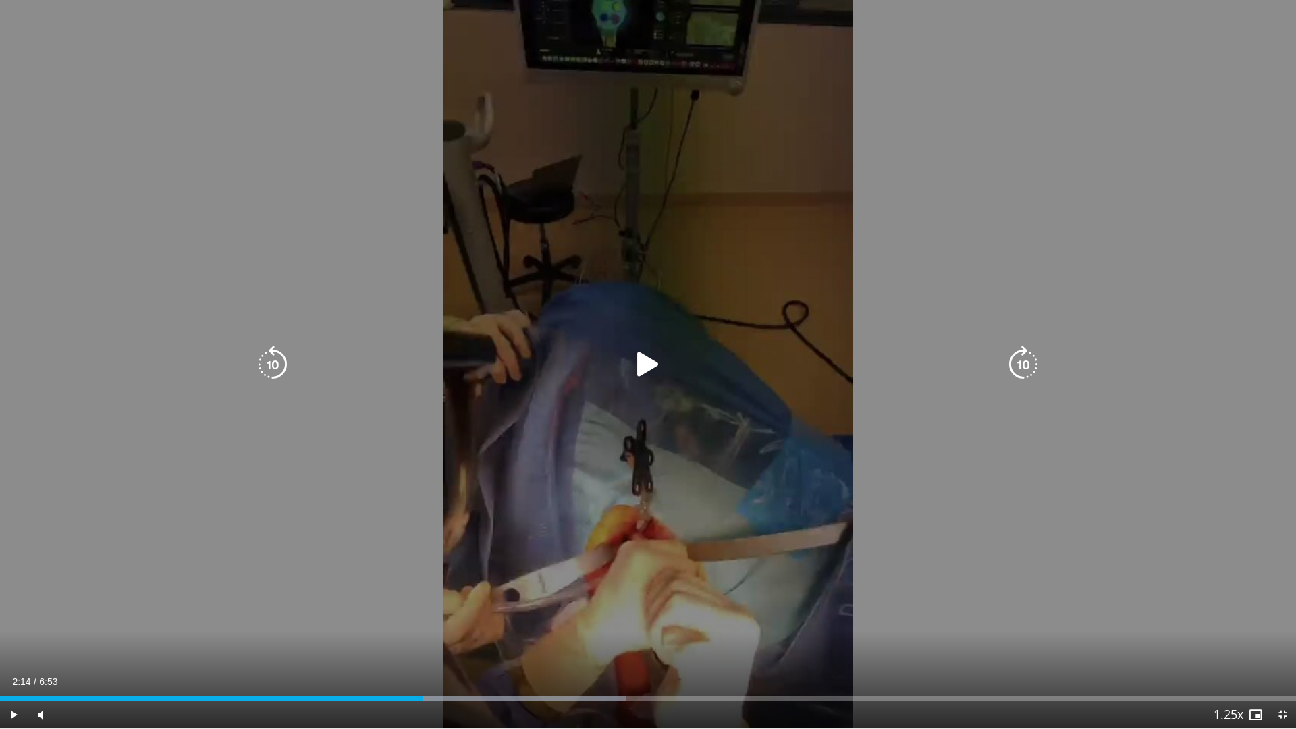
click at [1149, 523] on div "10 seconds Tap to unmute" at bounding box center [648, 364] width 1296 height 728
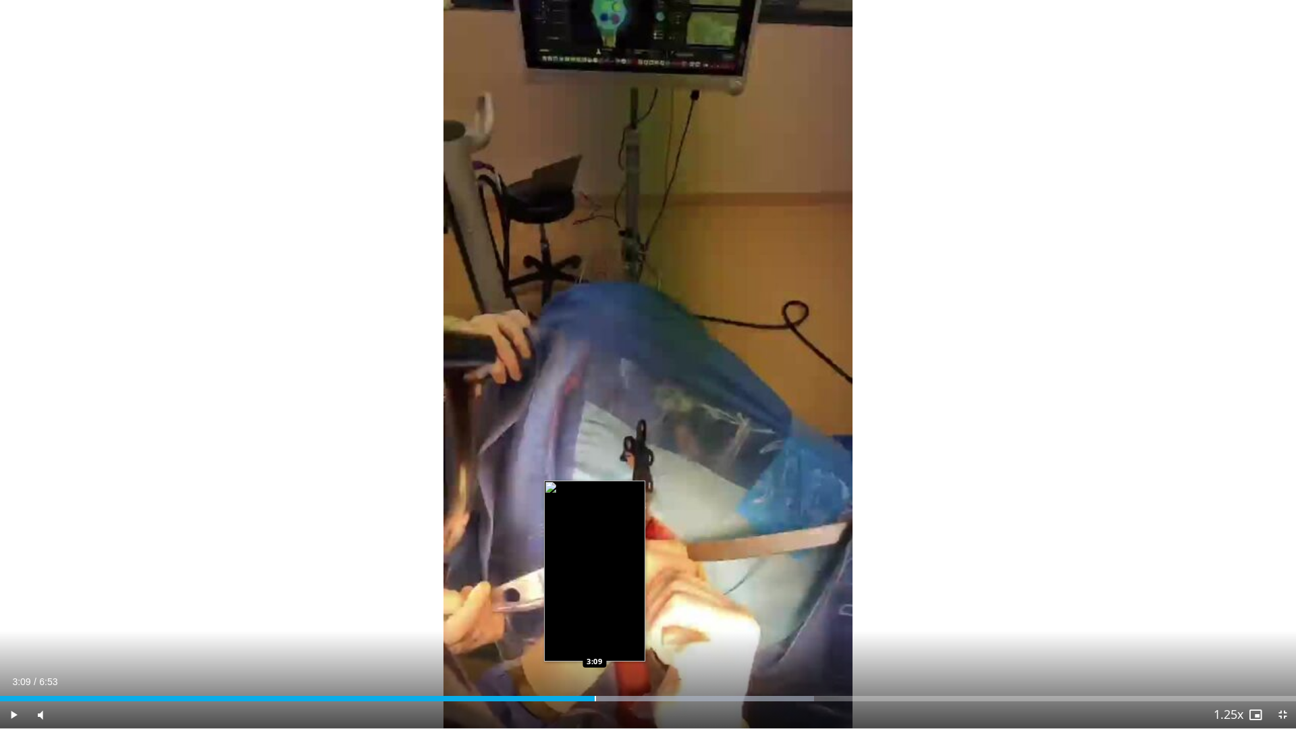
click at [595, 637] on div "Progress Bar" at bounding box center [595, 698] width 1 height 5
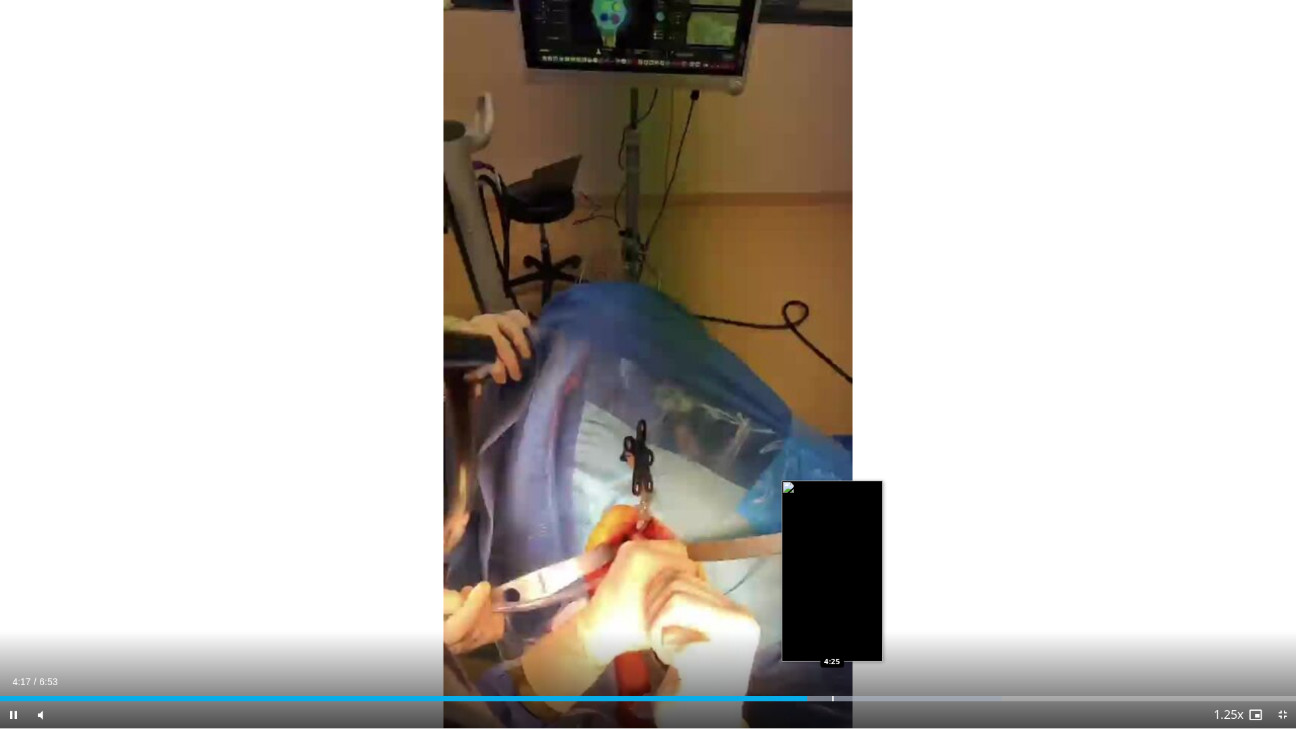
click at [832, 637] on div "Progress Bar" at bounding box center [832, 698] width 1 height 5
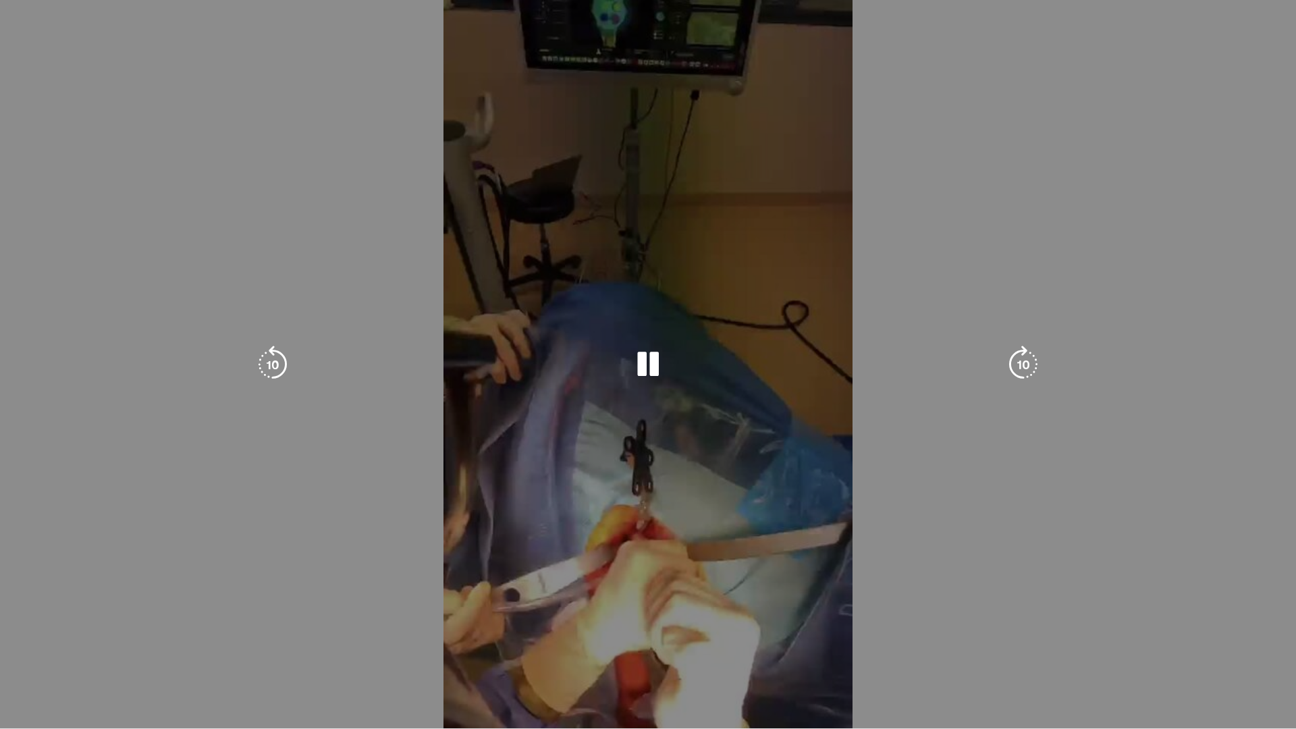
click at [864, 637] on div "10 seconds Tap to unmute" at bounding box center [648, 364] width 1296 height 728
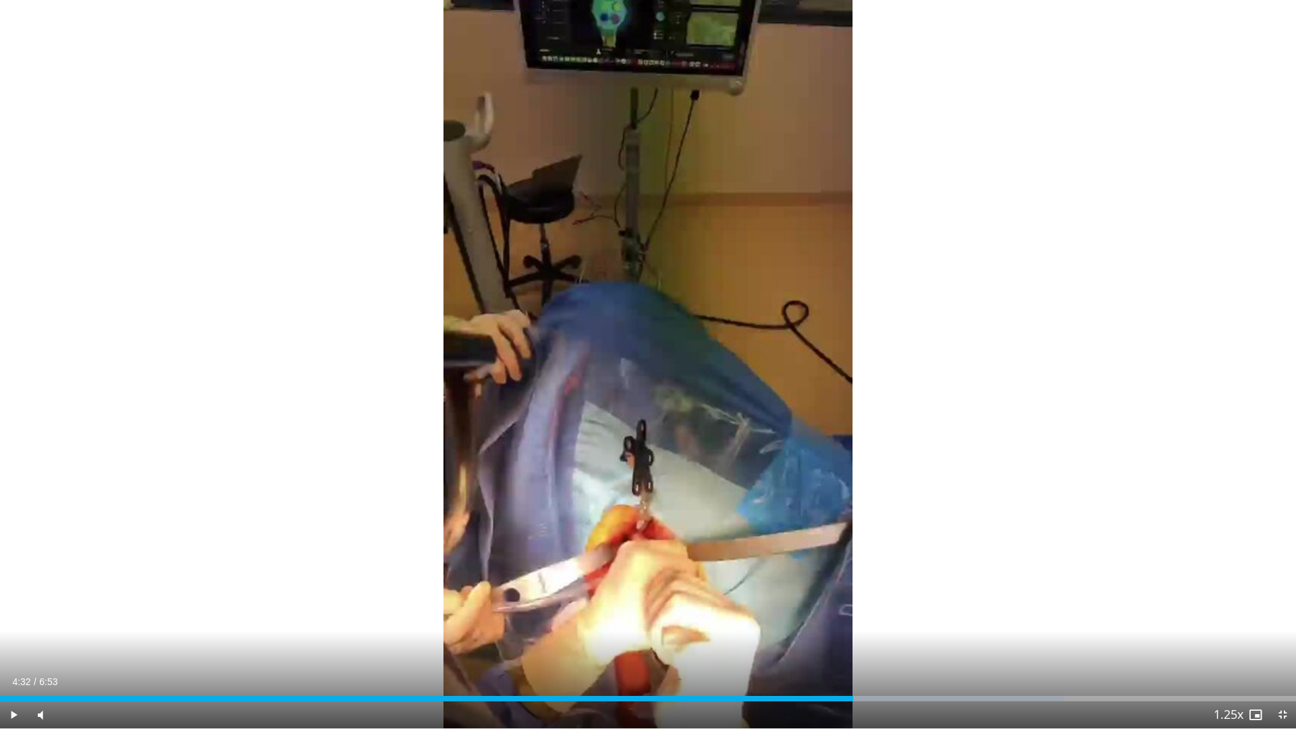
click at [869, 637] on div "Current Time 4:32 / Duration 6:53 Play Skip Backward Skip Forward Mute 18% Load…" at bounding box center [648, 714] width 1296 height 27
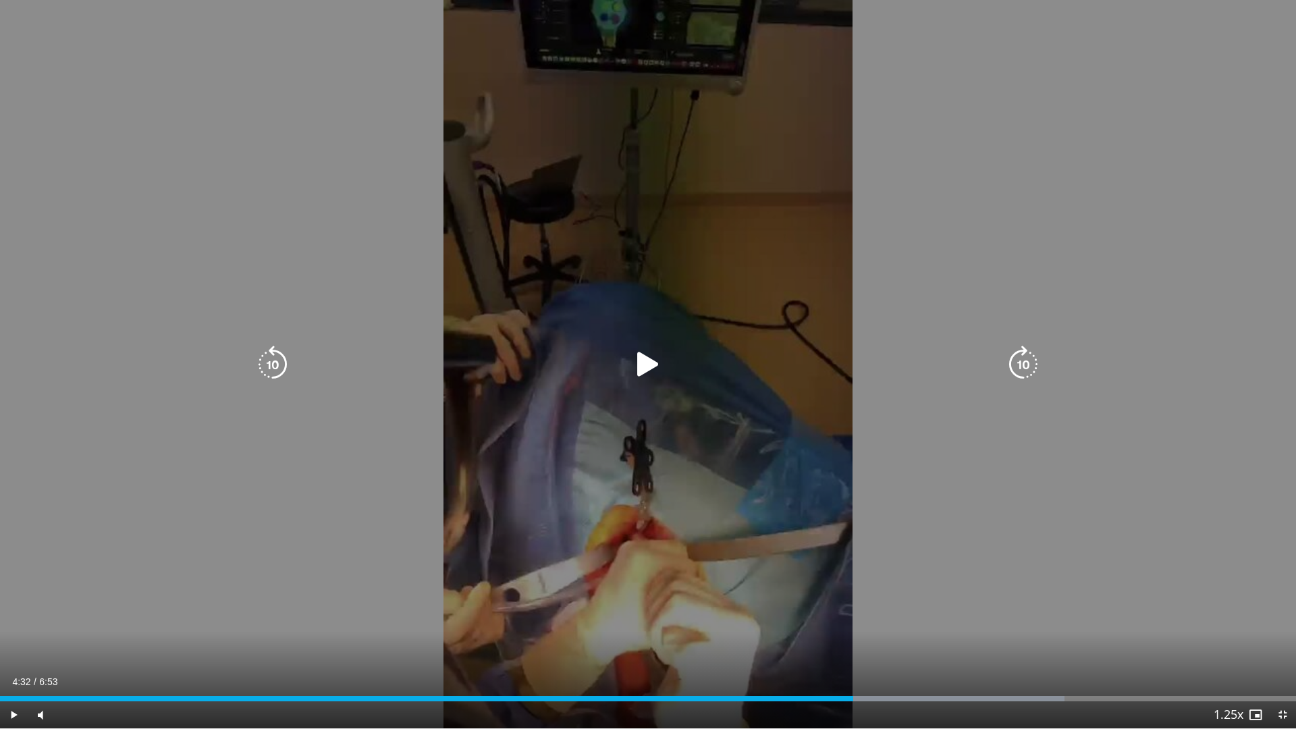
click at [653, 358] on icon "Video Player" at bounding box center [648, 365] width 38 height 38
click at [647, 367] on icon "Video Player" at bounding box center [648, 365] width 38 height 38
click at [646, 366] on icon "Video Player" at bounding box center [648, 365] width 38 height 38
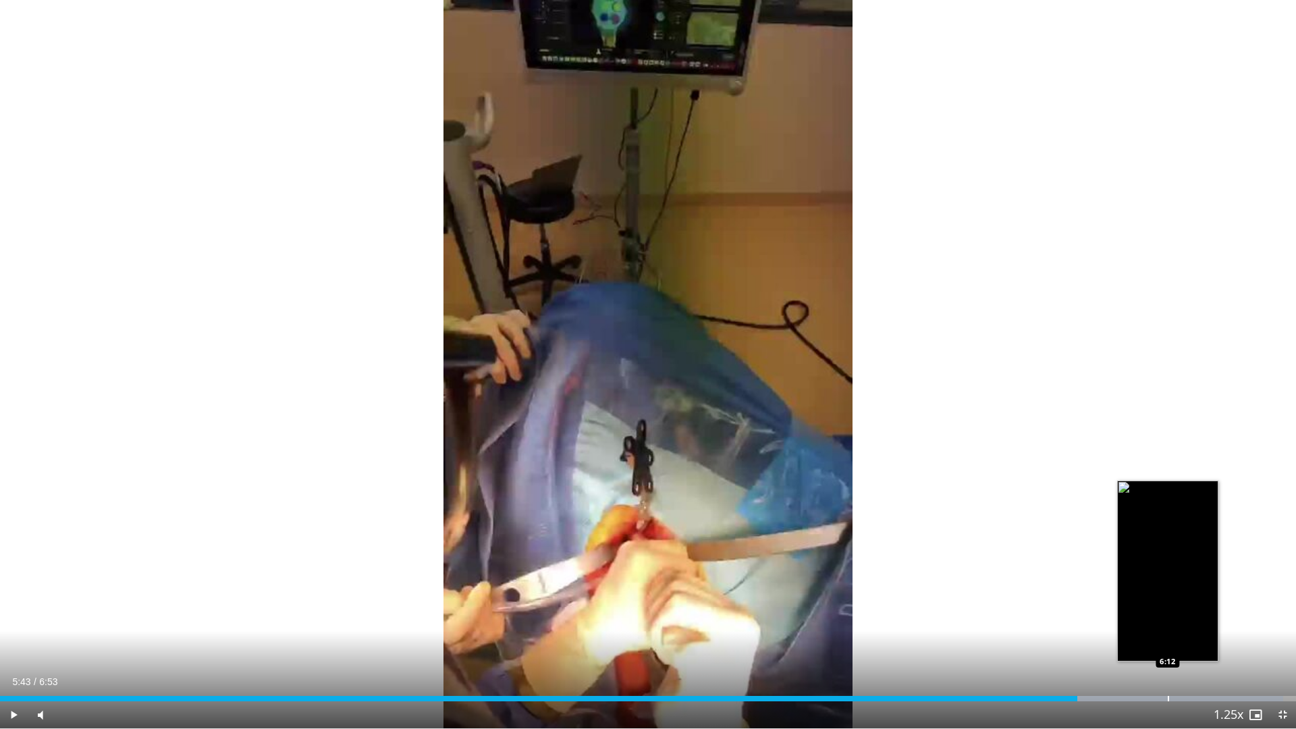
click at [1167, 637] on div "Progress Bar" at bounding box center [1167, 698] width 1 height 5
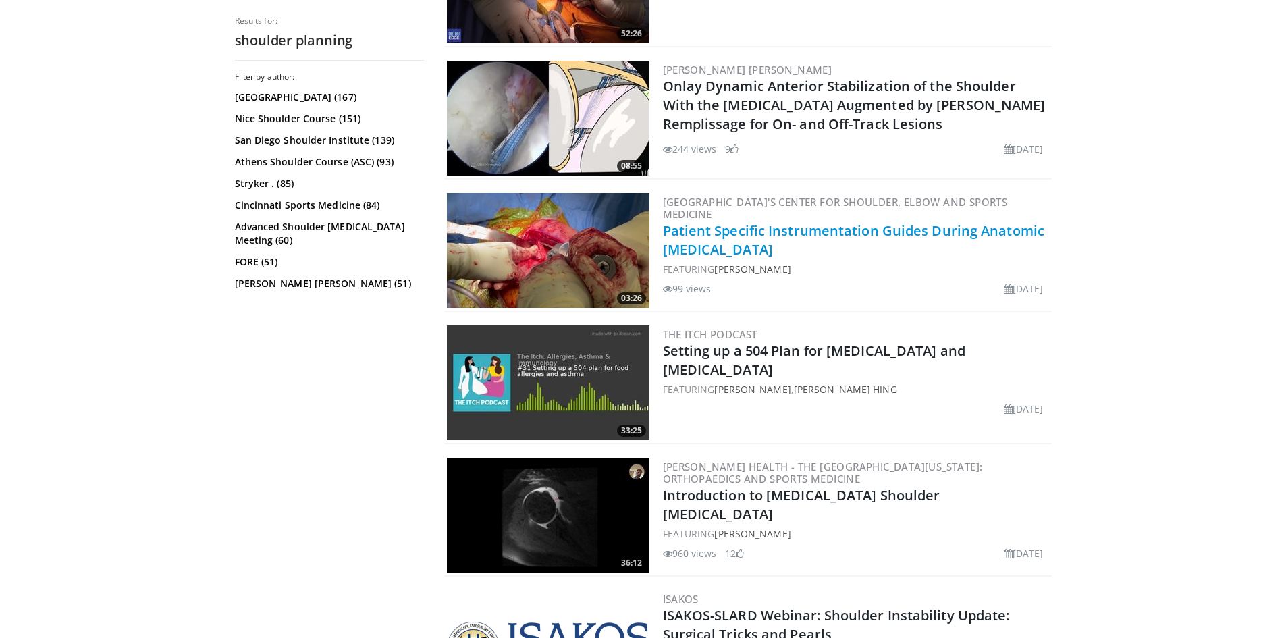
scroll to position [1552, 0]
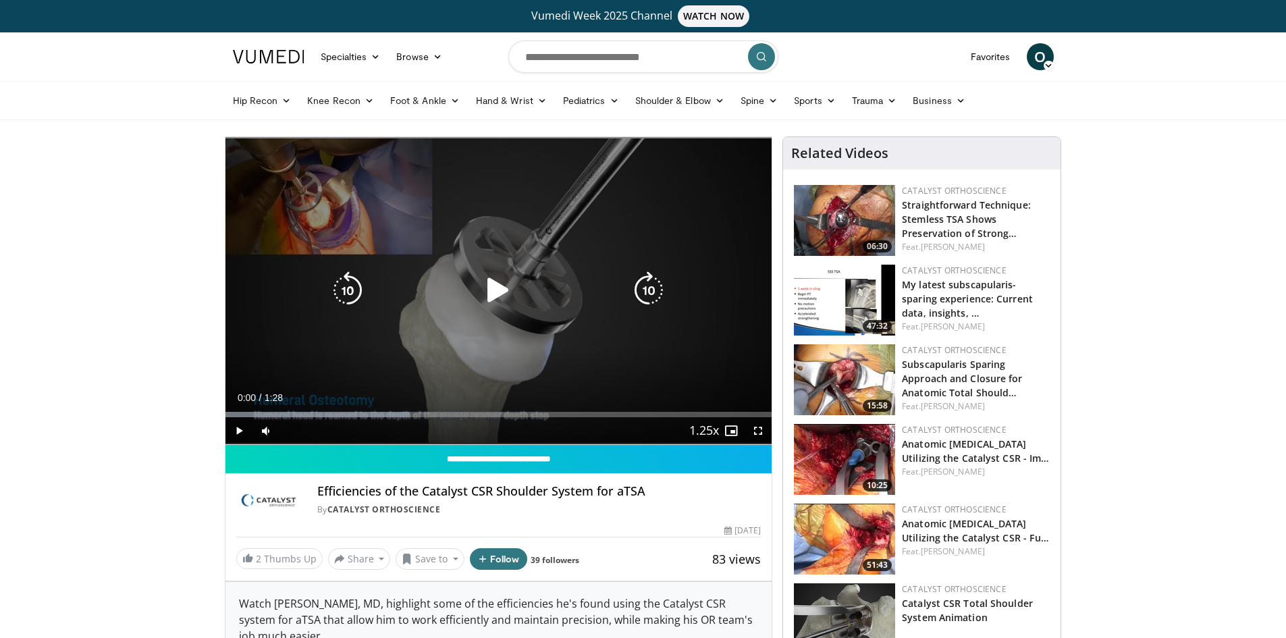
click at [495, 287] on icon "Video Player" at bounding box center [498, 290] width 38 height 38
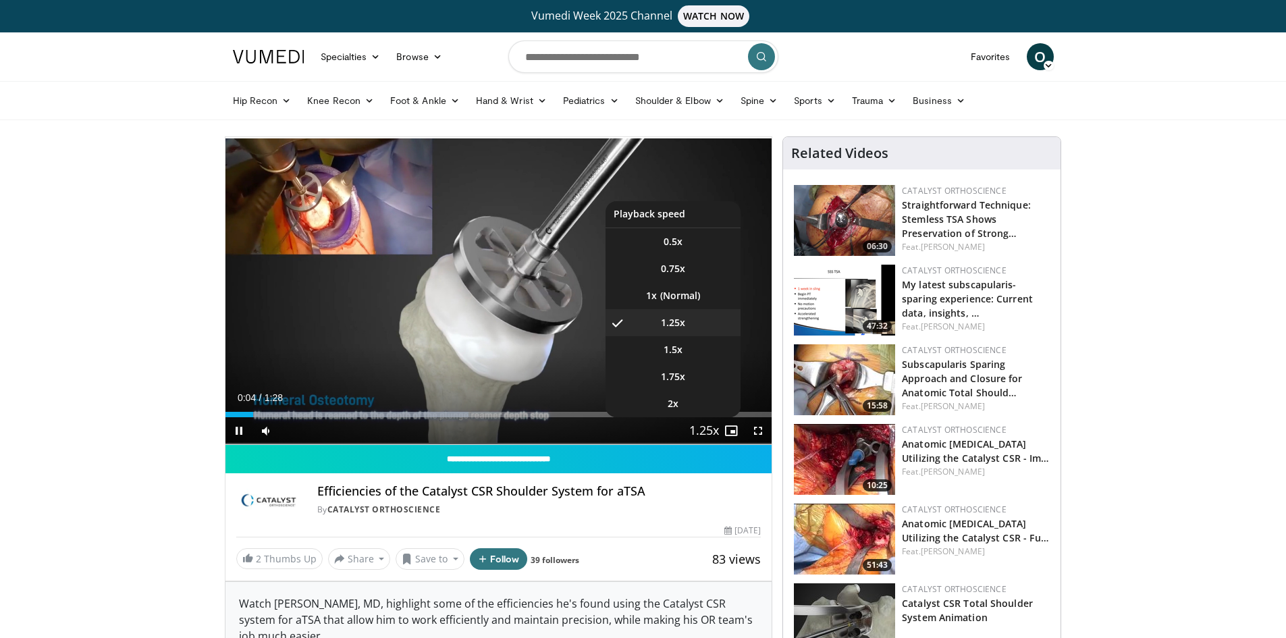
click at [705, 431] on span "Video Player" at bounding box center [703, 431] width 19 height 27
click at [686, 291] on li "1x" at bounding box center [672, 295] width 135 height 27
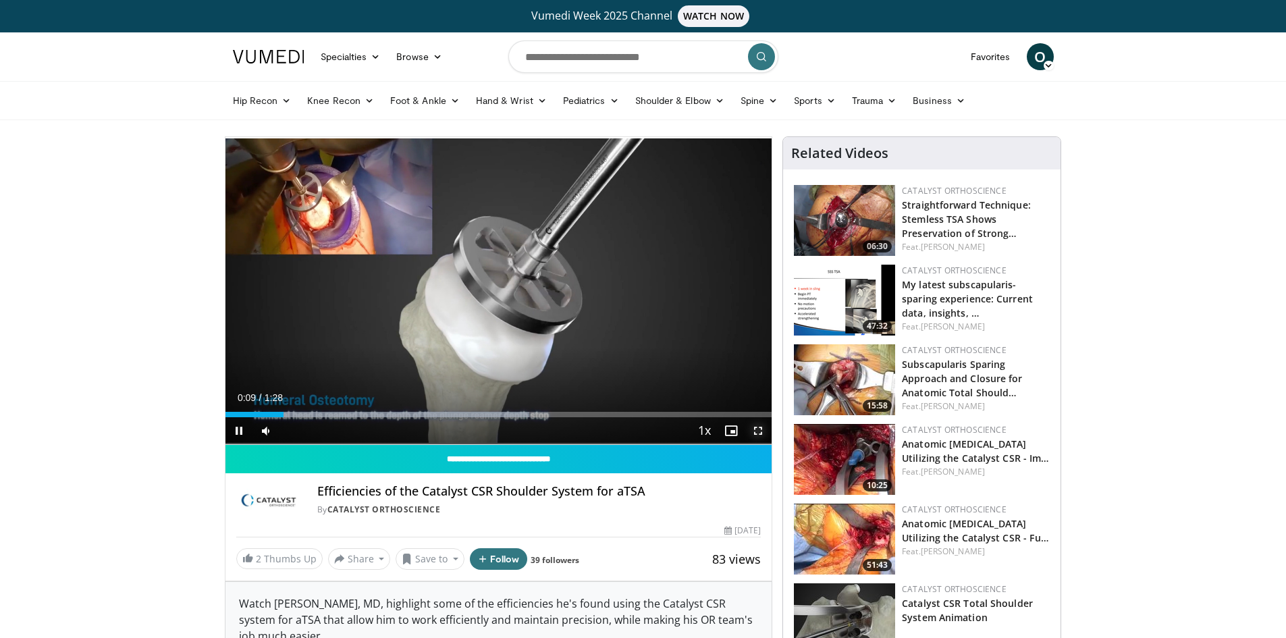
click at [755, 429] on span "Video Player" at bounding box center [757, 430] width 27 height 27
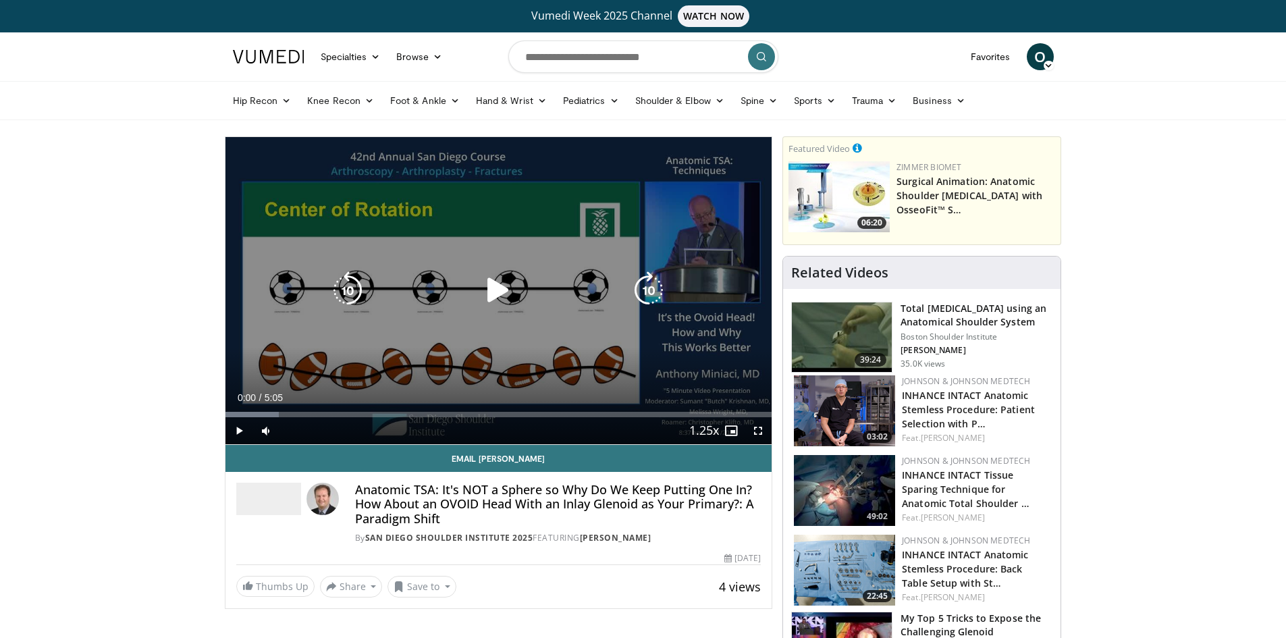
click at [501, 283] on icon "Video Player" at bounding box center [498, 290] width 38 height 38
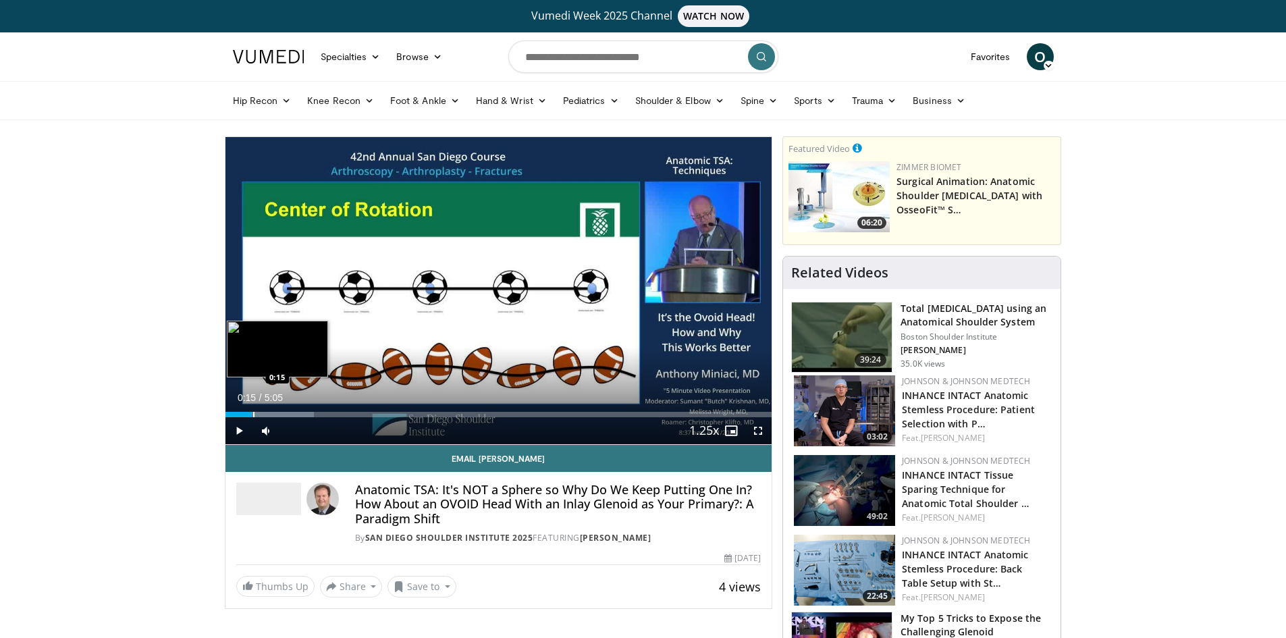
click at [253, 413] on div "Progress Bar" at bounding box center [253, 414] width 1 height 5
click at [285, 413] on div "Progress Bar" at bounding box center [285, 414] width 1 height 5
click at [309, 412] on div "Progress Bar" at bounding box center [309, 414] width 1 height 5
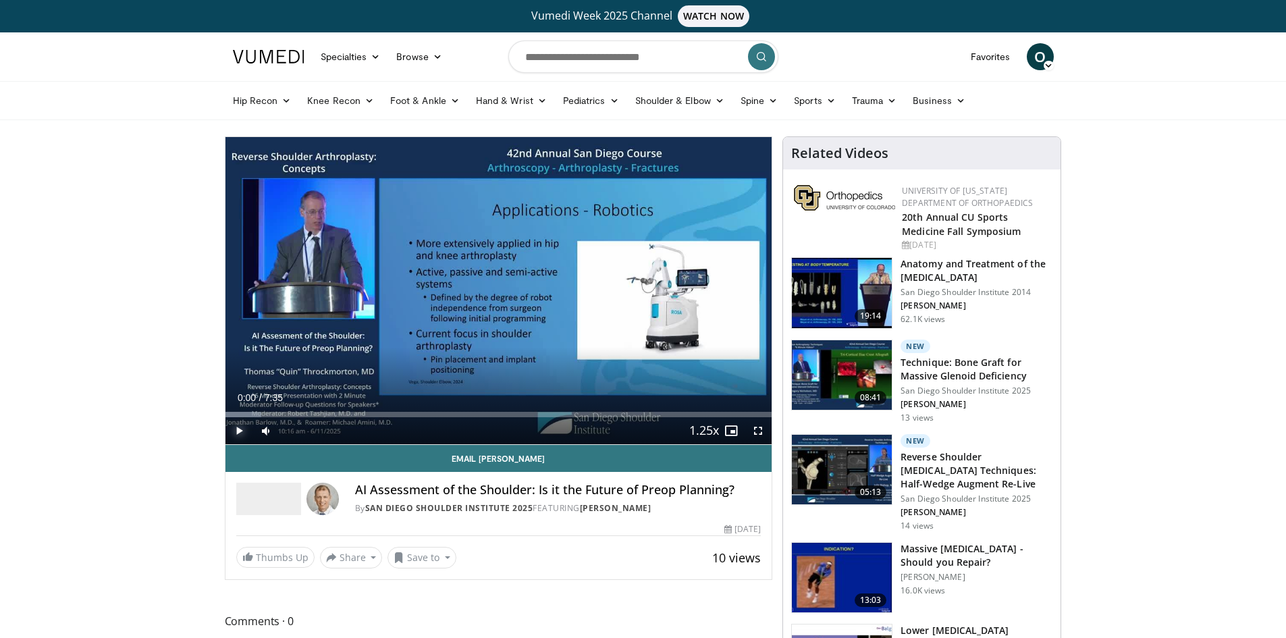
click at [238, 428] on span "Video Player" at bounding box center [238, 430] width 27 height 27
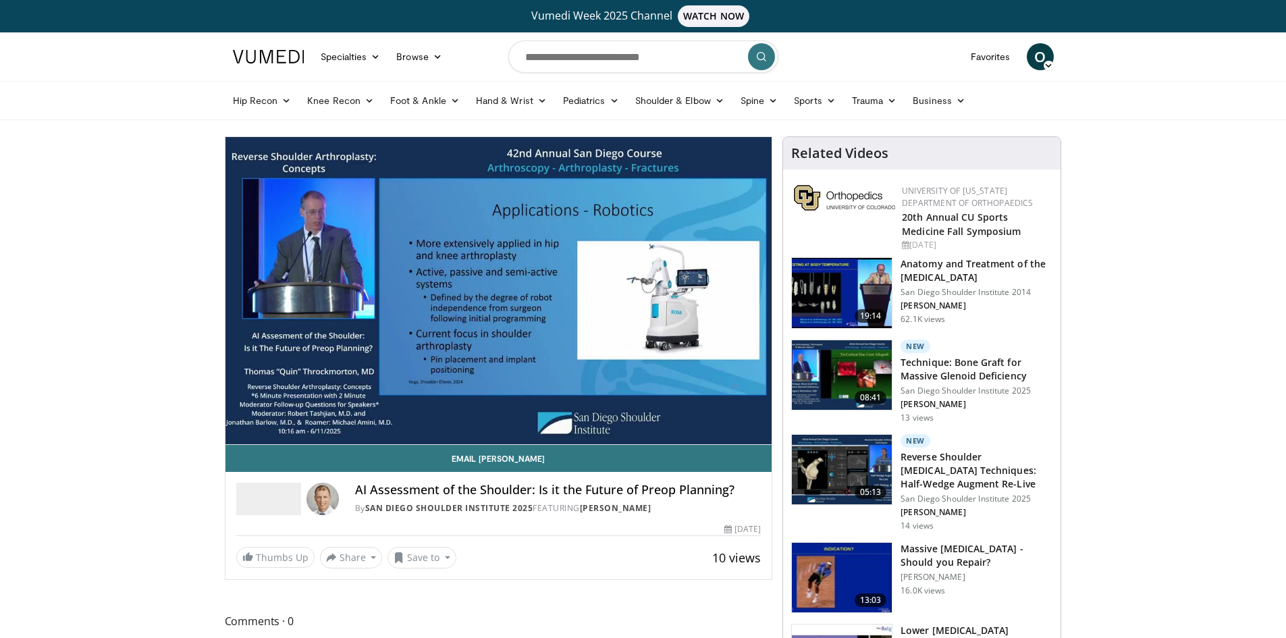
click at [238, 428] on div "10 seconds Tap to unmute" at bounding box center [498, 290] width 547 height 307
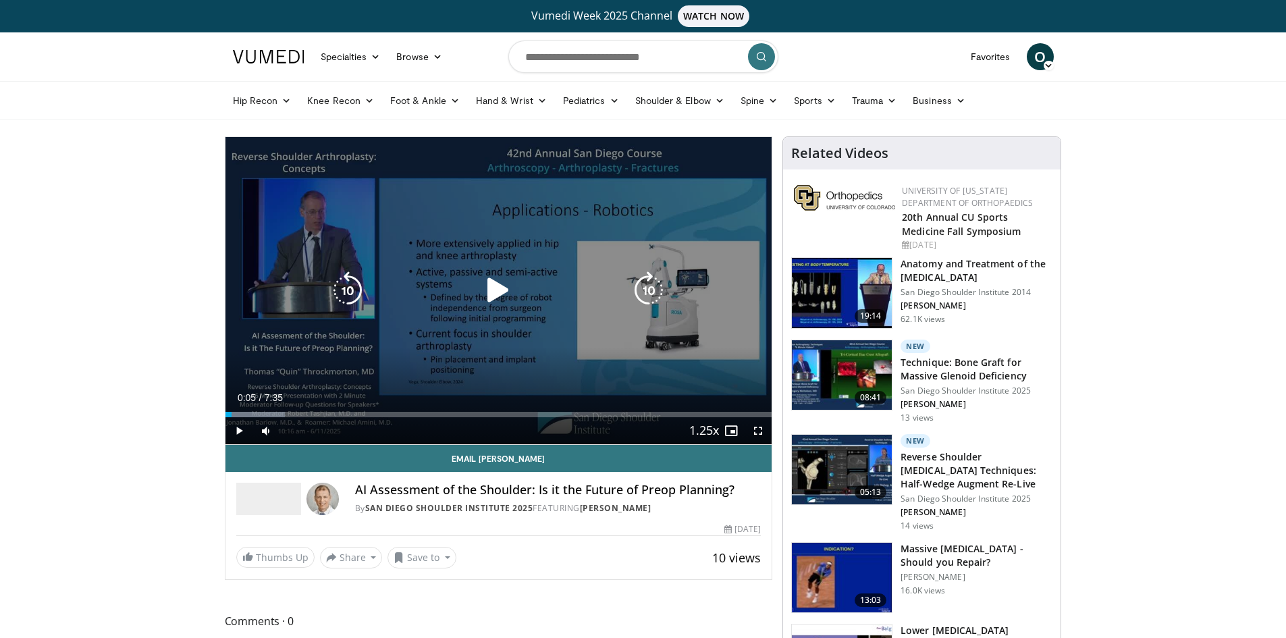
click at [491, 296] on icon "Video Player" at bounding box center [498, 290] width 38 height 38
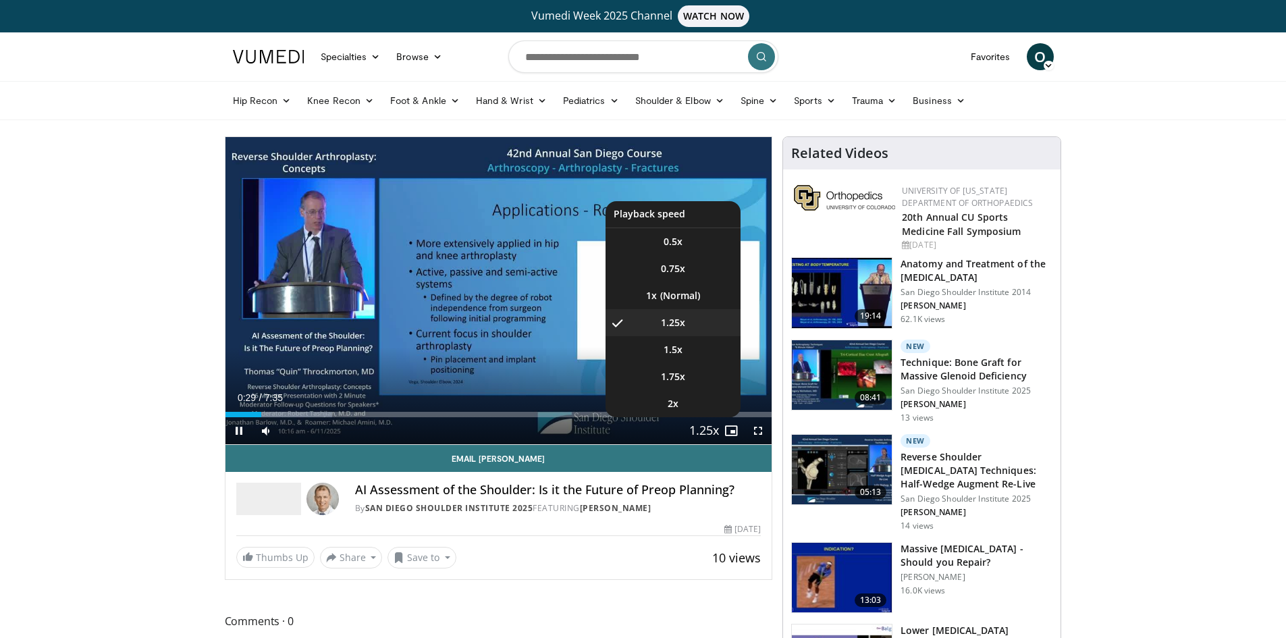
click at [707, 429] on span "Video Player" at bounding box center [703, 431] width 19 height 27
click at [684, 298] on li "1x" at bounding box center [672, 295] width 135 height 27
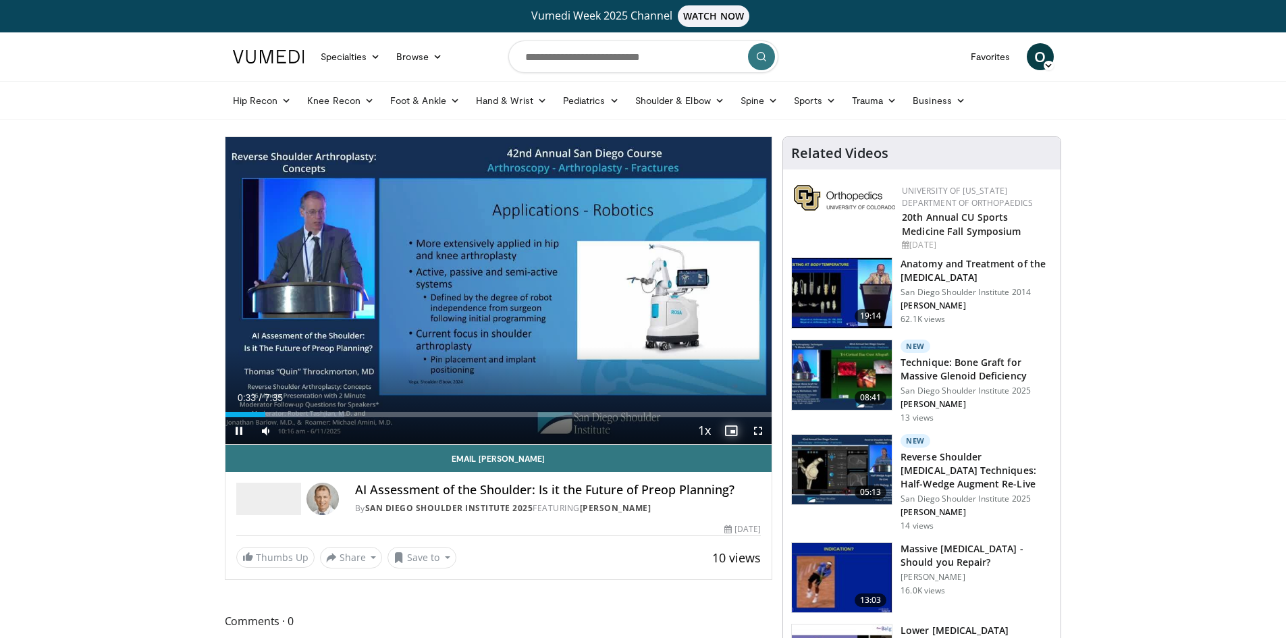
click at [733, 429] on span "Video Player" at bounding box center [730, 430] width 27 height 27
click at [727, 429] on span "Video Player" at bounding box center [730, 430] width 27 height 27
click at [759, 433] on span "Video Player" at bounding box center [757, 430] width 27 height 27
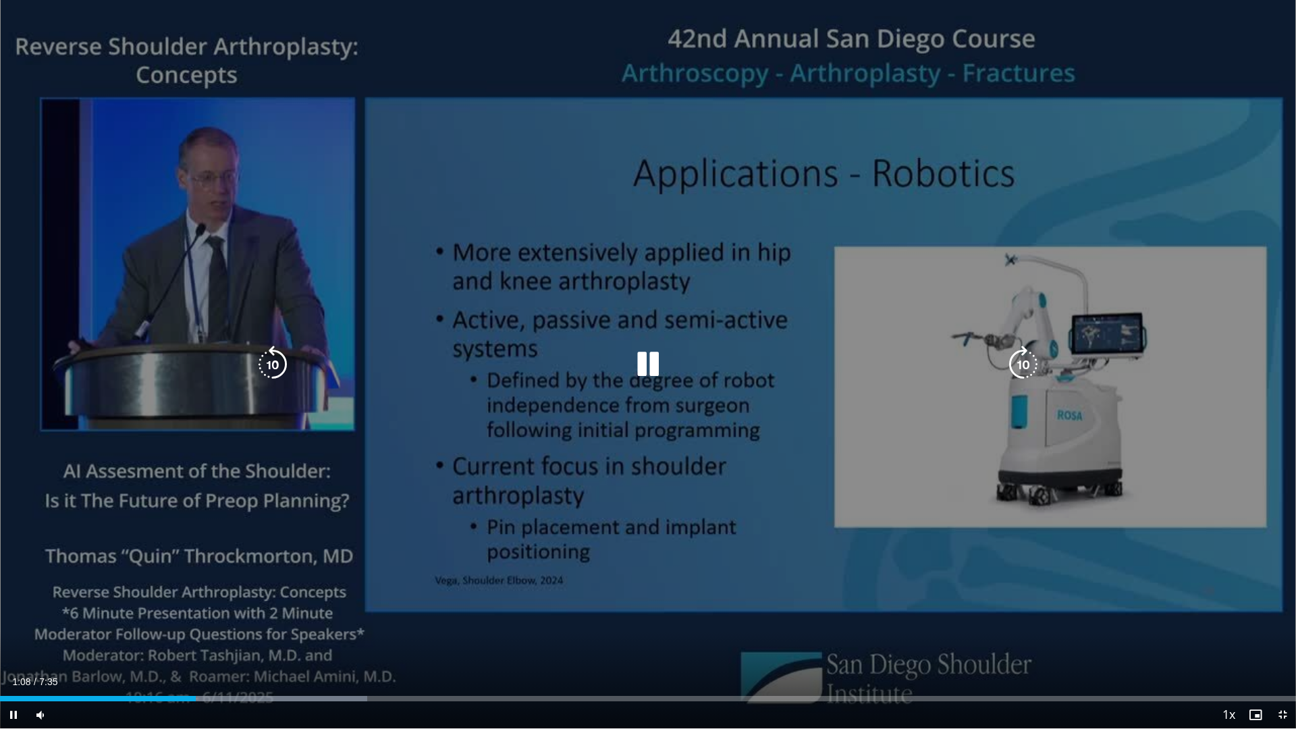
click at [644, 355] on icon "Video Player" at bounding box center [648, 365] width 38 height 38
click at [646, 373] on icon "Video Player" at bounding box center [648, 365] width 38 height 38
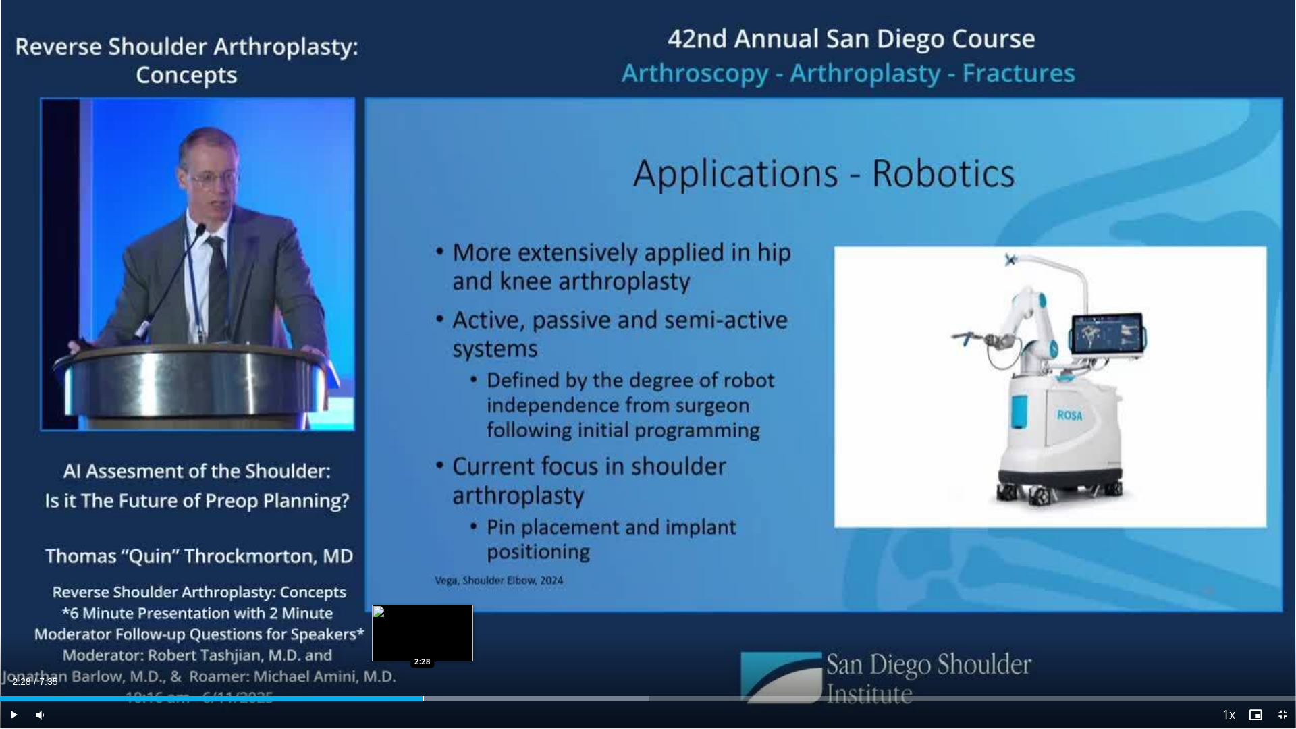
click at [422, 637] on div "Progress Bar" at bounding box center [422, 698] width 1 height 5
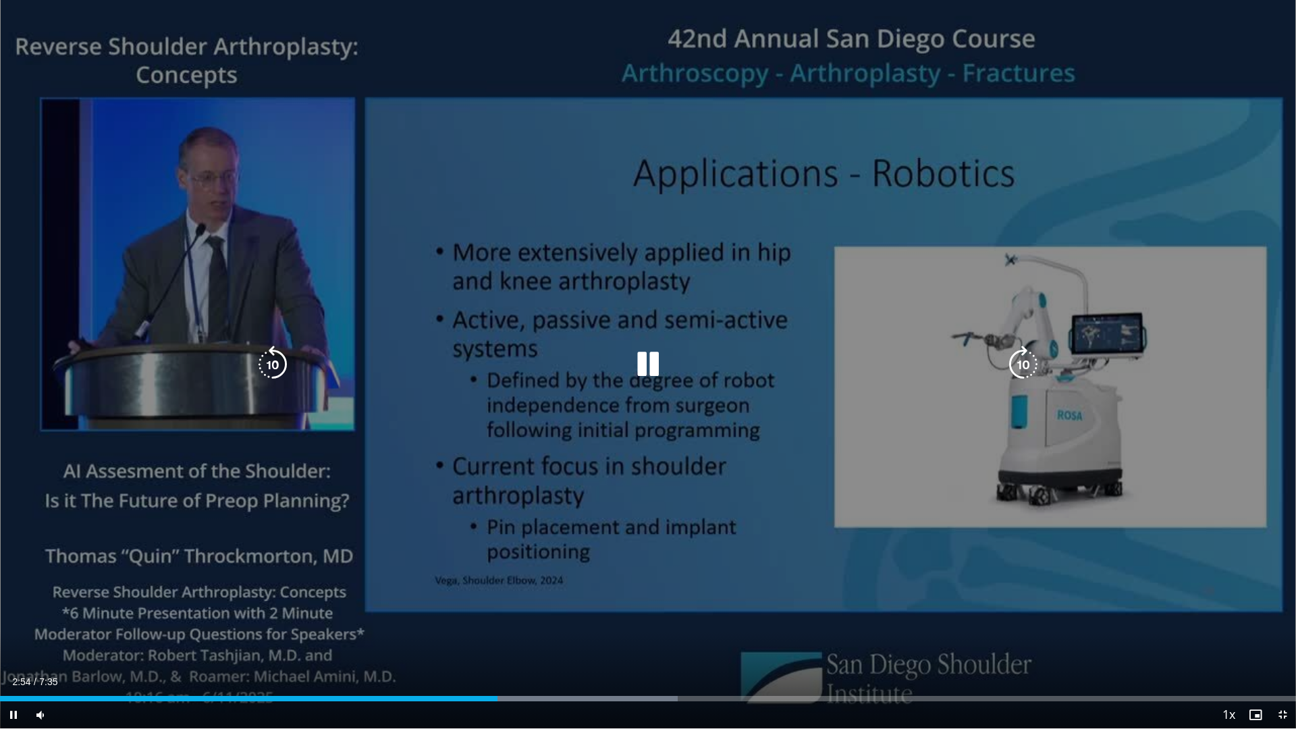
click at [650, 362] on icon "Video Player" at bounding box center [648, 365] width 38 height 38
click at [522, 616] on div "10 seconds Tap to unmute" at bounding box center [648, 364] width 1296 height 728
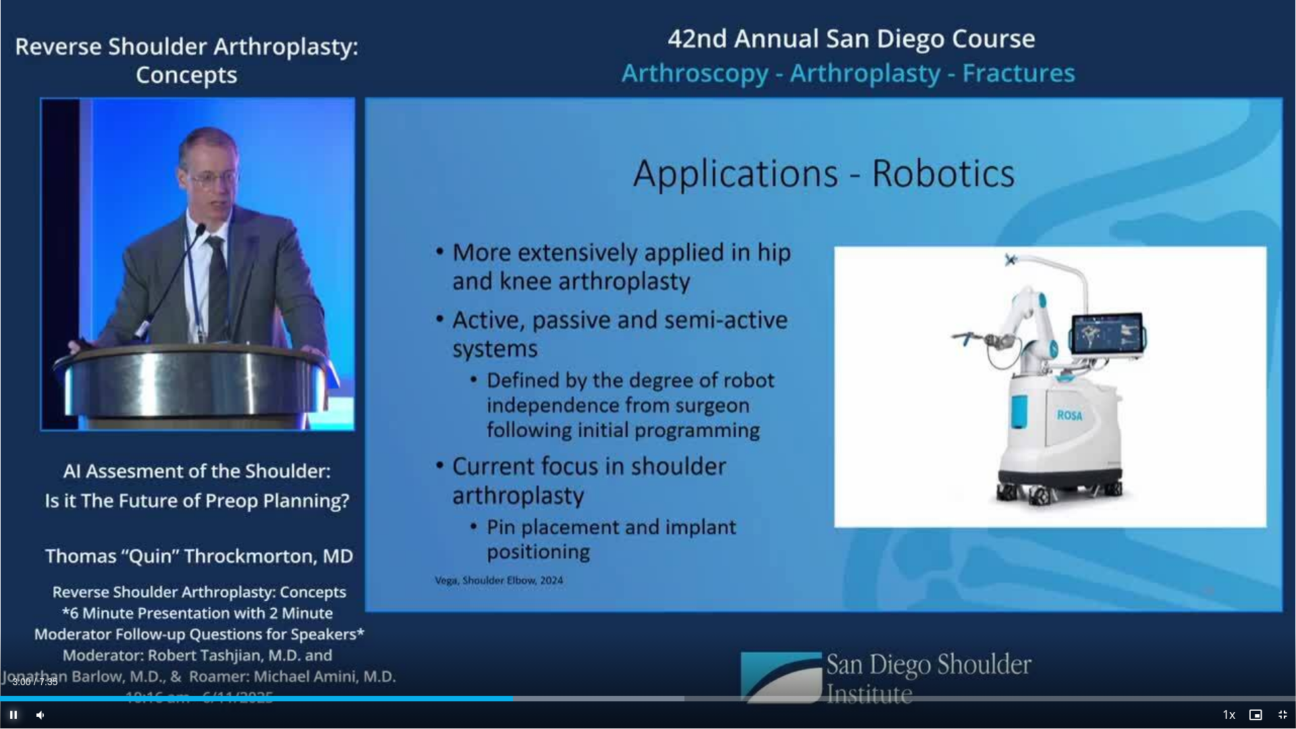
click at [7, 637] on span "Video Player" at bounding box center [13, 714] width 27 height 27
click at [8, 637] on span "Video Player" at bounding box center [13, 714] width 27 height 27
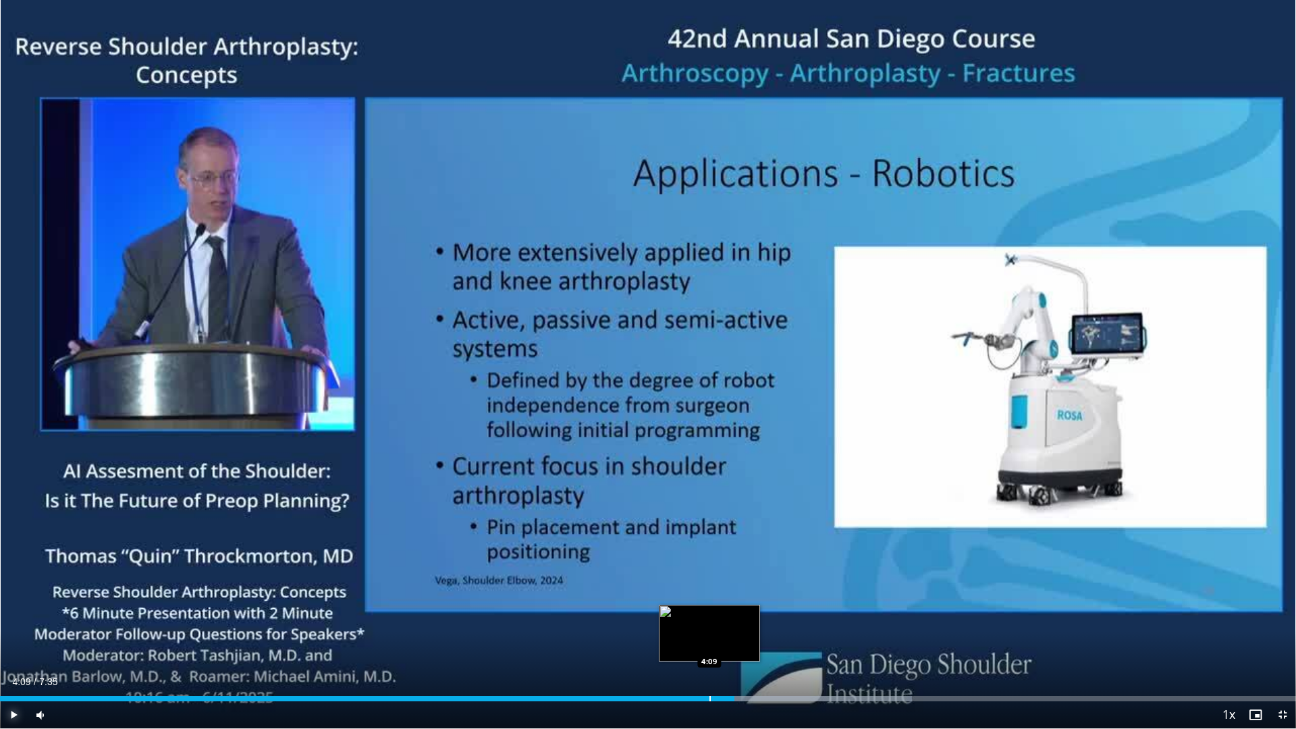
click at [709, 637] on div "Progress Bar" at bounding box center [709, 698] width 1 height 5
click at [692, 637] on video-js "**********" at bounding box center [648, 364] width 1296 height 729
click at [692, 637] on div "Progress Bar" at bounding box center [692, 698] width 1 height 5
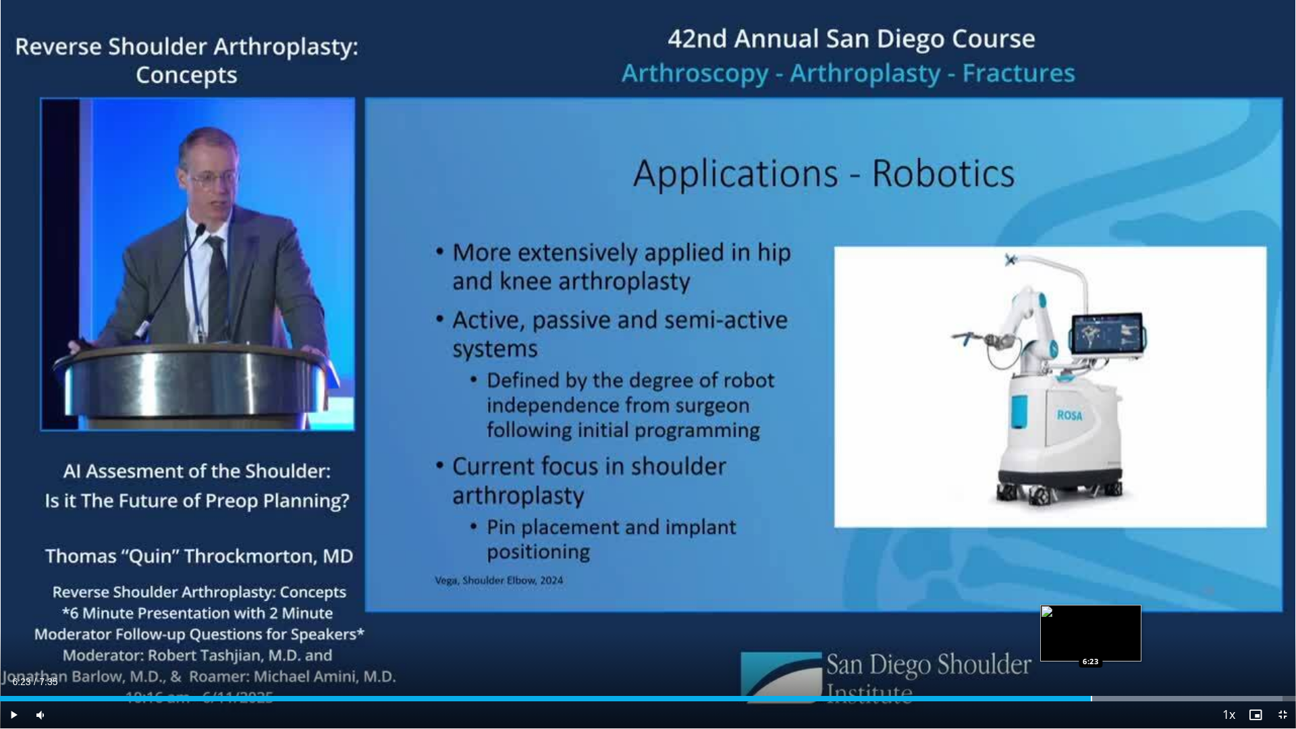
click at [1091, 637] on div "Progress Bar" at bounding box center [1091, 698] width 1 height 5
click at [1082, 637] on div "Progress Bar" at bounding box center [1082, 698] width 1 height 5
click at [14, 637] on span "Video Player" at bounding box center [13, 714] width 27 height 27
click at [18, 637] on span "Video Player" at bounding box center [13, 714] width 27 height 27
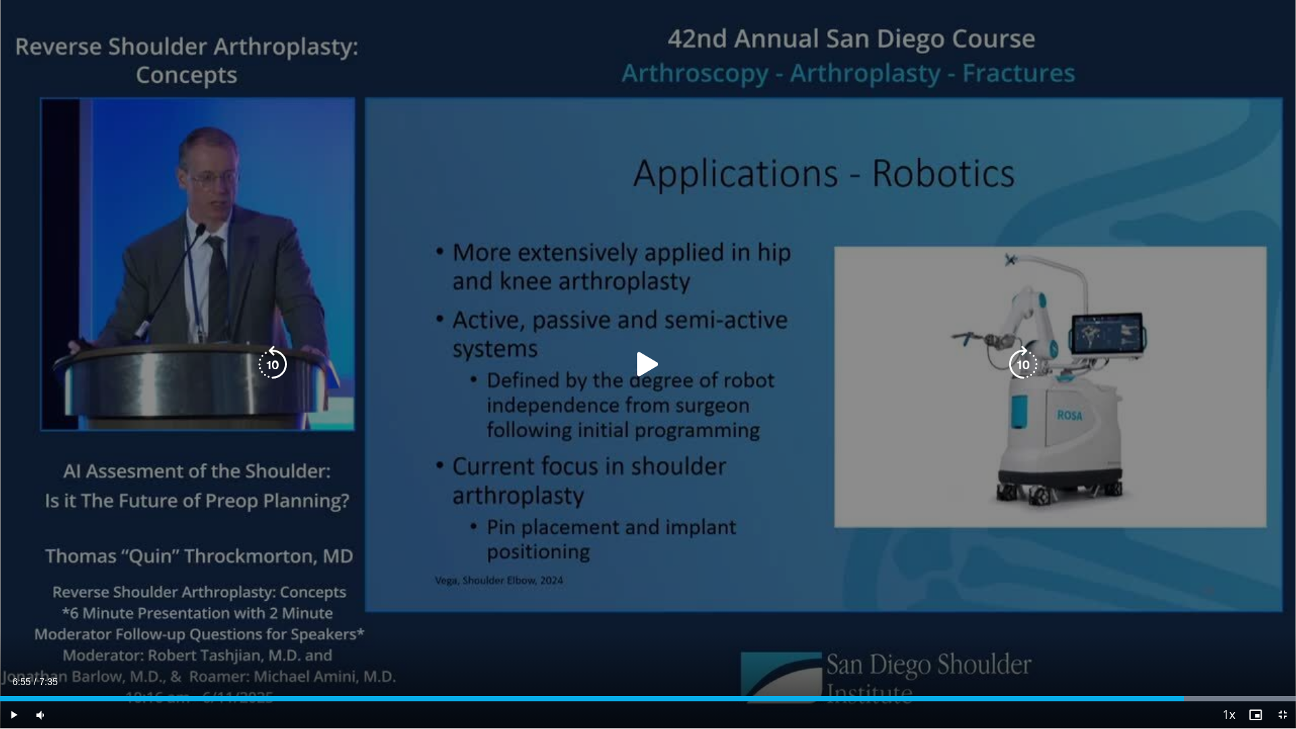
click at [648, 368] on icon "Video Player" at bounding box center [648, 365] width 38 height 38
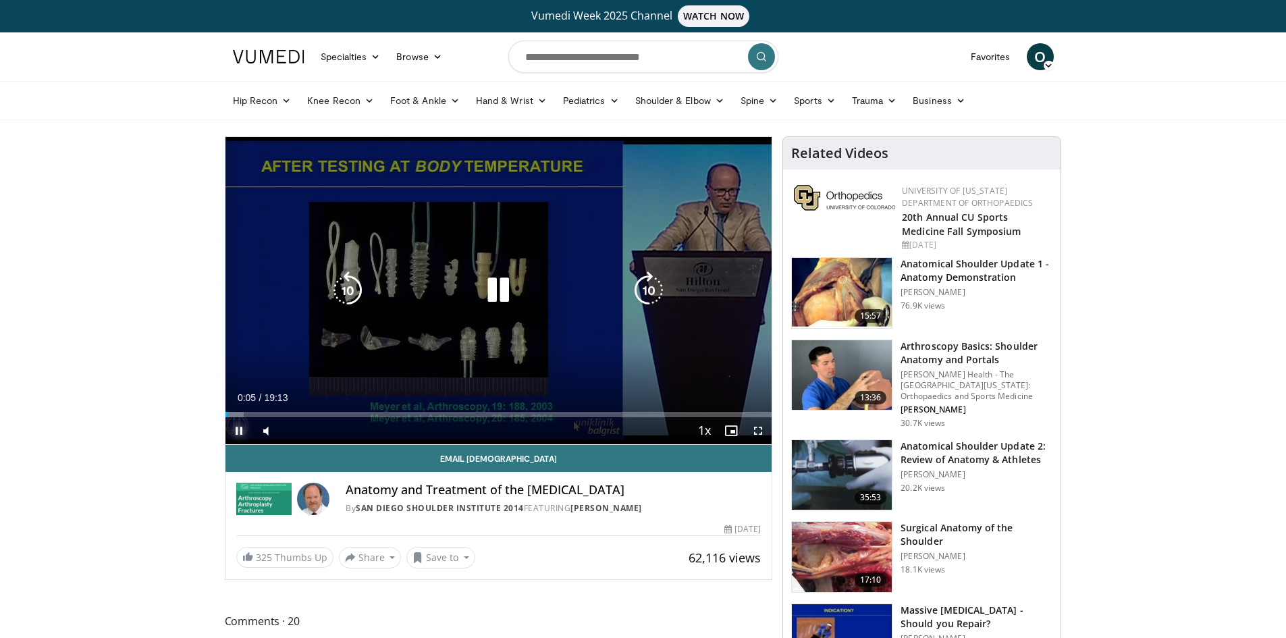
drag, startPoint x: 237, startPoint y: 431, endPoint x: 244, endPoint y: 425, distance: 8.6
click at [240, 429] on span "Video Player" at bounding box center [238, 430] width 27 height 27
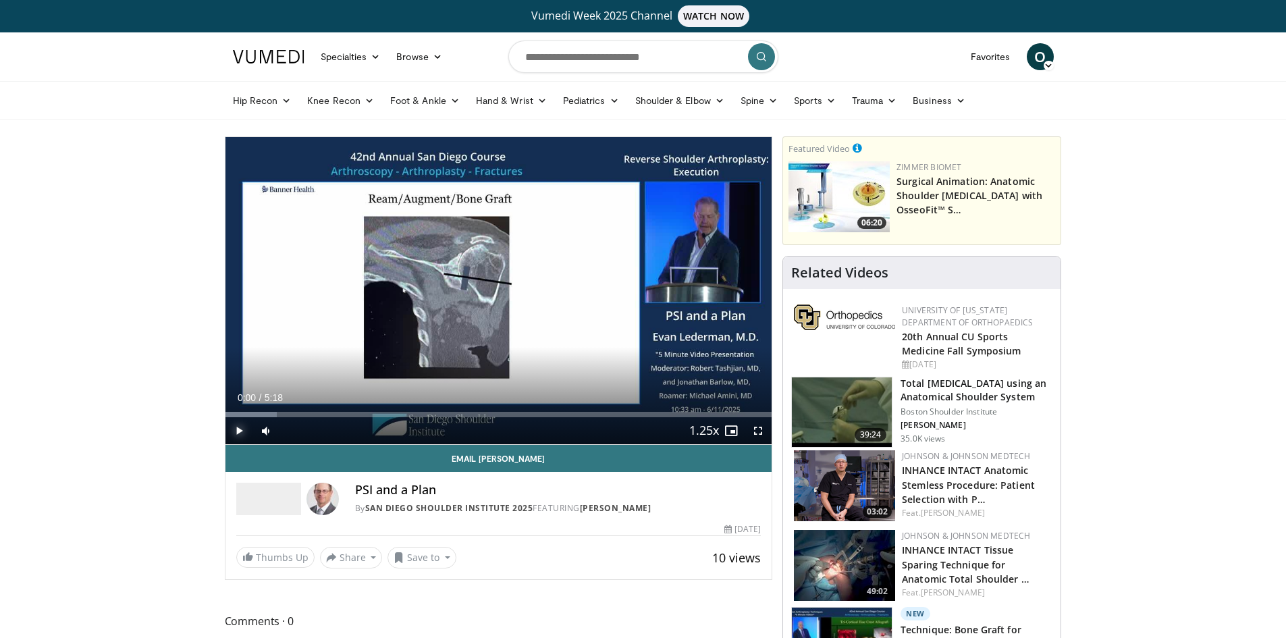
click at [243, 432] on span "Video Player" at bounding box center [238, 430] width 27 height 27
click at [237, 433] on span "Video Player" at bounding box center [238, 430] width 27 height 27
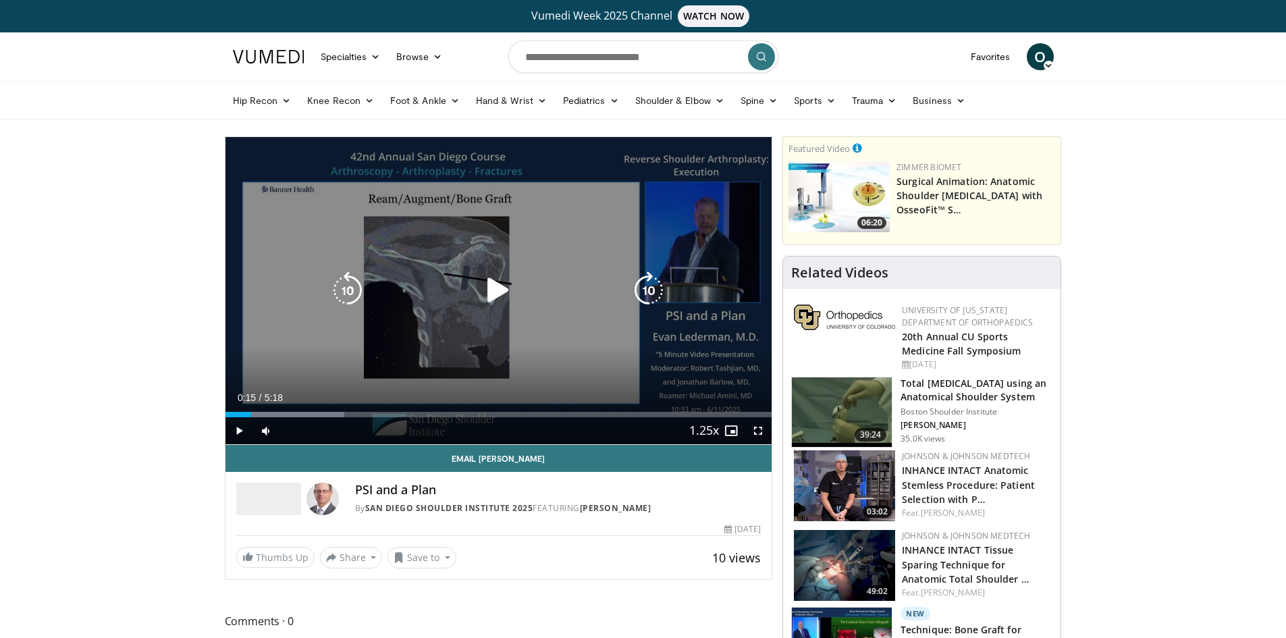
click at [497, 295] on icon "Video Player" at bounding box center [498, 290] width 38 height 38
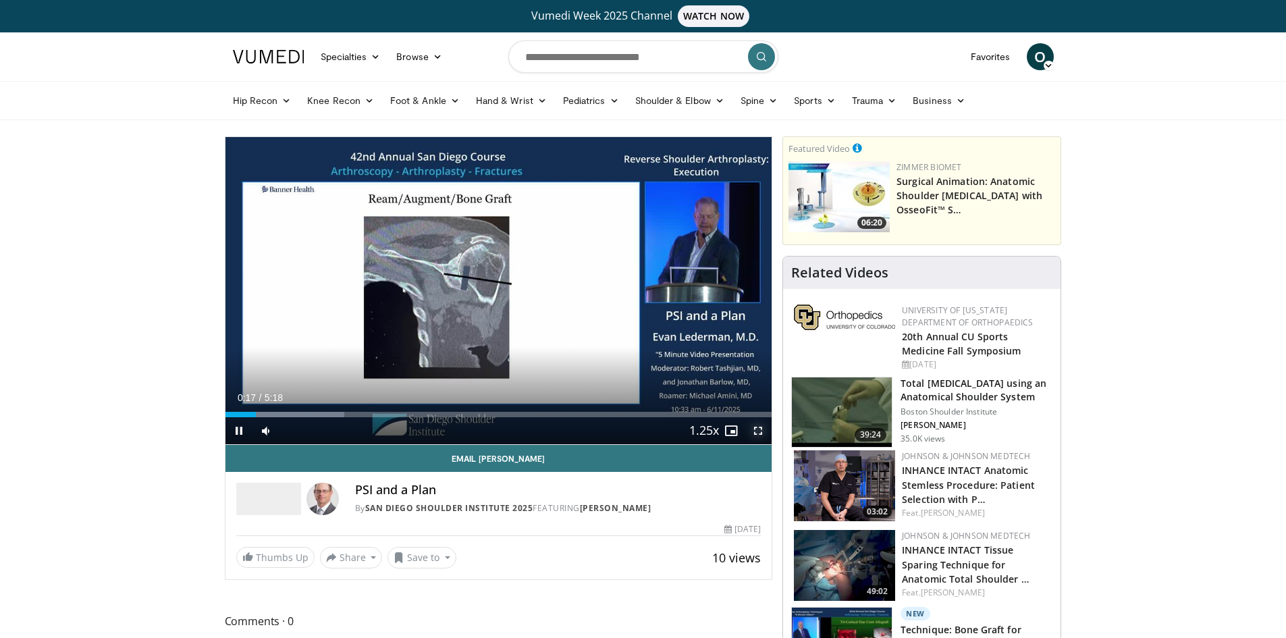
click at [756, 429] on span "Video Player" at bounding box center [757, 430] width 27 height 27
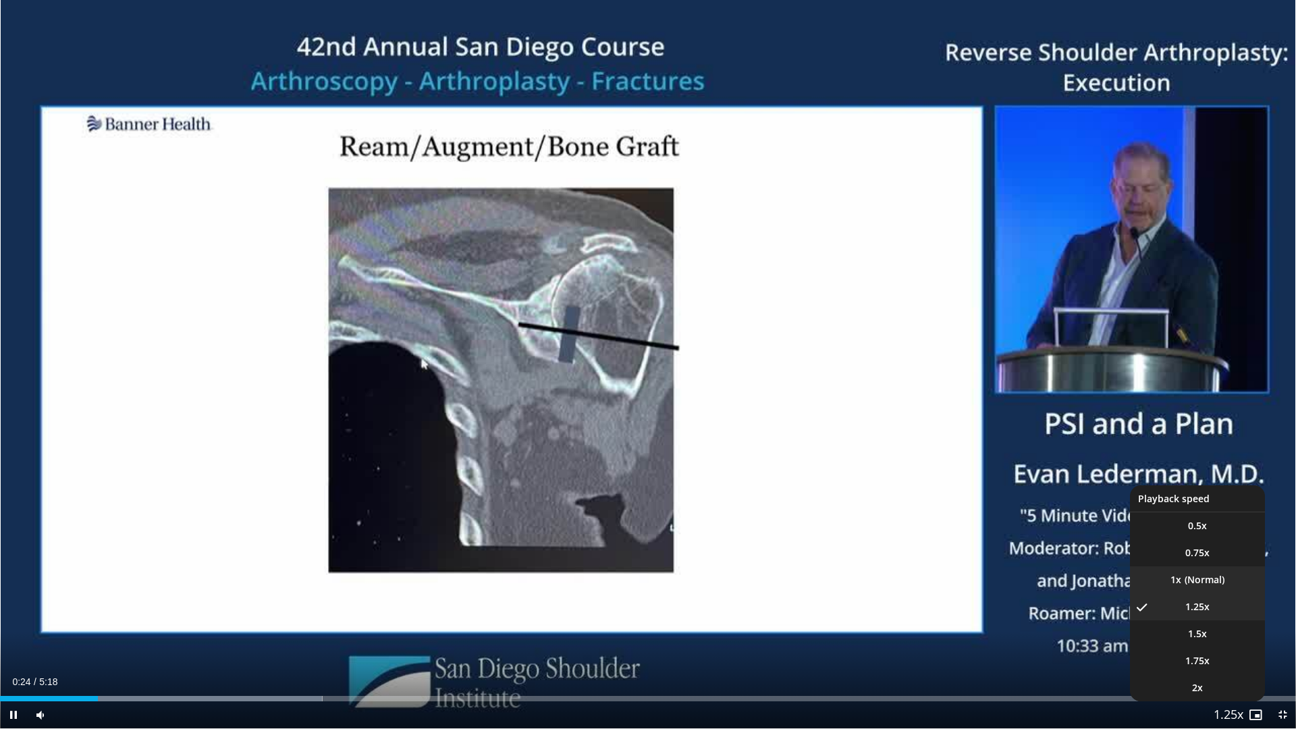
click at [1190, 581] on li "1x" at bounding box center [1197, 579] width 135 height 27
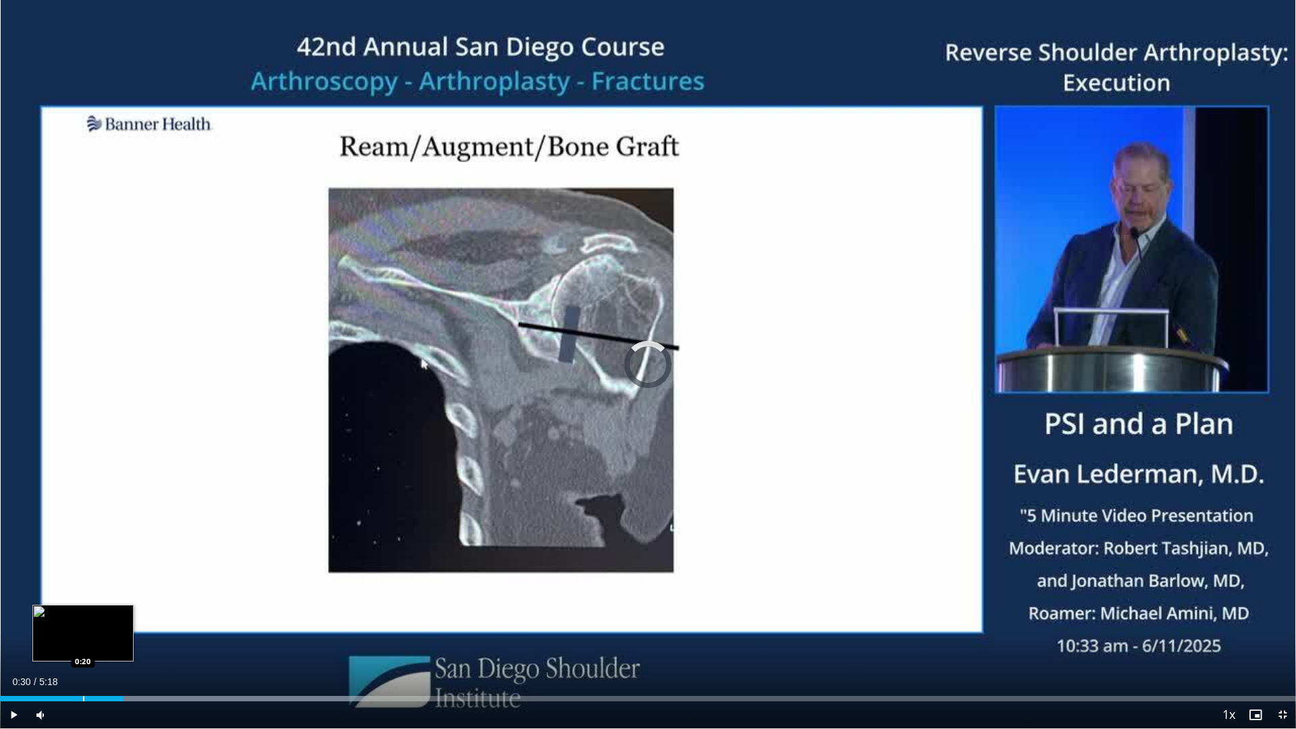
click at [83, 637] on div "Progress Bar" at bounding box center [83, 698] width 1 height 5
click at [4, 637] on div "Progress Bar" at bounding box center [4, 698] width 1 height 5
click at [19, 637] on div "Progress Bar" at bounding box center [19, 698] width 1 height 5
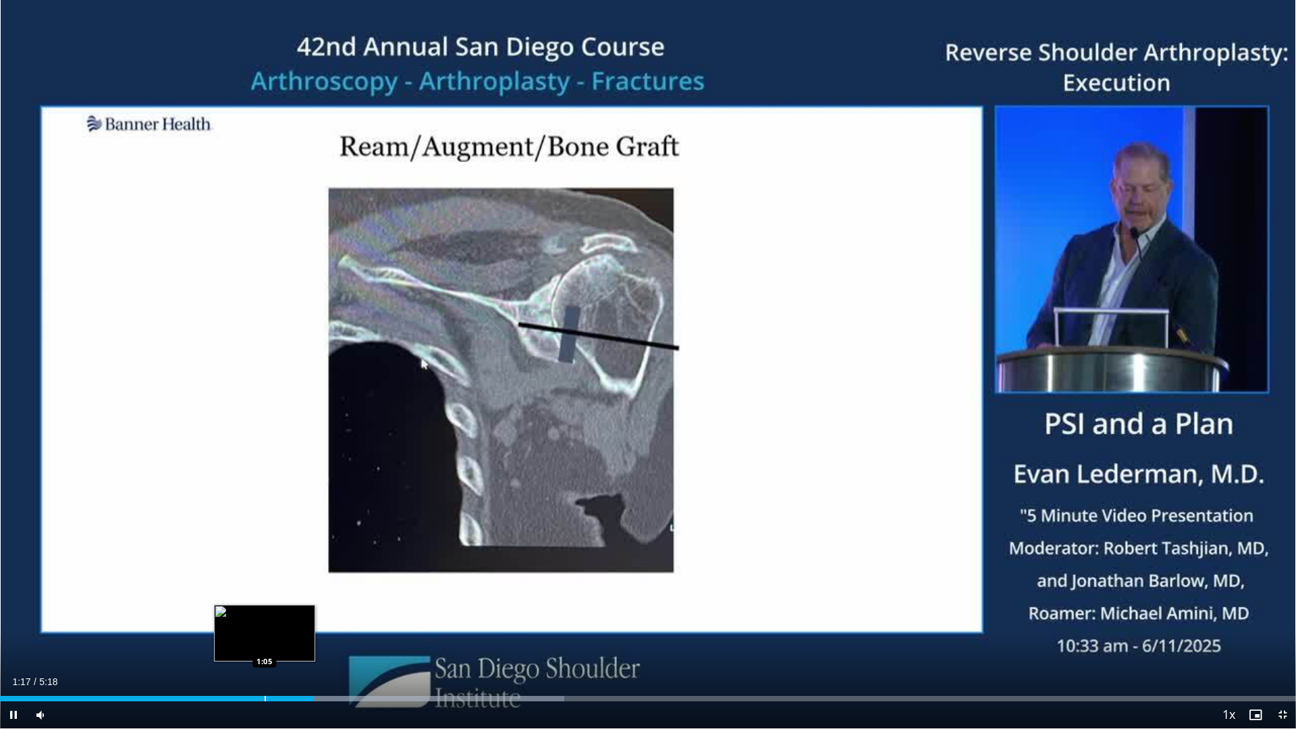
click at [265, 637] on div "Progress Bar" at bounding box center [265, 698] width 1 height 5
click at [204, 637] on div "Progress Bar" at bounding box center [204, 698] width 1 height 5
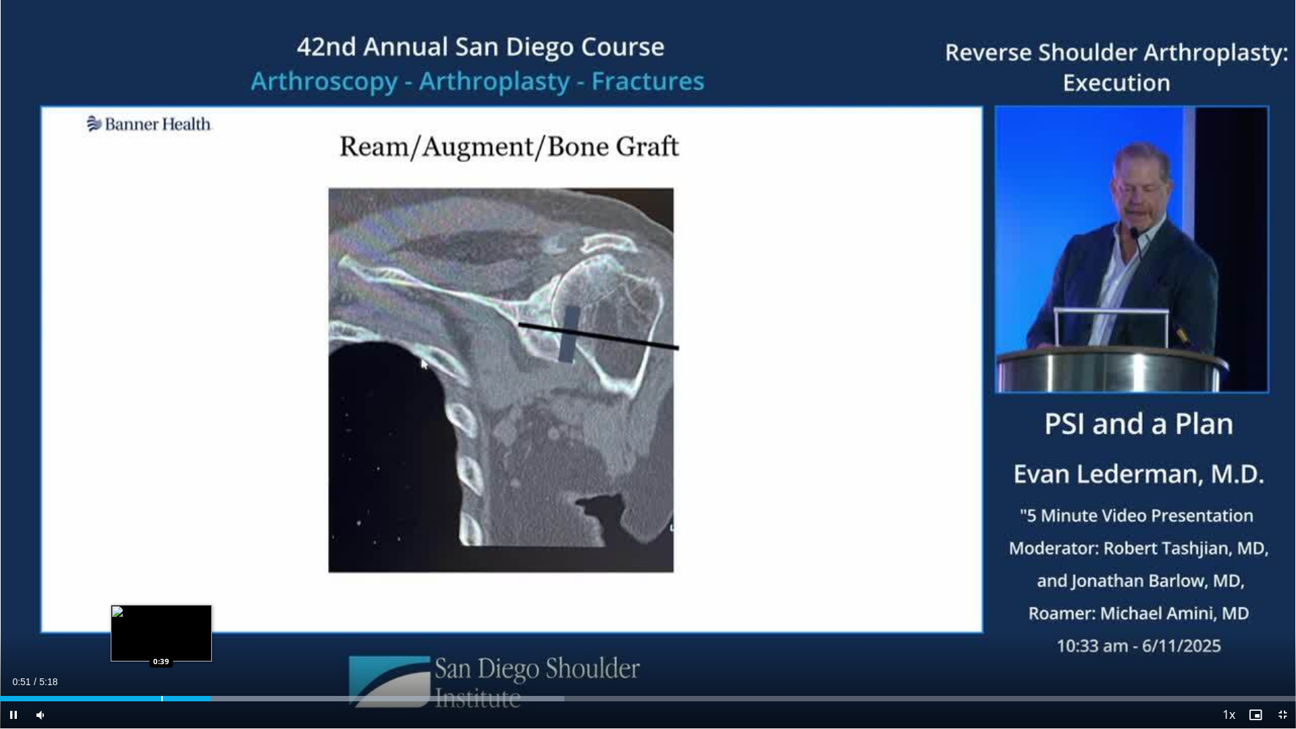
click at [161, 637] on div "Loaded : 43.53% 0:51 0:39" at bounding box center [648, 694] width 1296 height 13
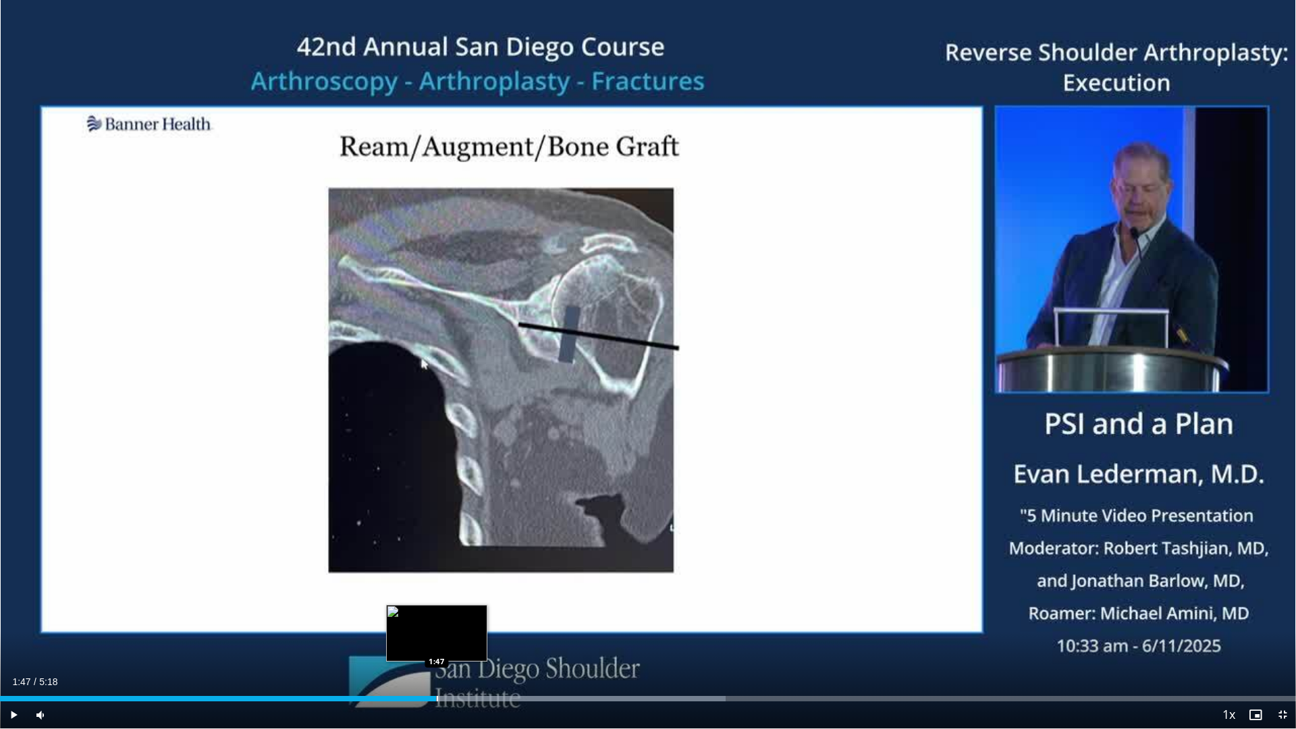
click at [436, 637] on div "1:47" at bounding box center [218, 698] width 436 height 5
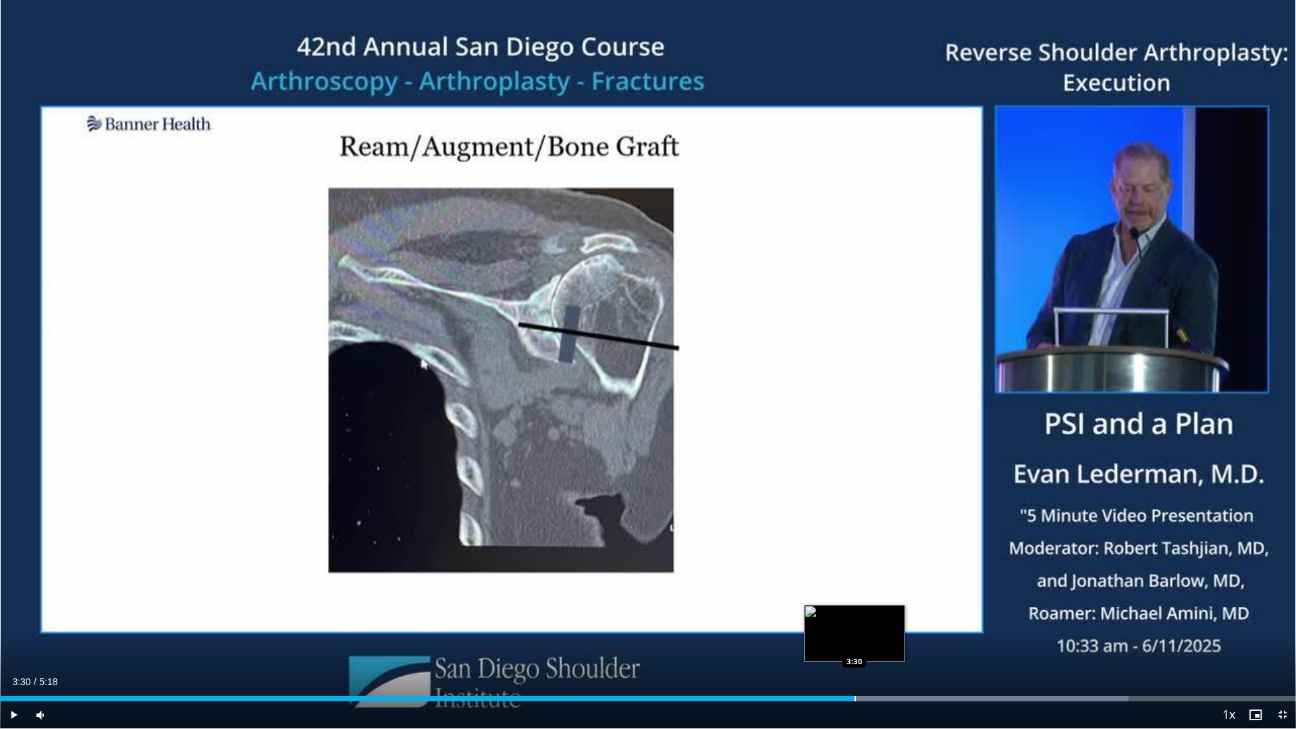
click at [854, 637] on div "Progress Bar" at bounding box center [854, 698] width 1 height 5
click at [842, 637] on div "Progress Bar" at bounding box center [842, 698] width 1 height 5
click at [9, 637] on span "Video Player" at bounding box center [13, 714] width 27 height 27
click at [11, 637] on span "Video Player" at bounding box center [13, 714] width 27 height 27
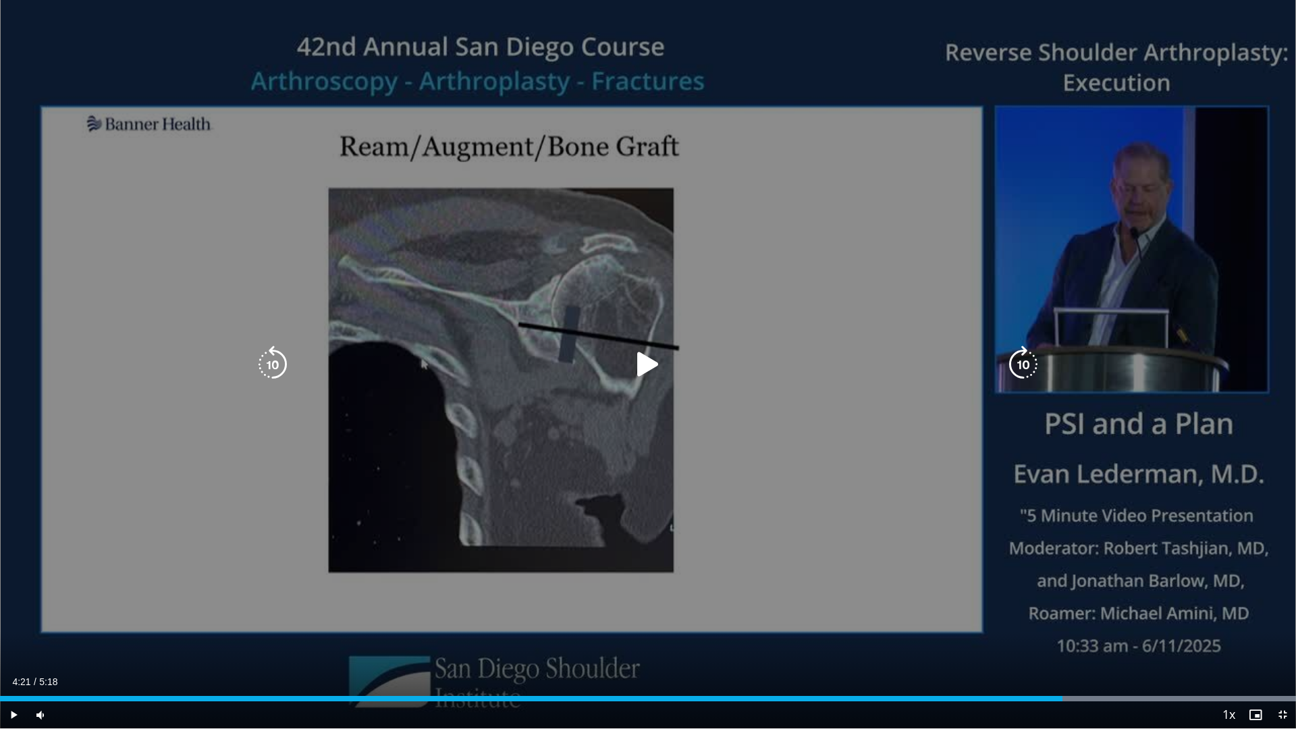
click at [649, 366] on icon "Video Player" at bounding box center [648, 365] width 38 height 38
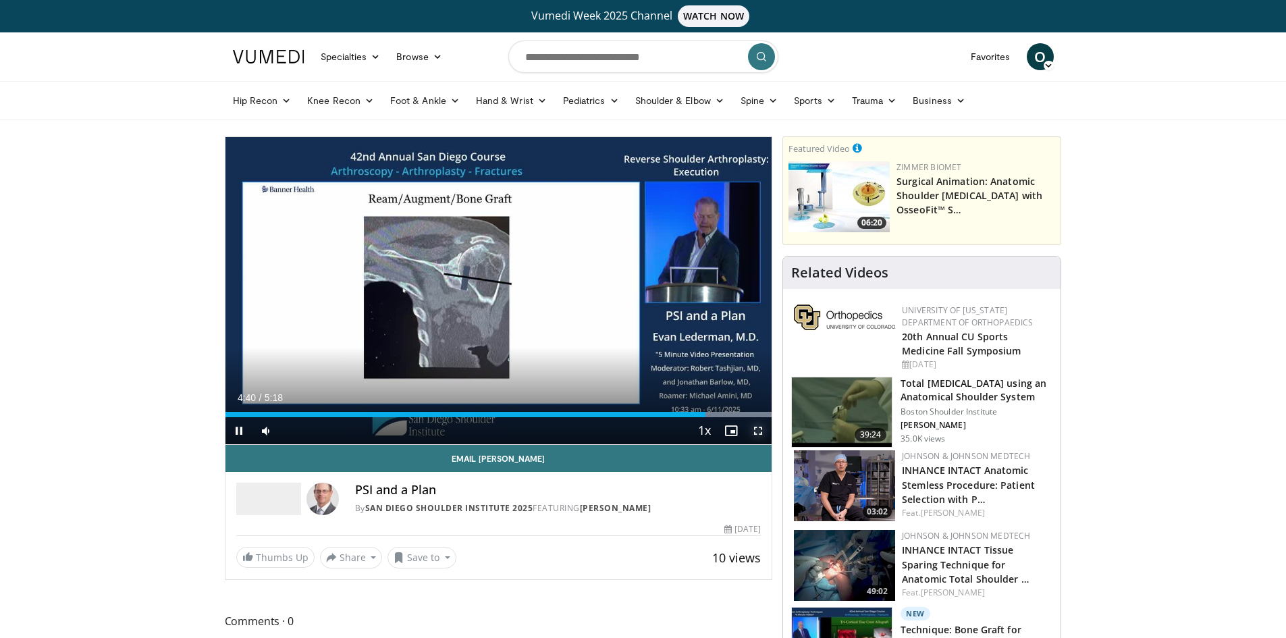
click at [761, 431] on span "Video Player" at bounding box center [757, 430] width 27 height 27
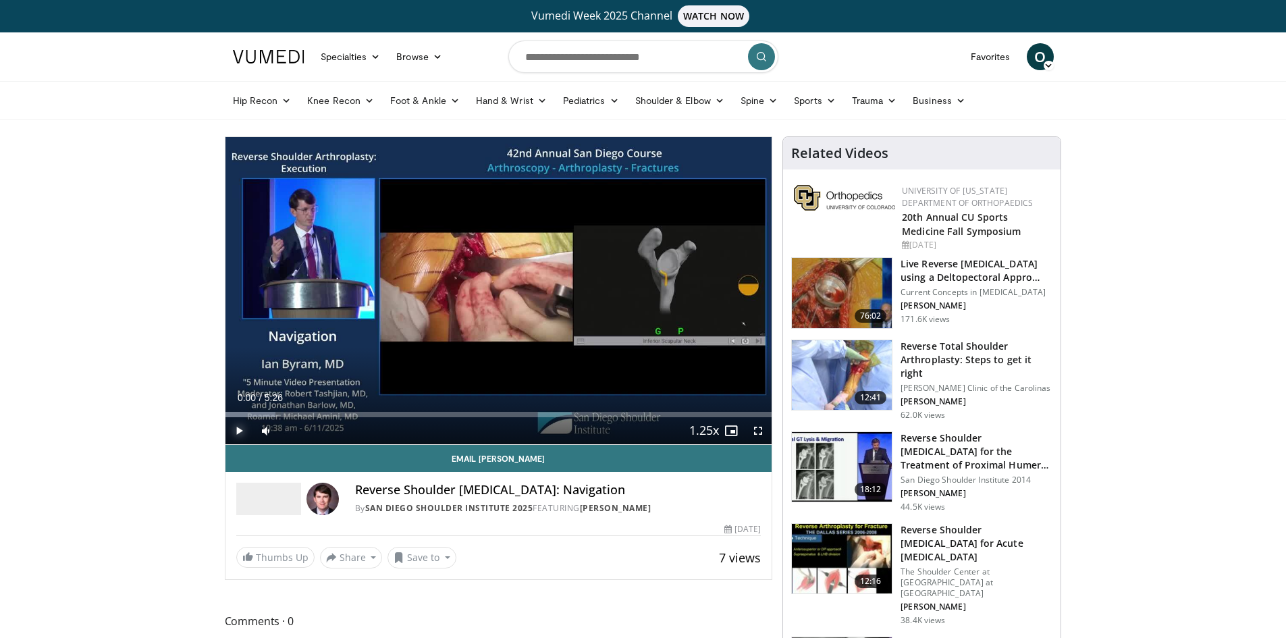
click at [240, 429] on span "Video Player" at bounding box center [238, 430] width 27 height 27
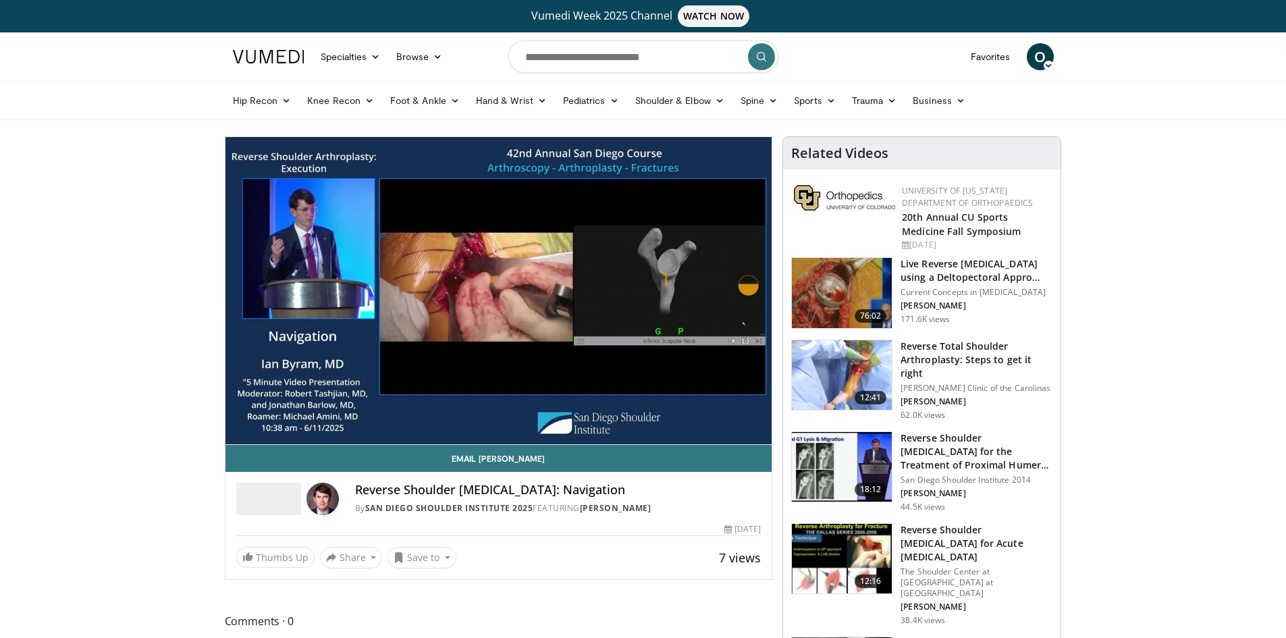
click at [231, 429] on div "10 seconds Tap to unmute" at bounding box center [498, 290] width 547 height 307
